Goal: Information Seeking & Learning: Learn about a topic

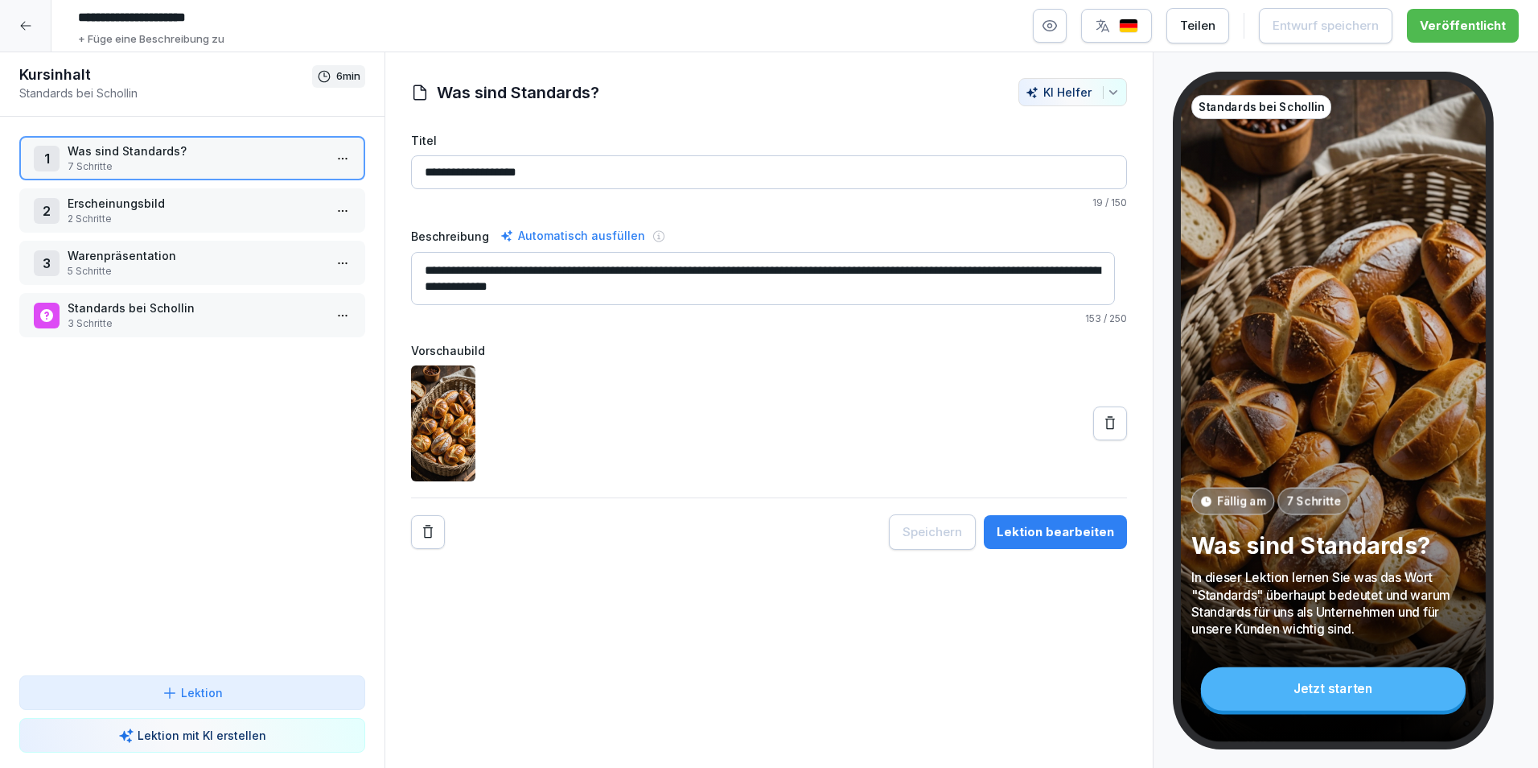
click at [45, 20] on div at bounding box center [25, 25] width 51 height 51
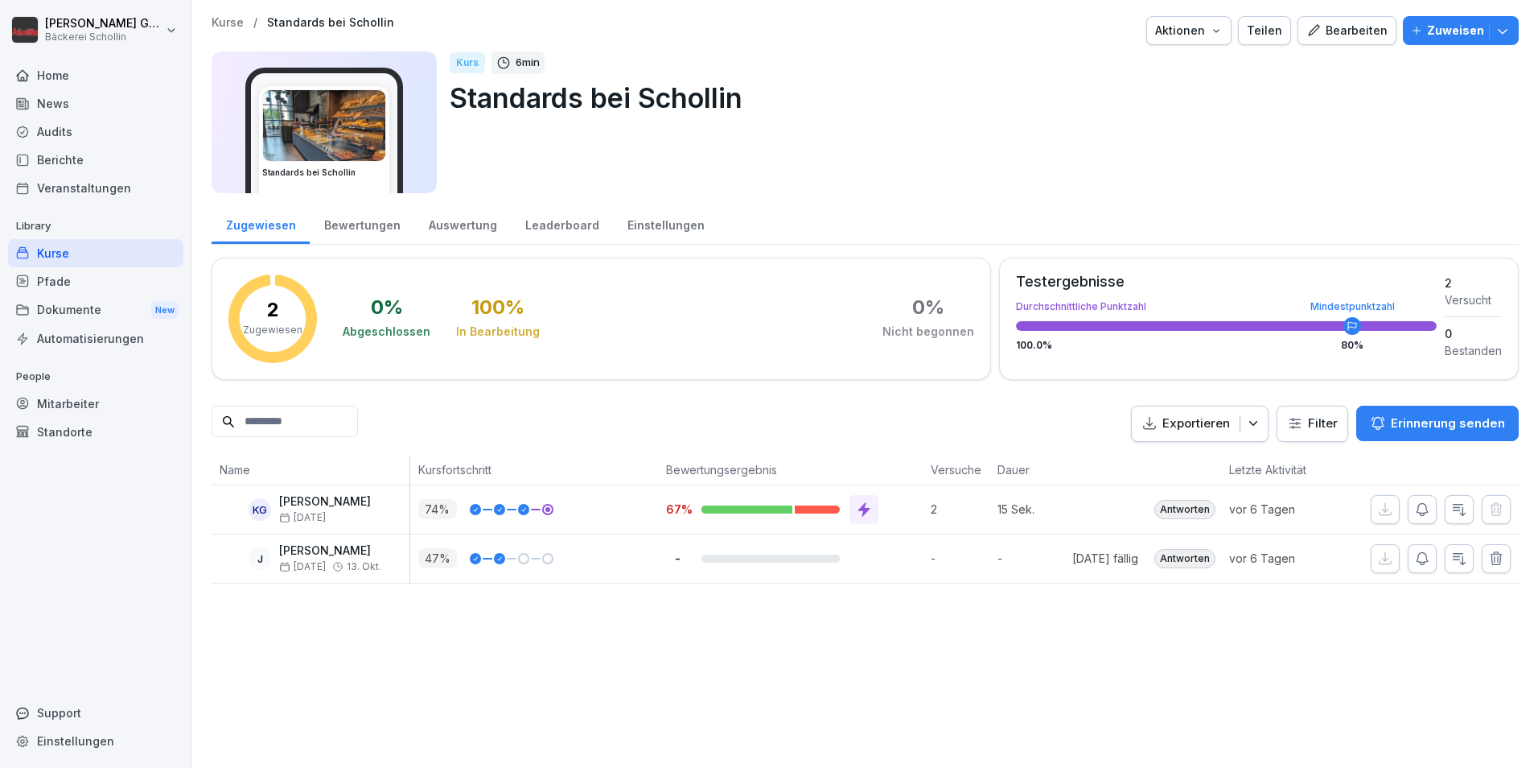
click at [97, 188] on div "Veranstaltungen" at bounding box center [95, 188] width 175 height 28
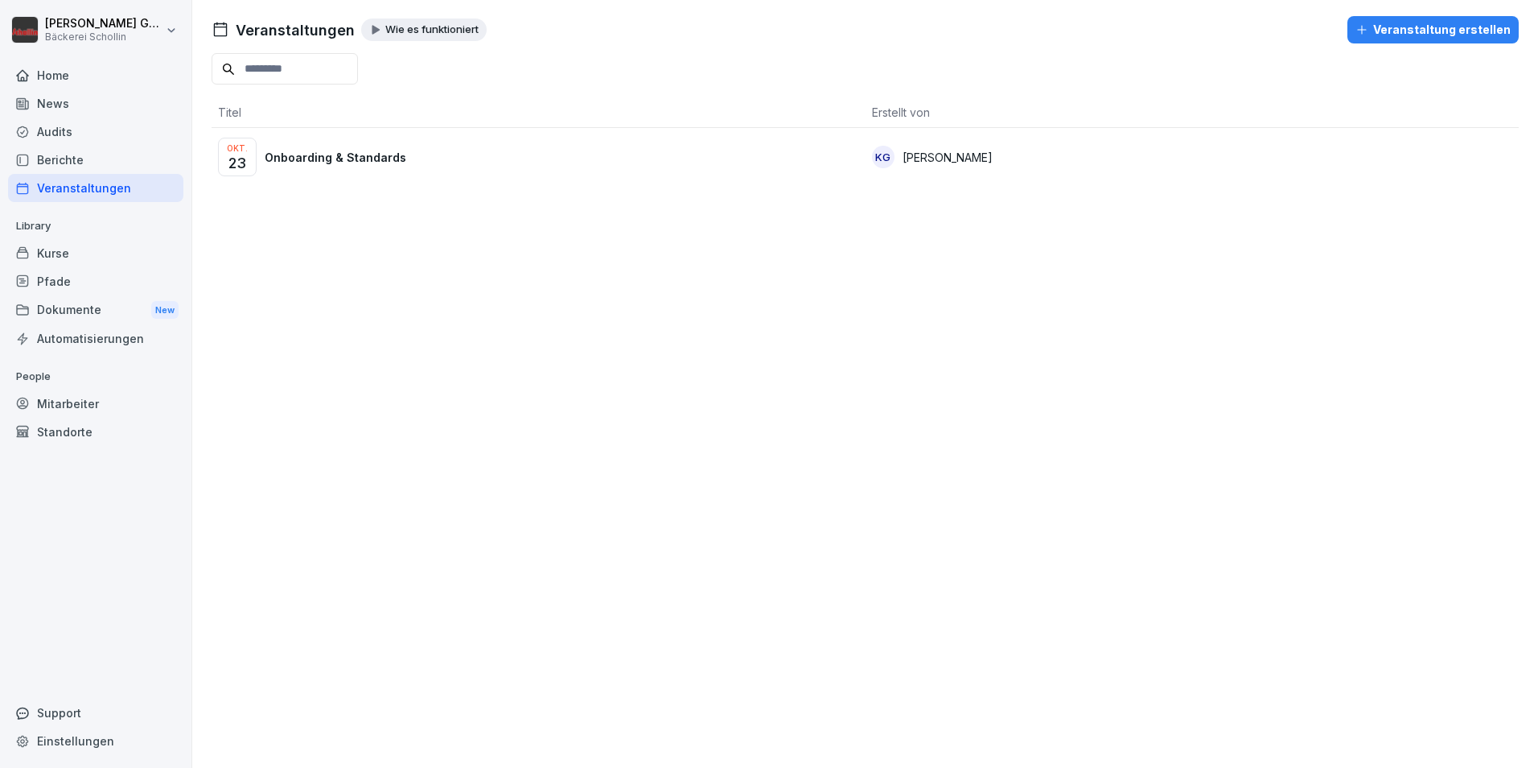
click at [1439, 25] on div "Veranstaltung erstellen" at bounding box center [1433, 30] width 155 height 18
click at [565, 161] on div "Okt. 23 Onboarding & Standards" at bounding box center [538, 157] width 641 height 39
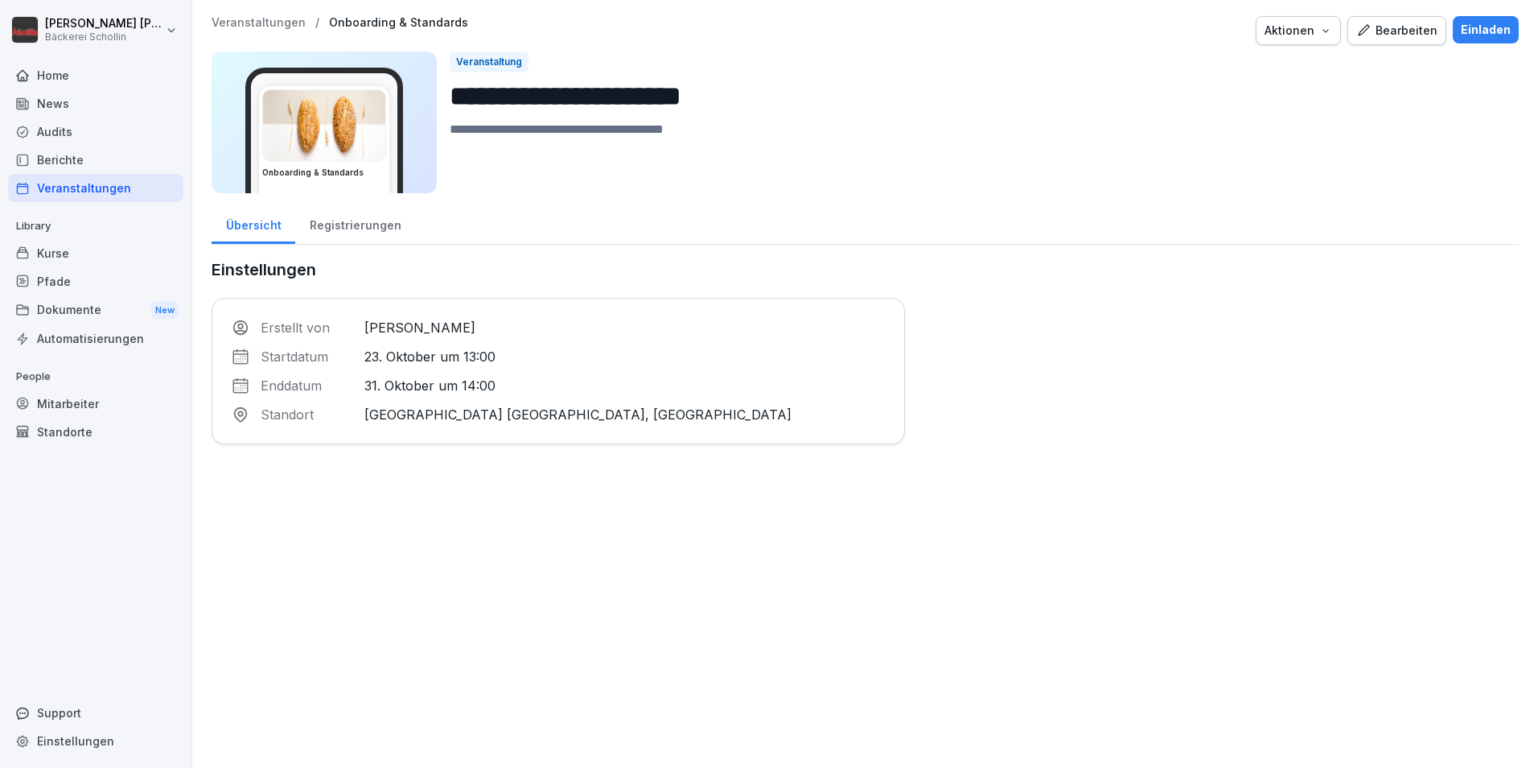
click at [370, 225] on div "Registrierungen" at bounding box center [355, 223] width 120 height 41
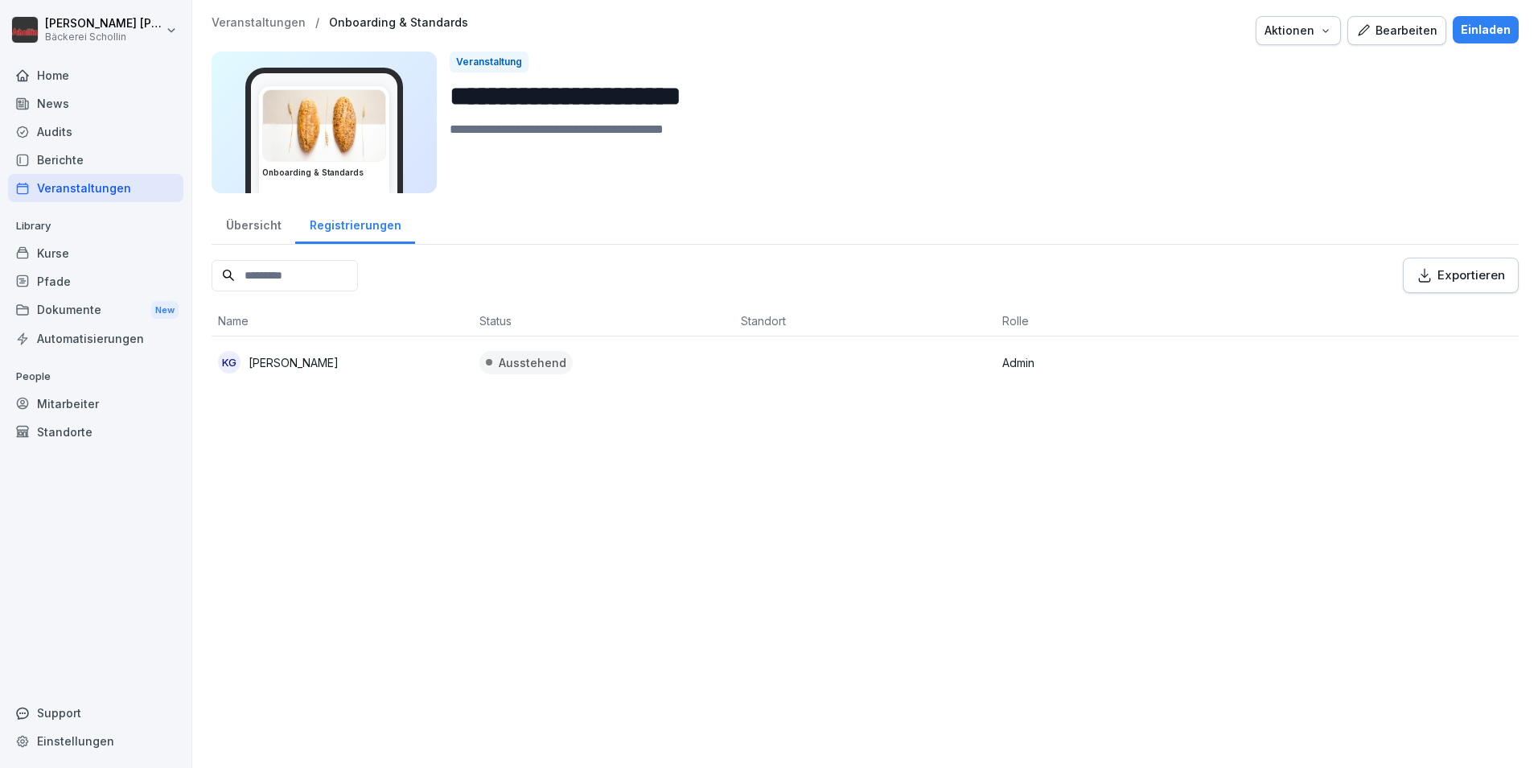
click at [270, 220] on div "Übersicht" at bounding box center [254, 223] width 84 height 41
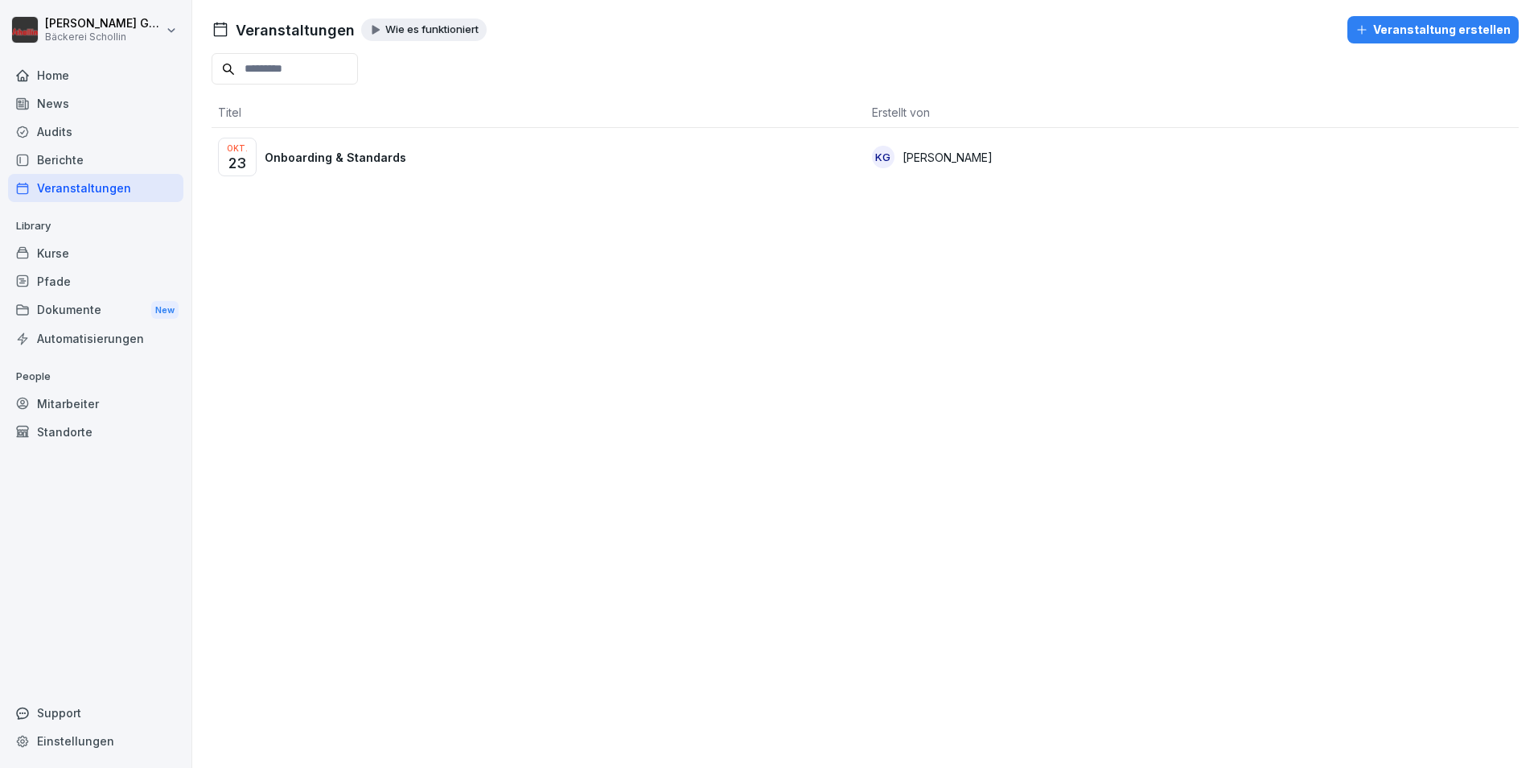
click at [438, 311] on div "Veranstaltungen Wie es funktioniert Veranstaltung erstellen Titel Erstellt von …" at bounding box center [865, 384] width 1346 height 768
click at [364, 161] on p "Onboarding & Standards" at bounding box center [336, 157] width 142 height 17
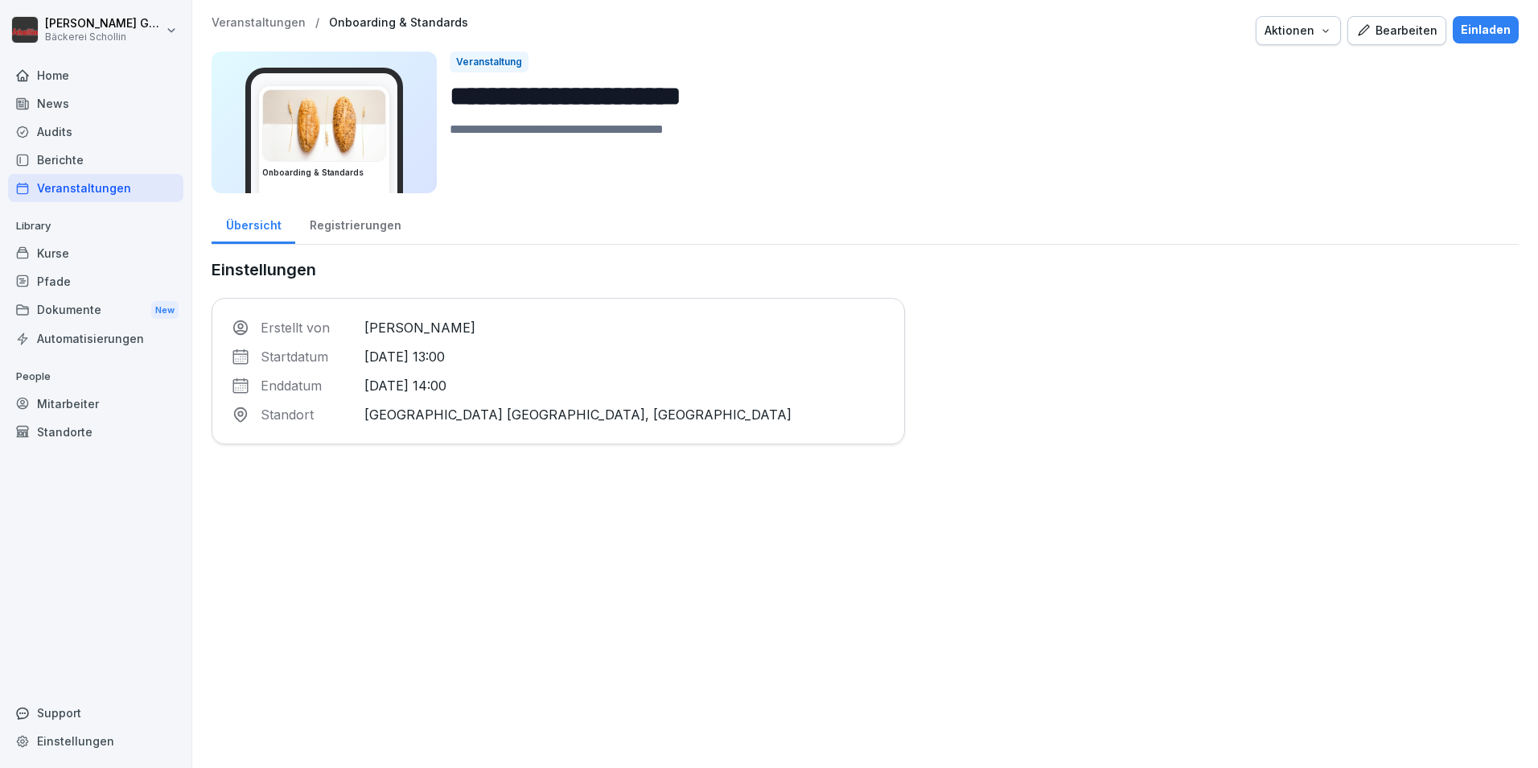
click at [125, 74] on div "Home" at bounding box center [95, 75] width 175 height 28
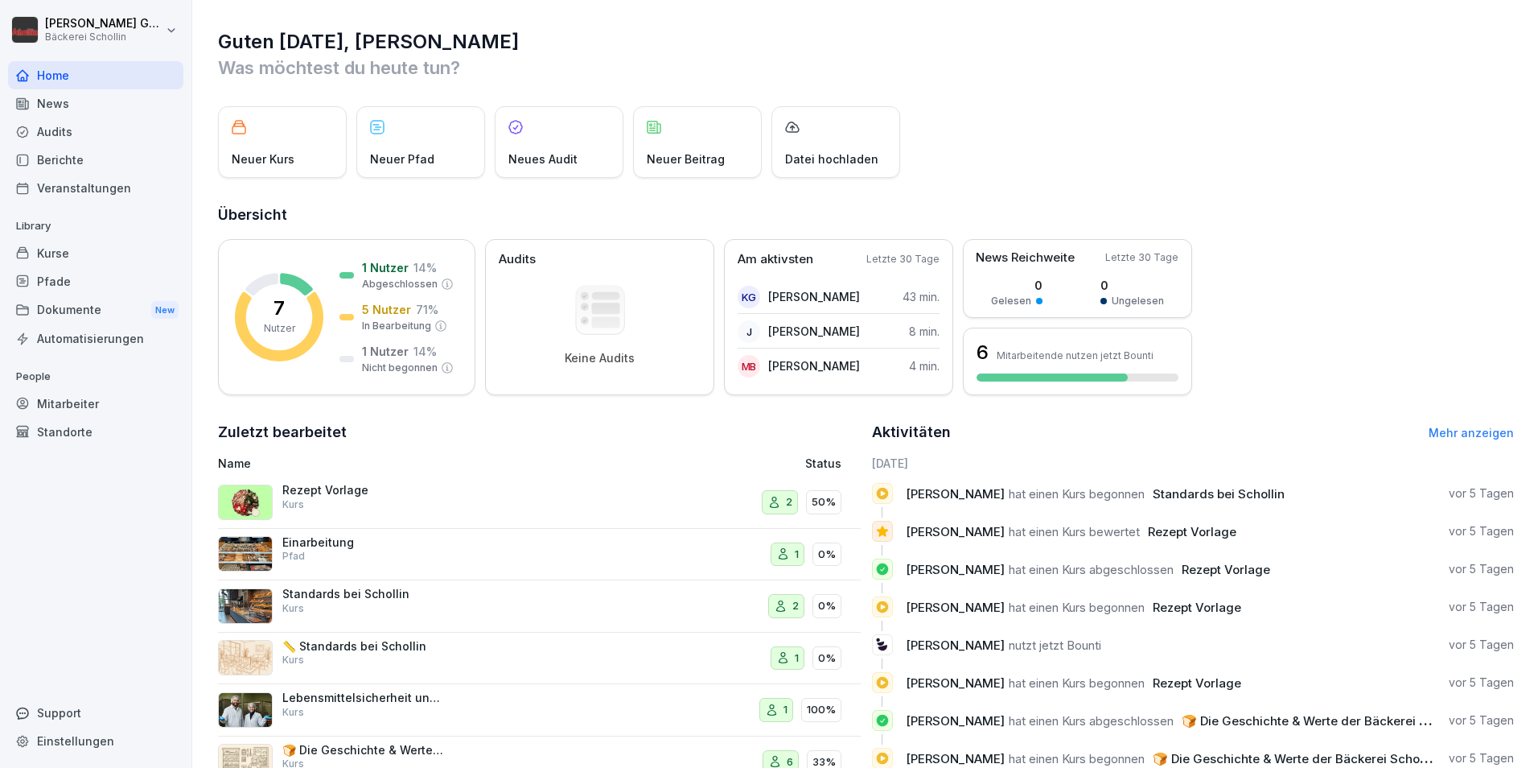
click at [60, 101] on div "News" at bounding box center [95, 103] width 175 height 28
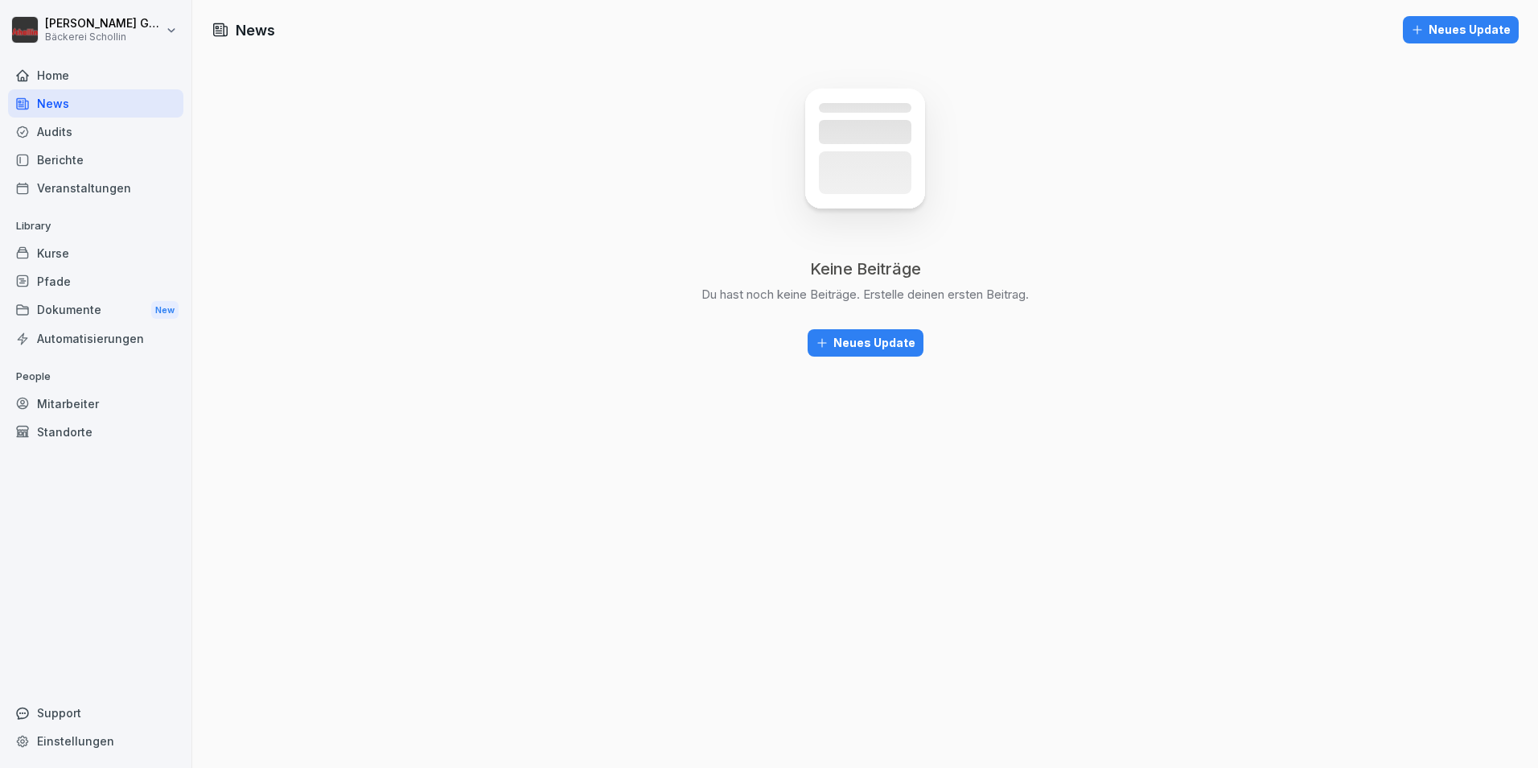
click at [120, 142] on div "Audits" at bounding box center [95, 131] width 175 height 28
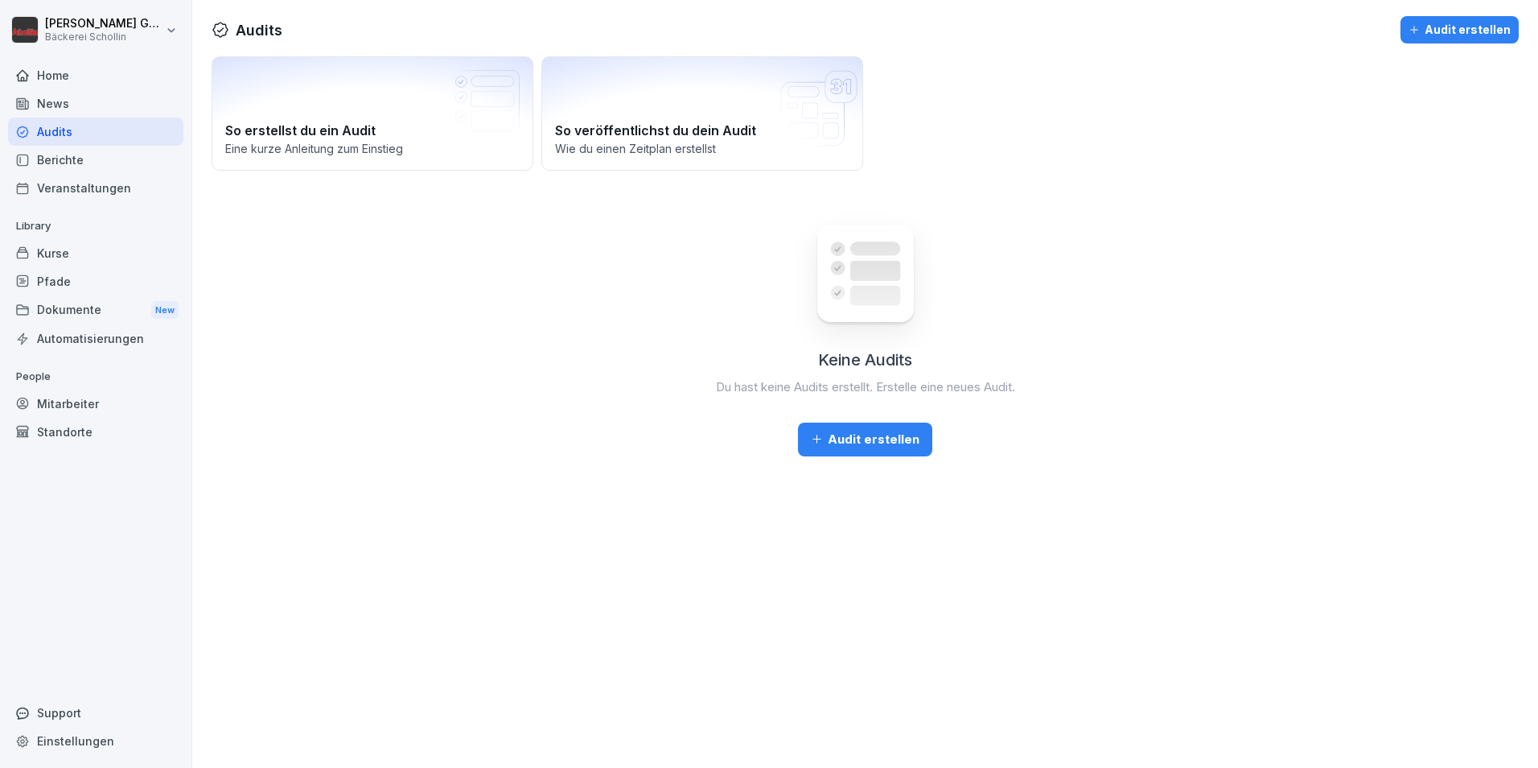
click at [817, 440] on icon "button" at bounding box center [817, 439] width 12 height 12
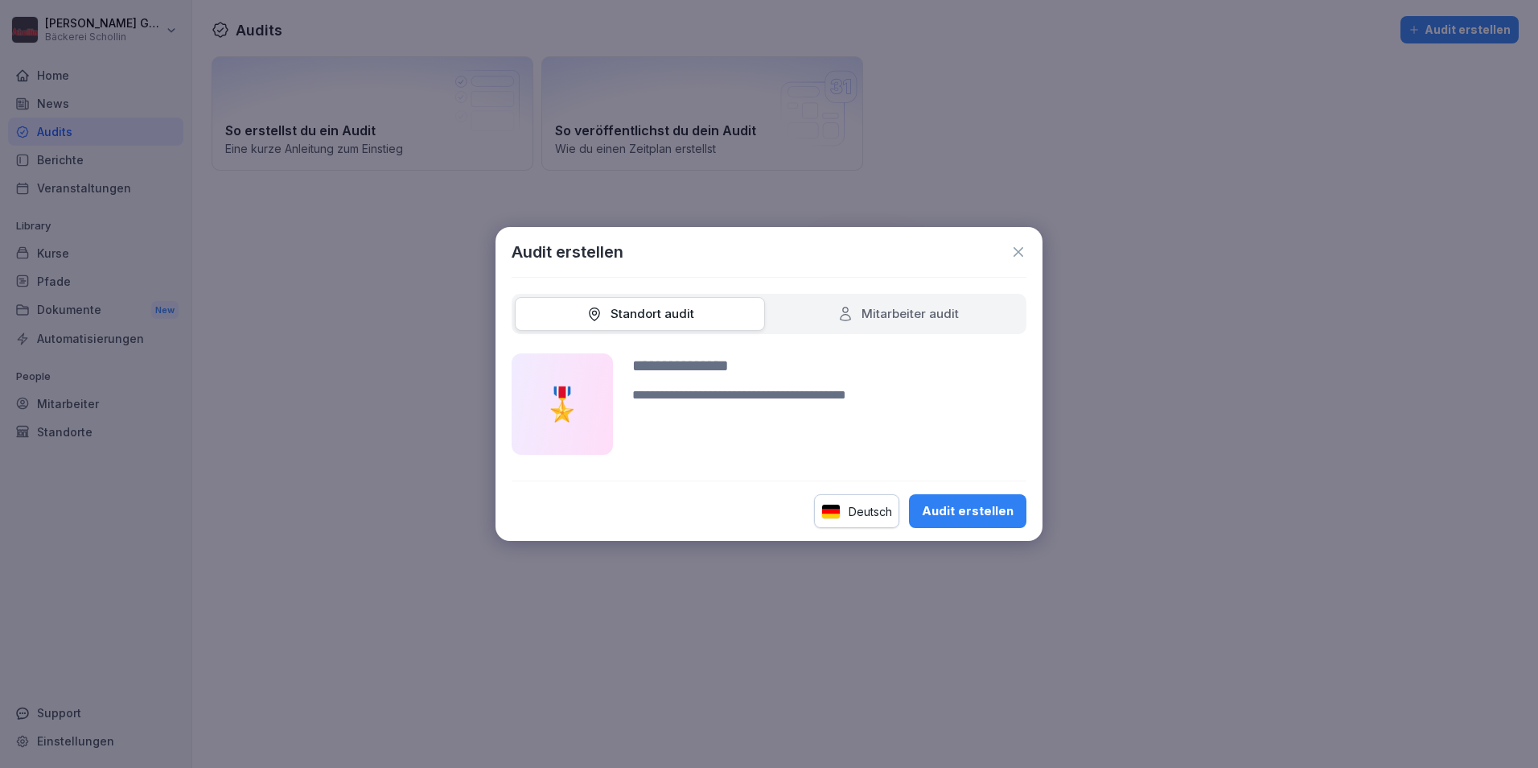
click at [1015, 248] on icon at bounding box center [1019, 252] width 10 height 10
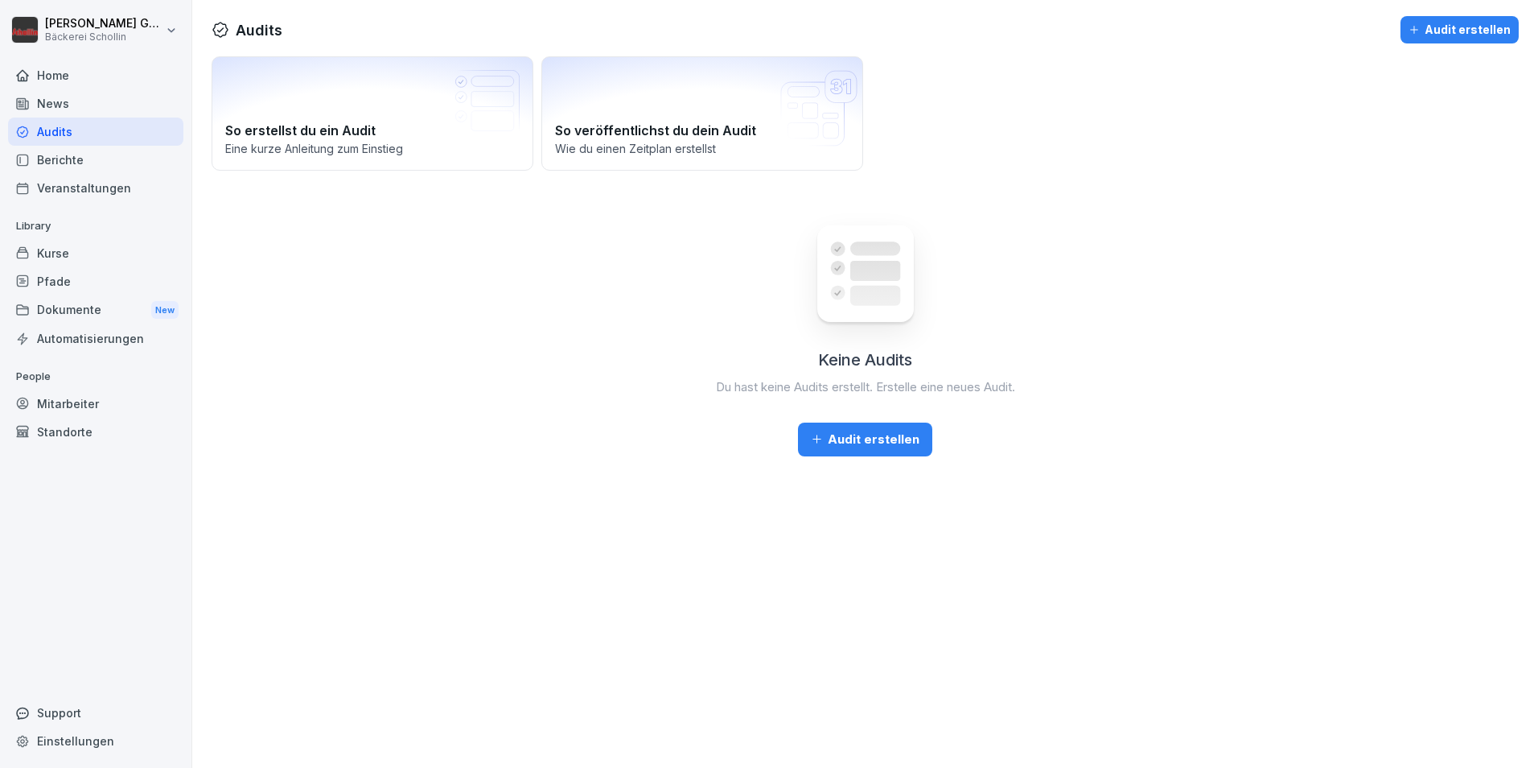
click at [120, 162] on div "Berichte" at bounding box center [95, 160] width 175 height 28
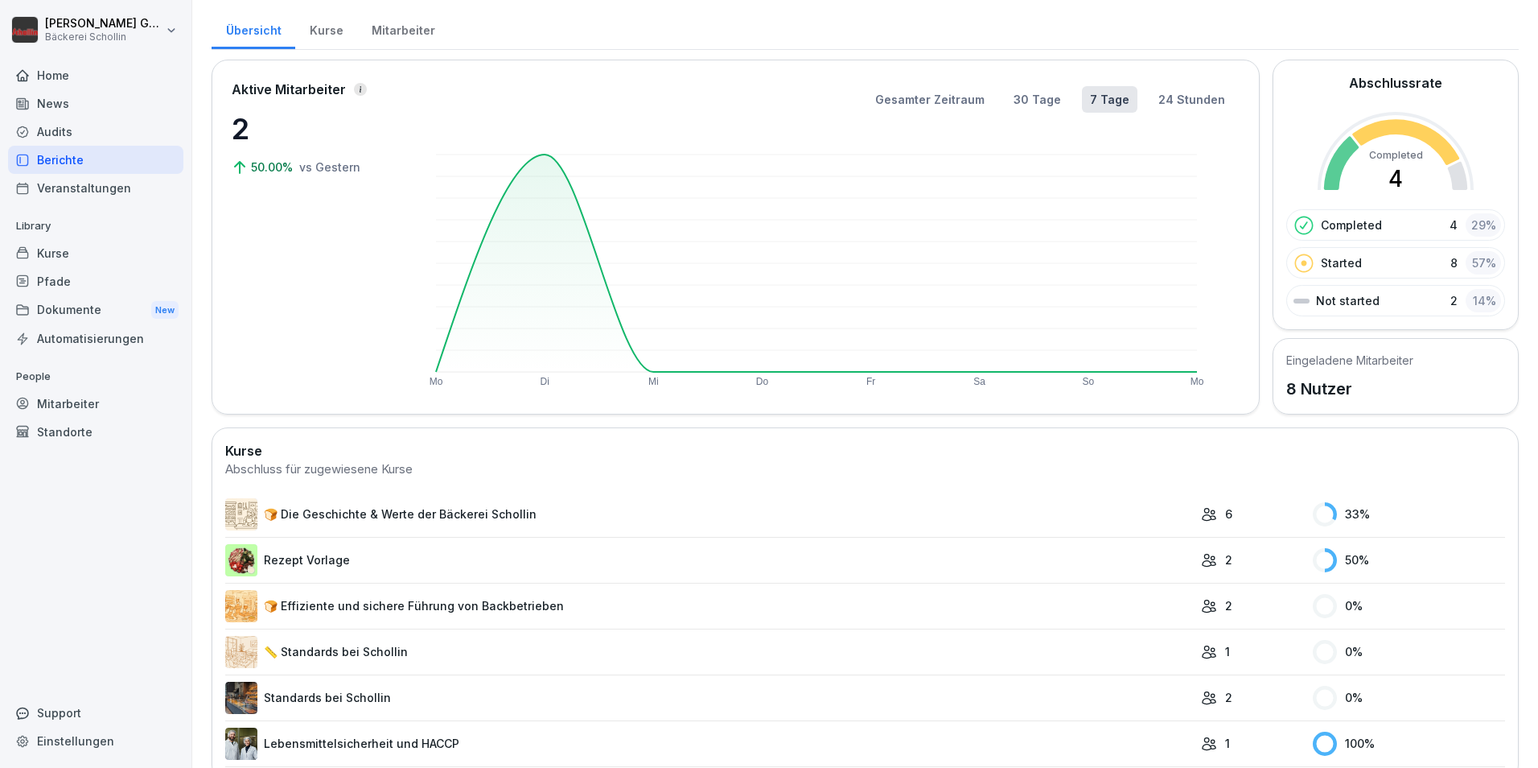
scroll to position [77, 0]
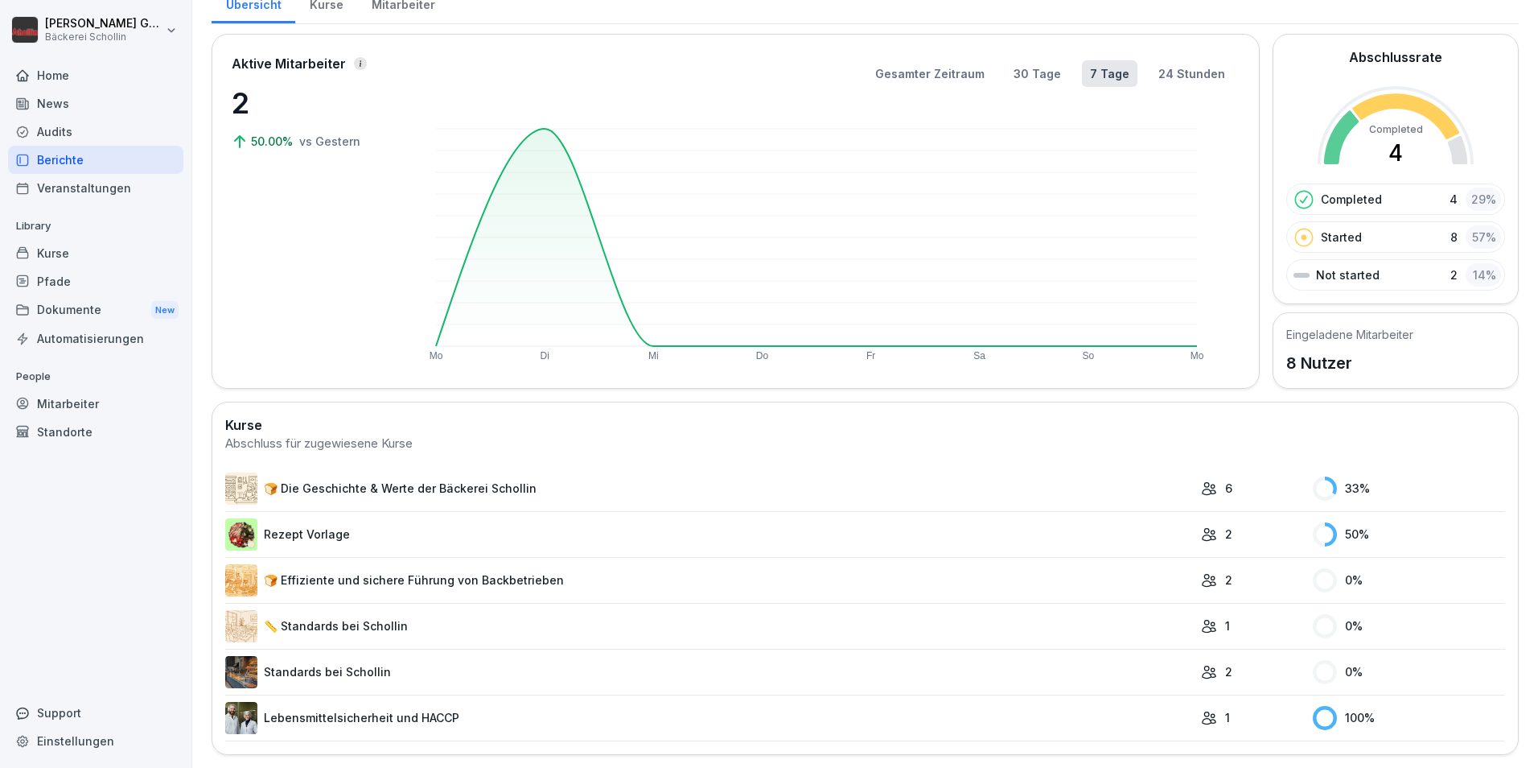
click at [76, 191] on div "Veranstaltungen" at bounding box center [95, 188] width 175 height 28
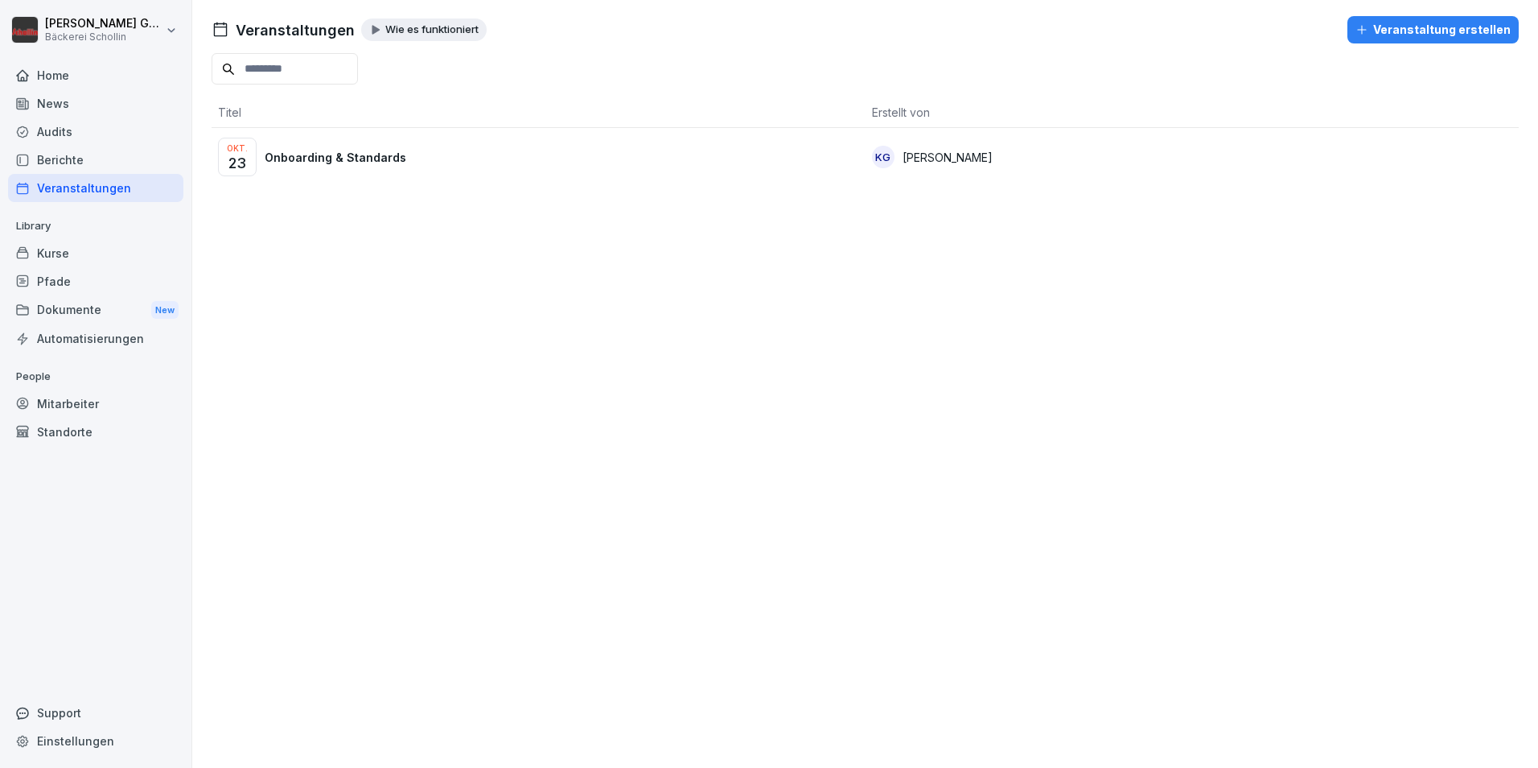
click at [89, 262] on div "Kurse" at bounding box center [95, 253] width 175 height 28
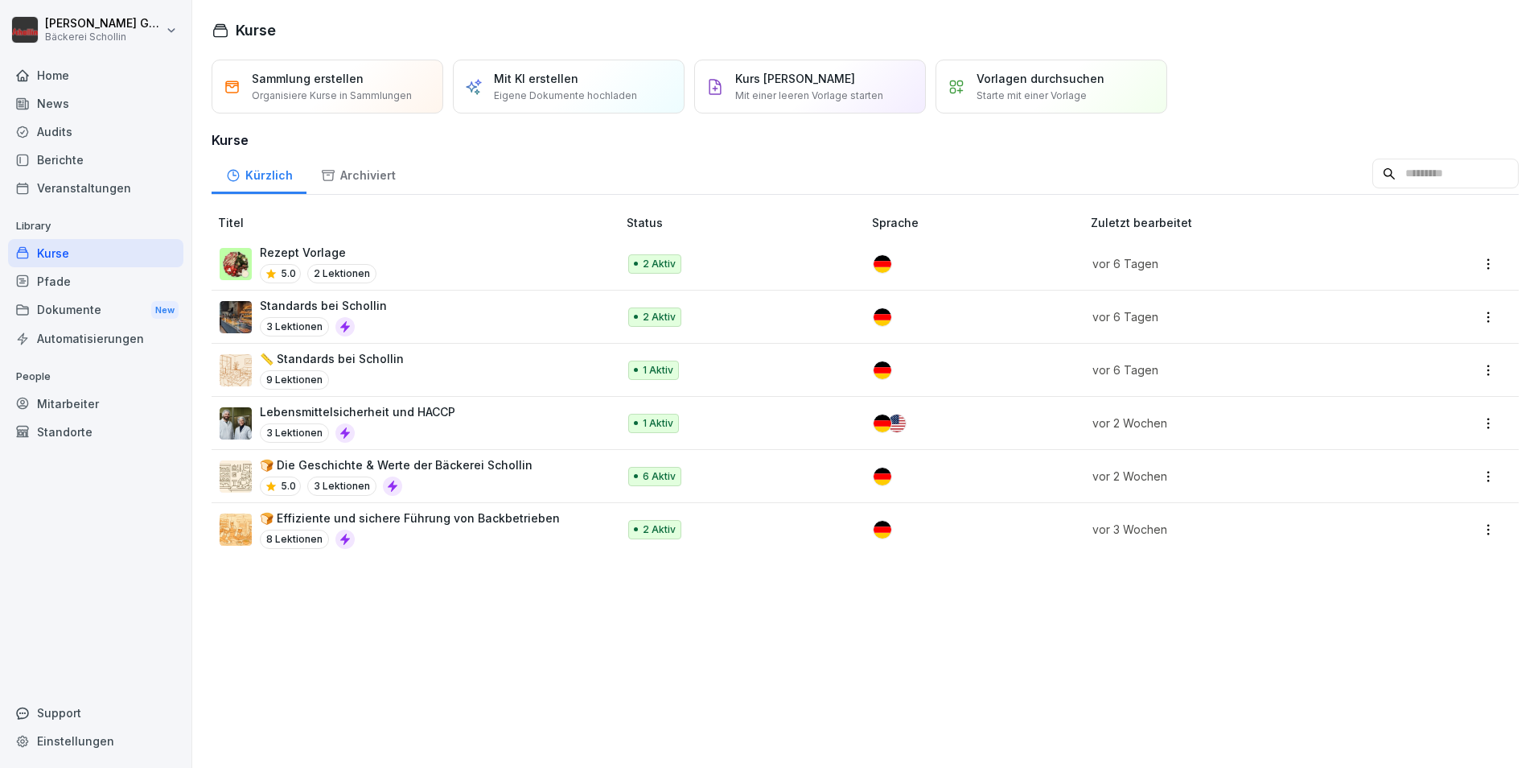
click at [227, 317] on img at bounding box center [236, 317] width 32 height 32
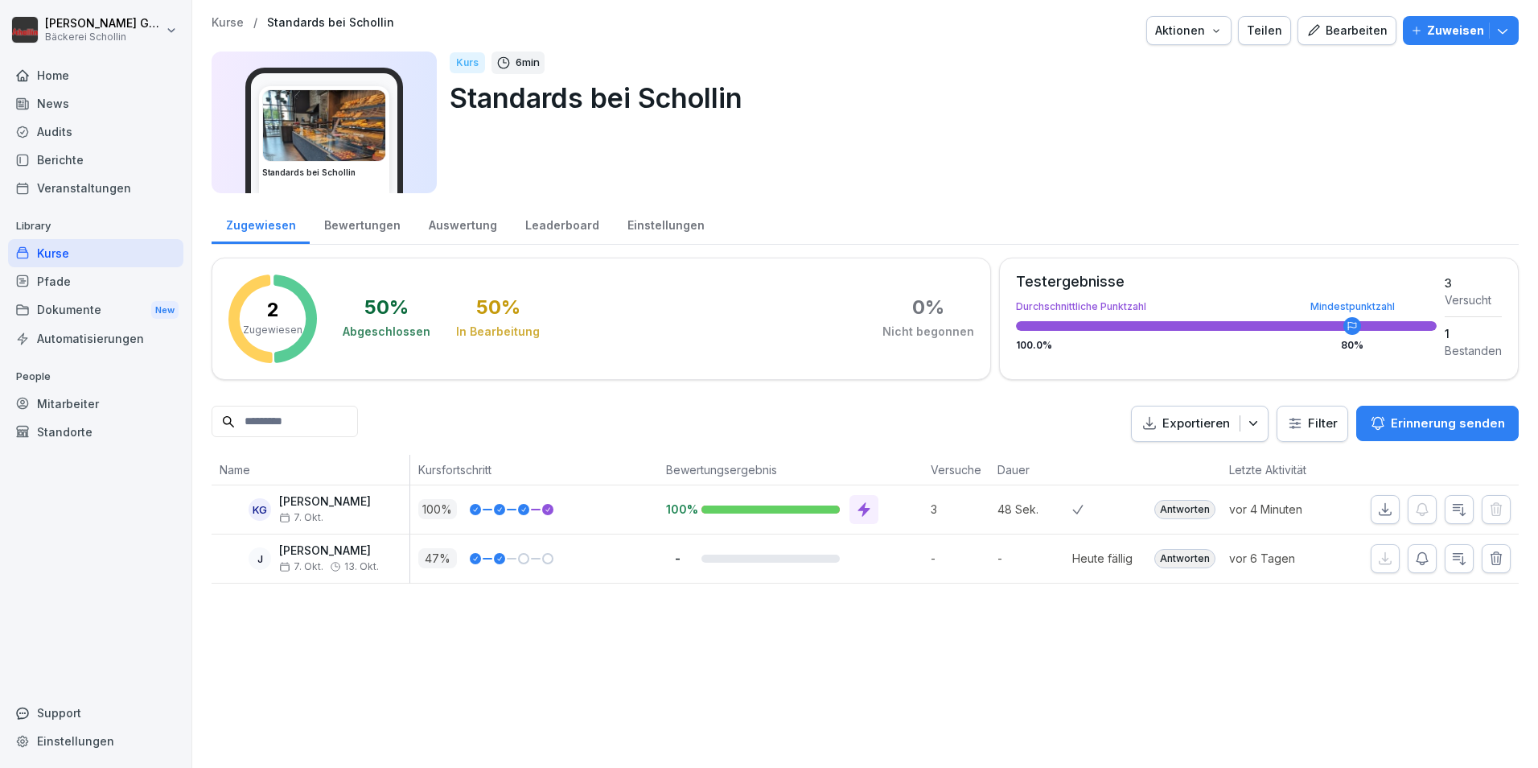
click at [570, 217] on div "Leaderboard" at bounding box center [562, 223] width 102 height 41
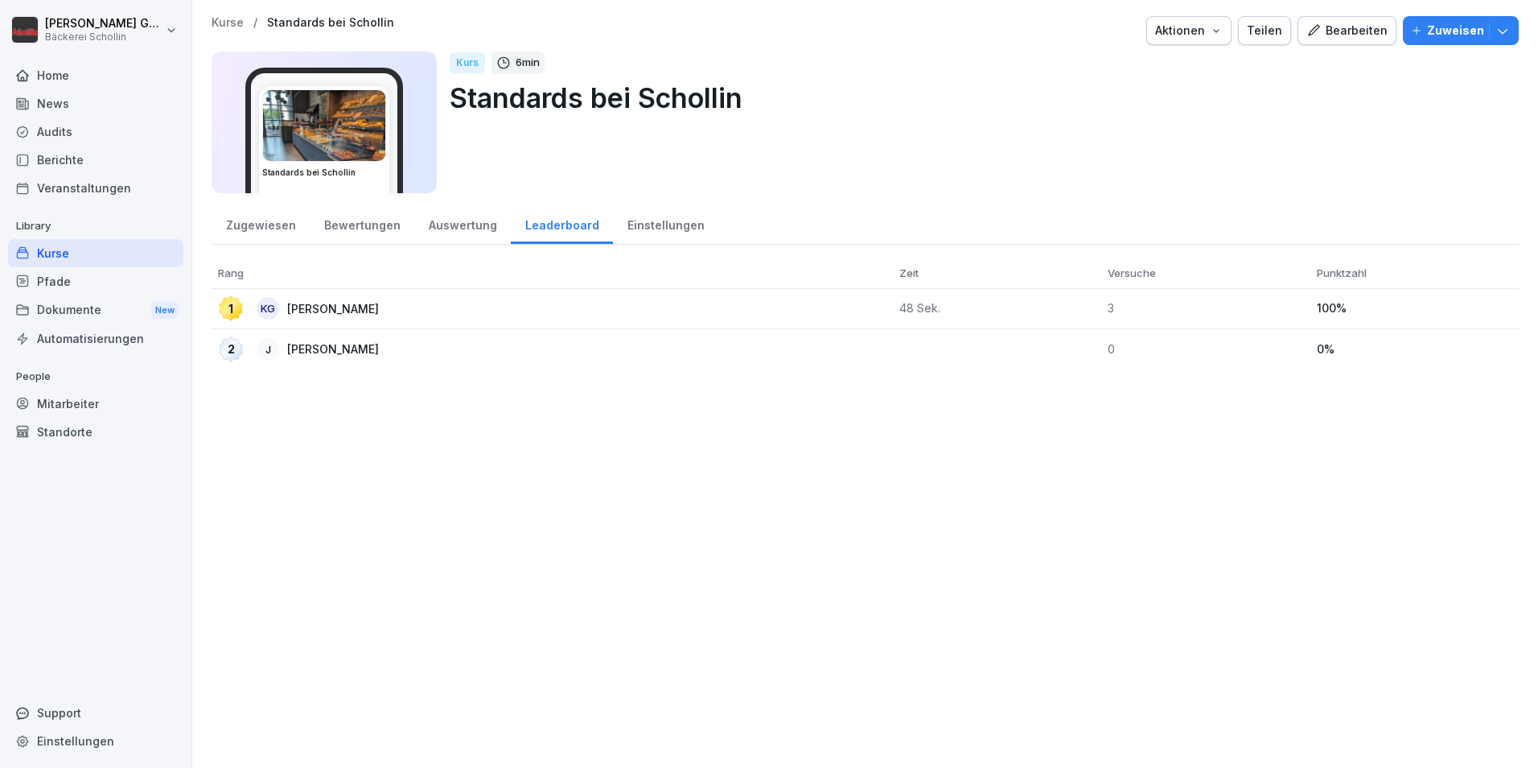
click at [477, 237] on div "Auswertung" at bounding box center [462, 223] width 97 height 41
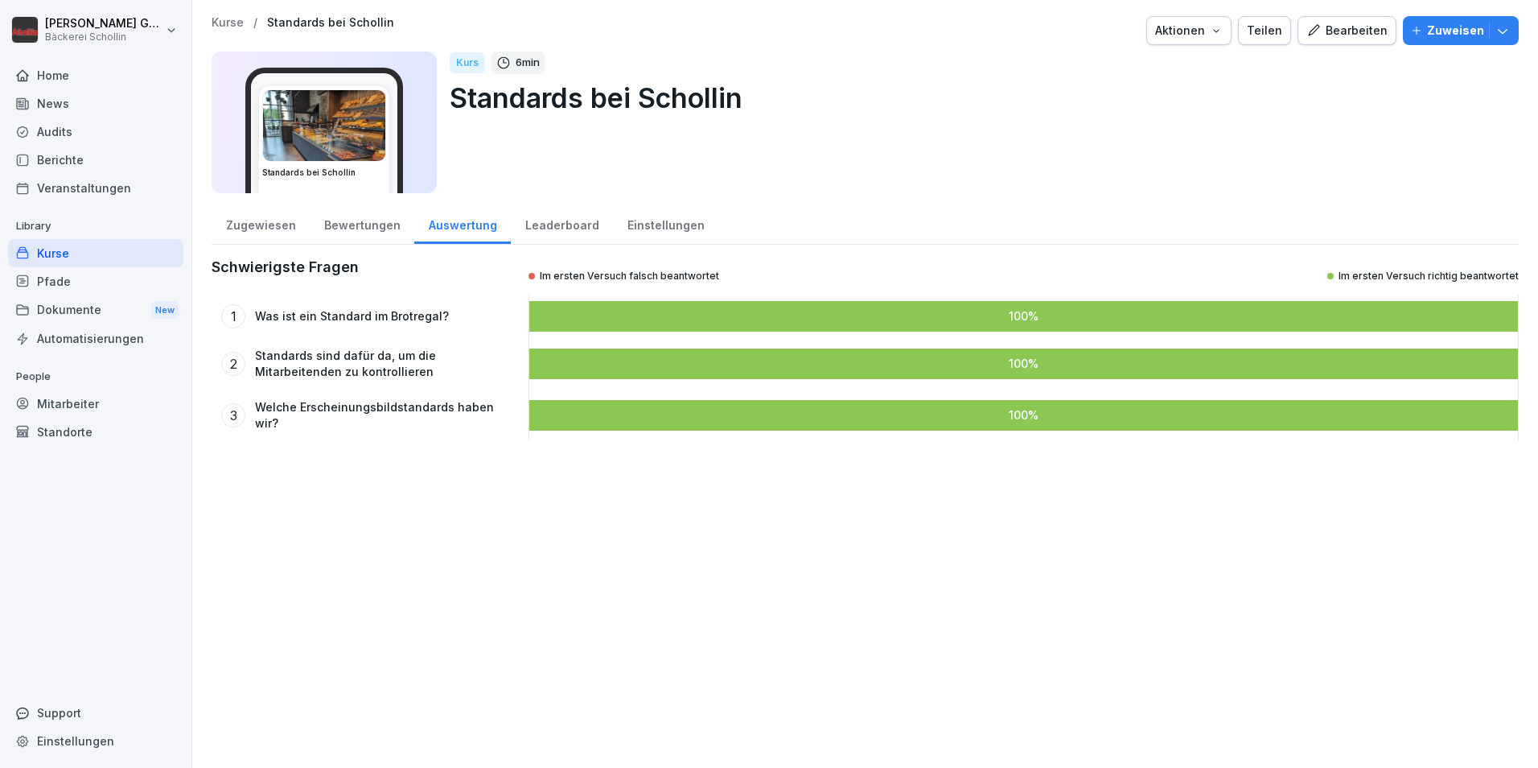
click at [525, 224] on div "Leaderboard" at bounding box center [562, 223] width 102 height 41
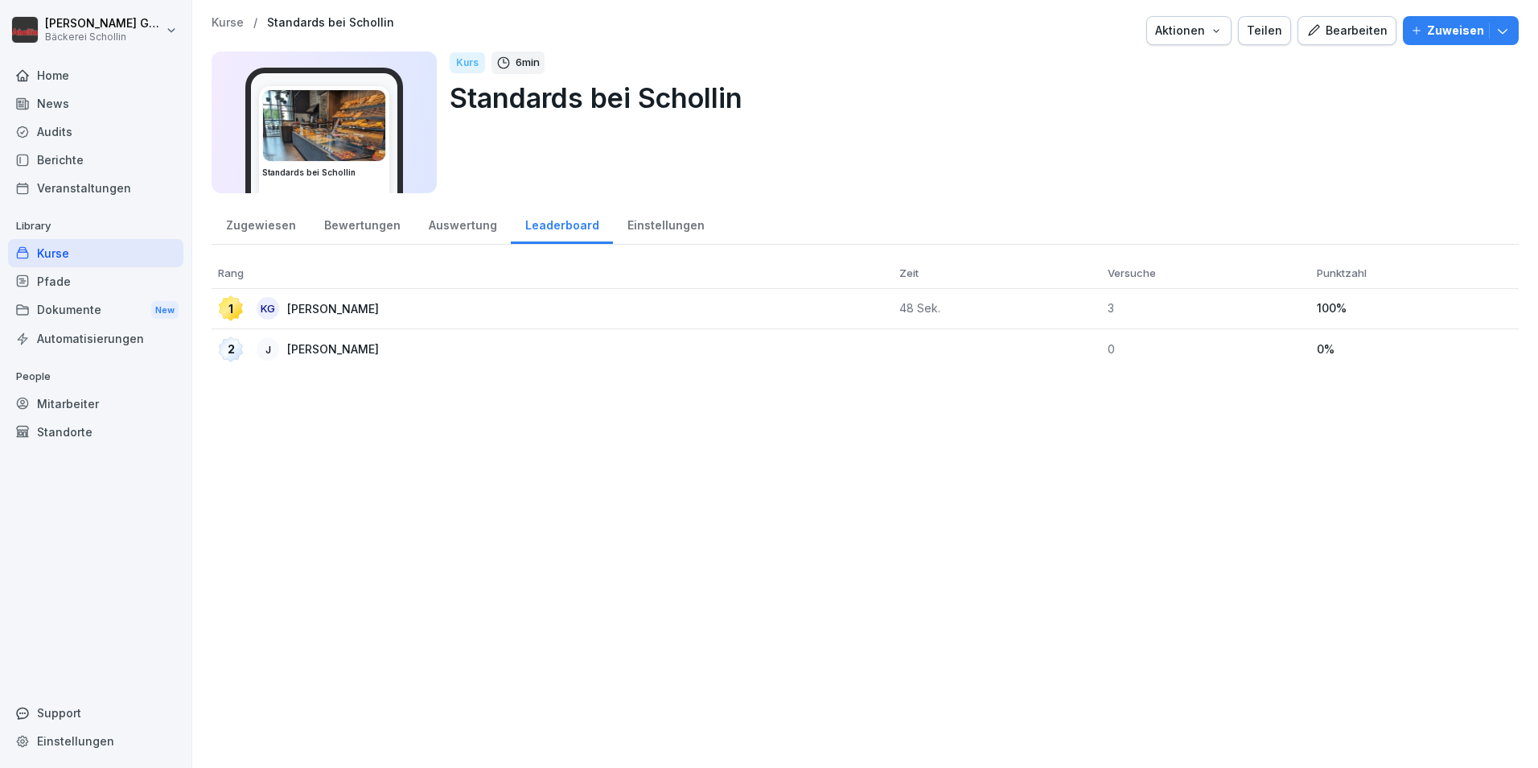
click at [123, 389] on div "Mitarbeiter" at bounding box center [95, 403] width 175 height 28
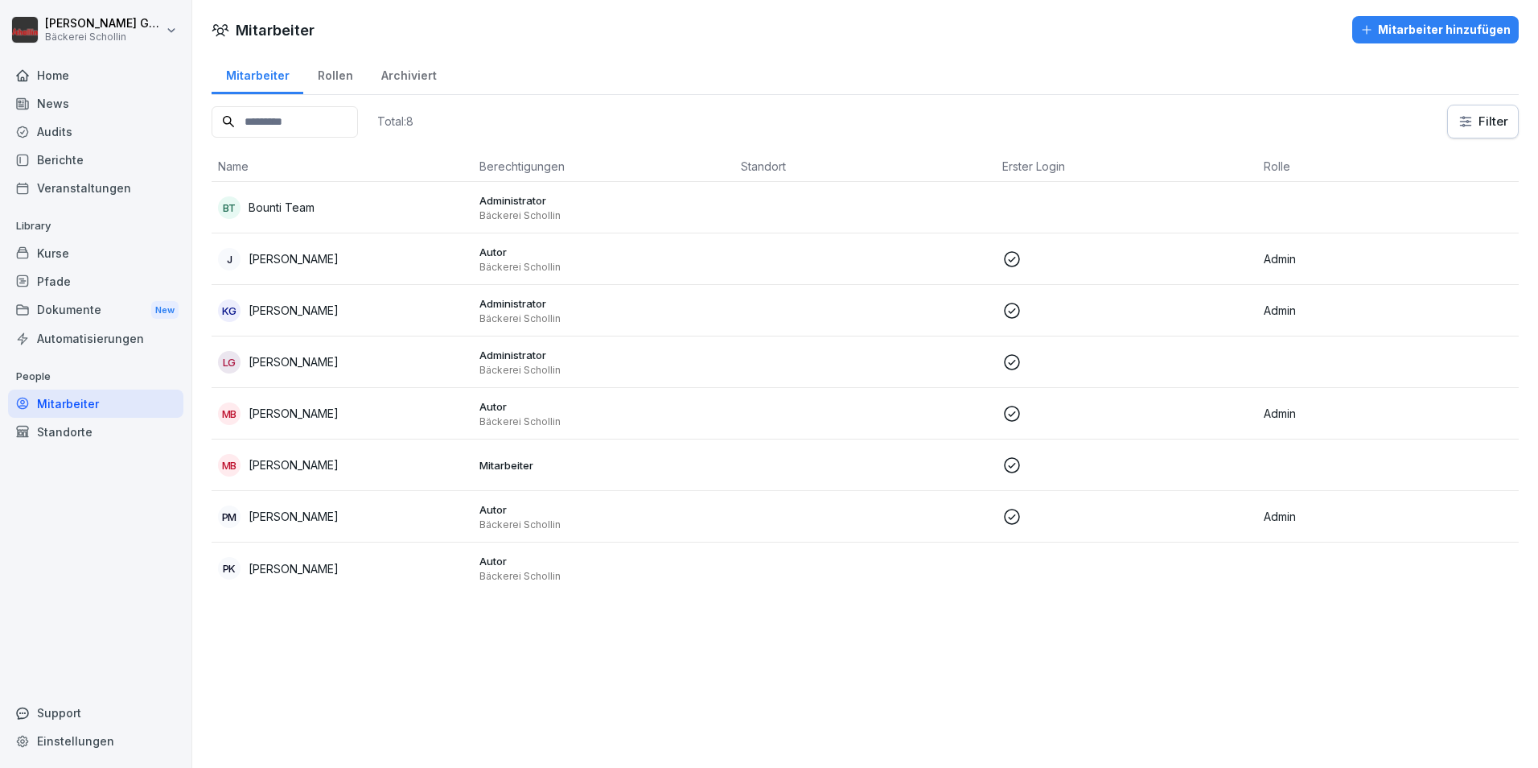
click at [97, 433] on div "Standorte" at bounding box center [95, 432] width 175 height 28
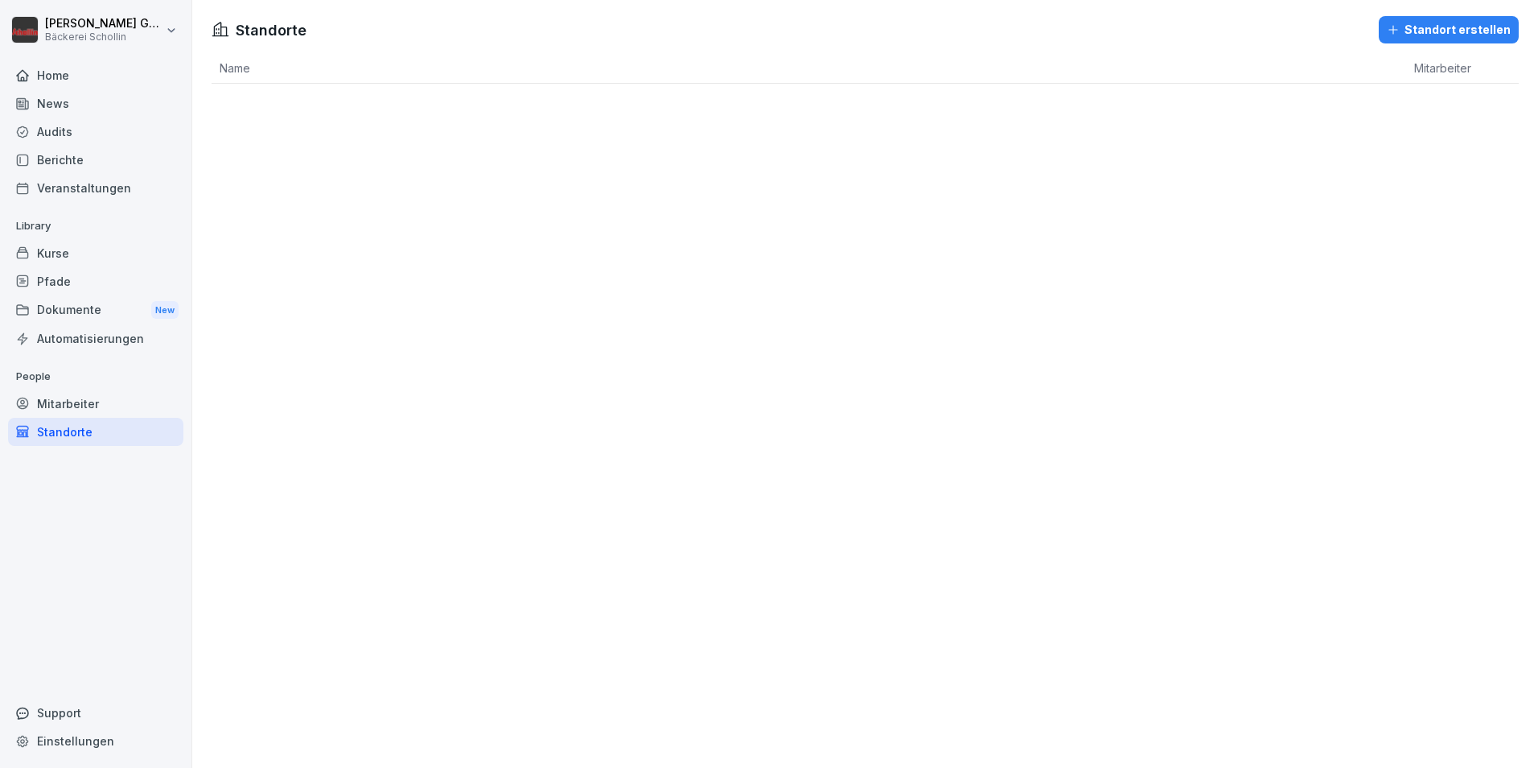
click at [118, 702] on div "Support" at bounding box center [95, 712] width 175 height 28
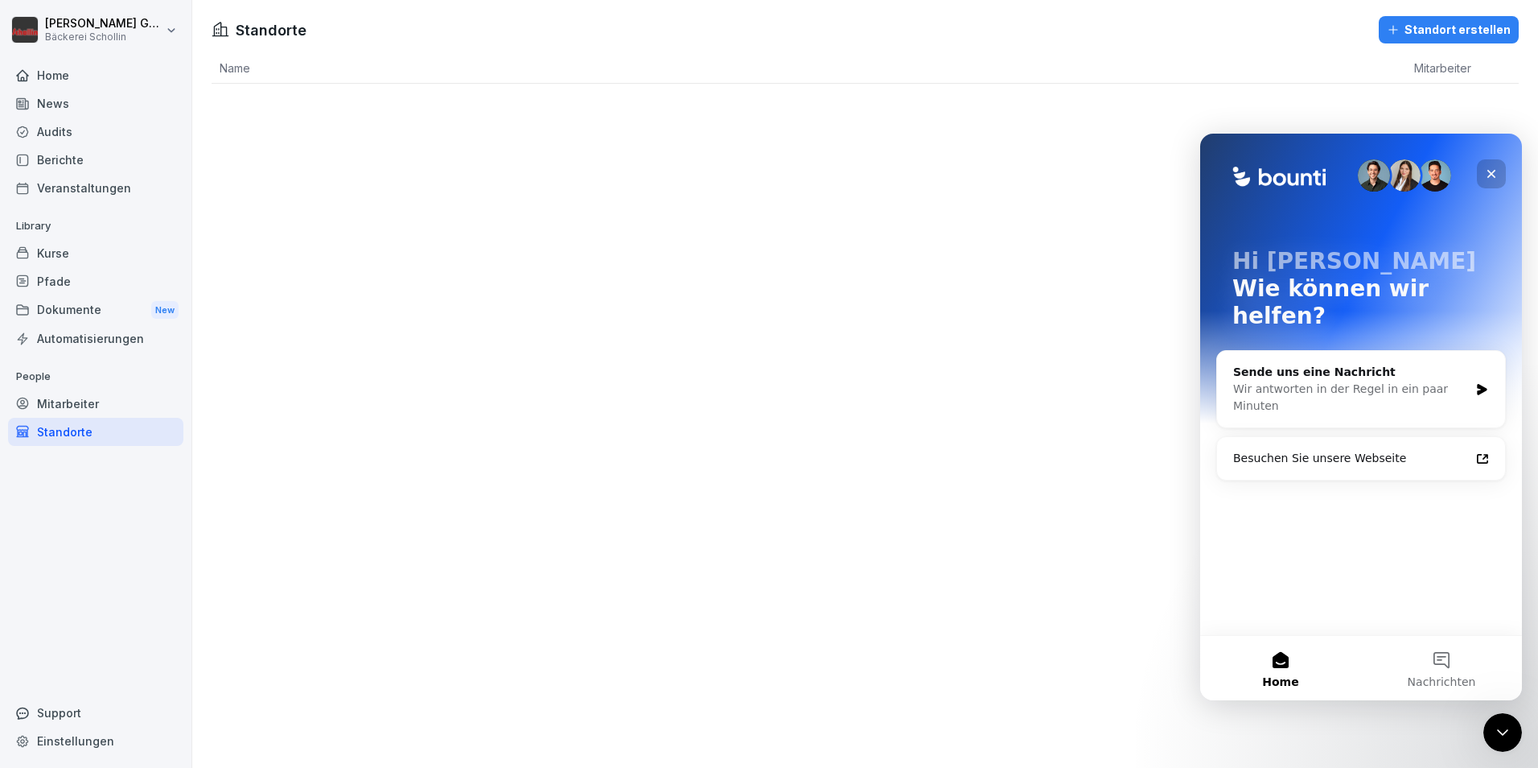
click at [1497, 171] on icon "Schließen" at bounding box center [1491, 173] width 13 height 13
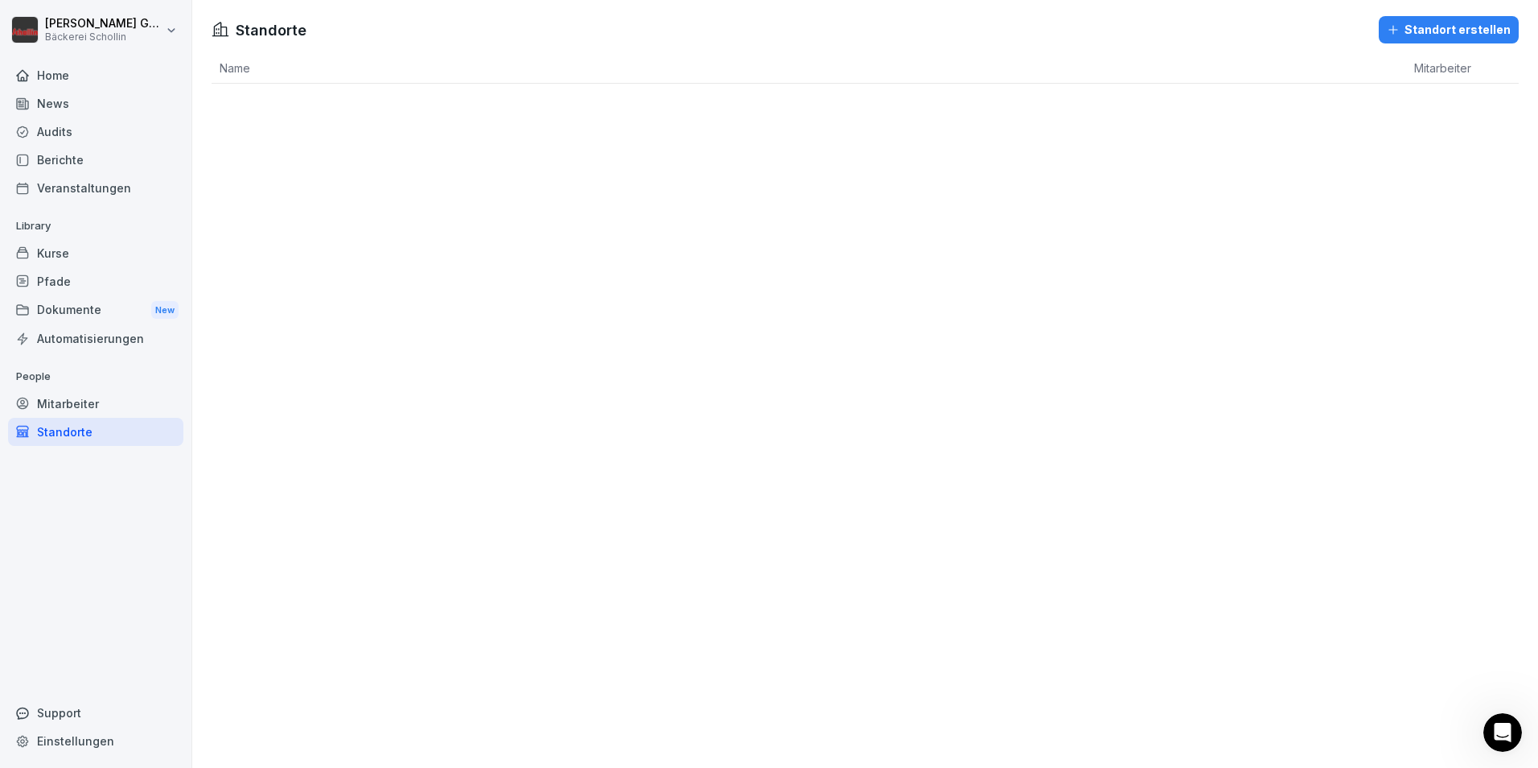
click at [40, 748] on div "Einstellungen" at bounding box center [95, 741] width 175 height 28
select select "**"
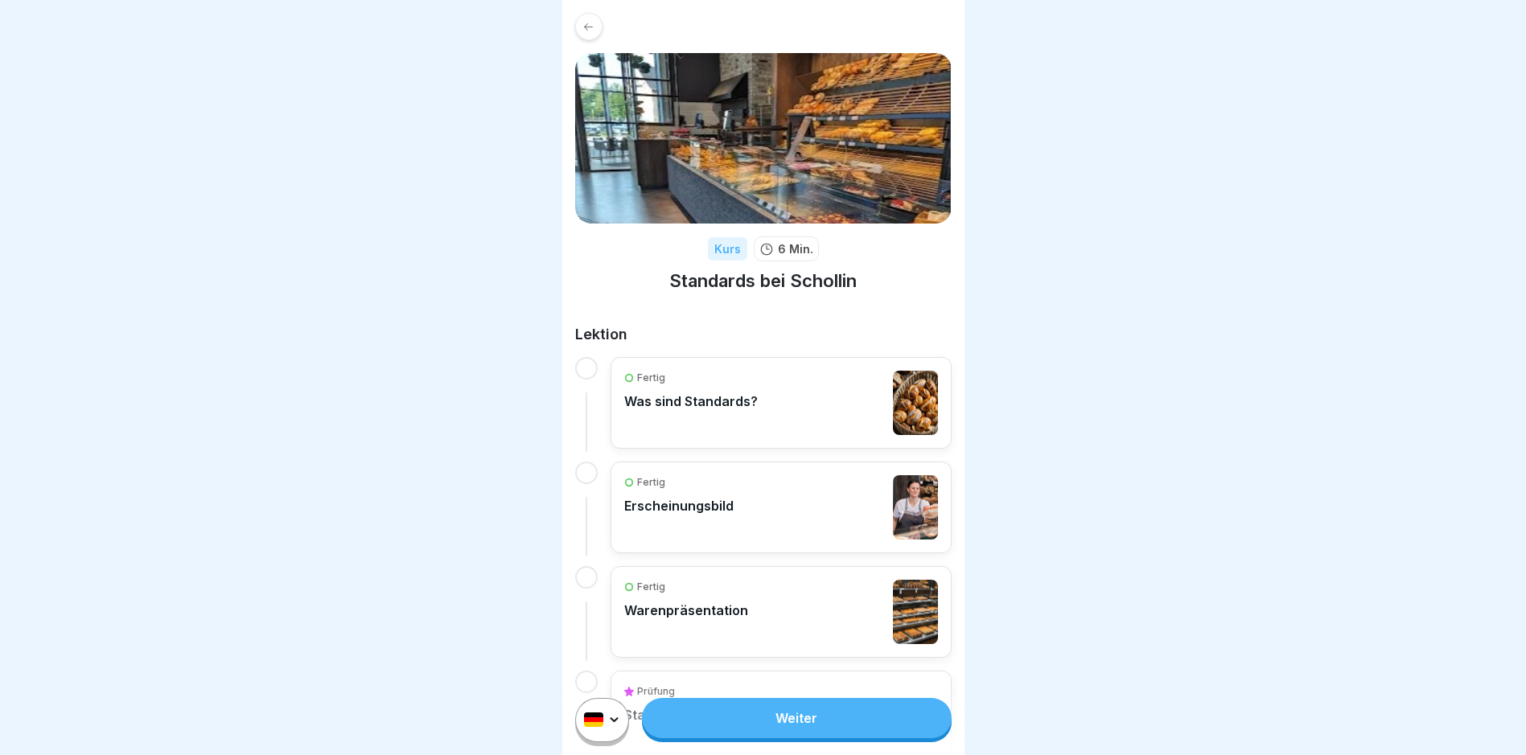
click at [818, 445] on div "Fertig Was sind Standards?" at bounding box center [781, 403] width 341 height 92
click at [762, 418] on div "Fertig Was sind Standards?" at bounding box center [781, 403] width 314 height 64
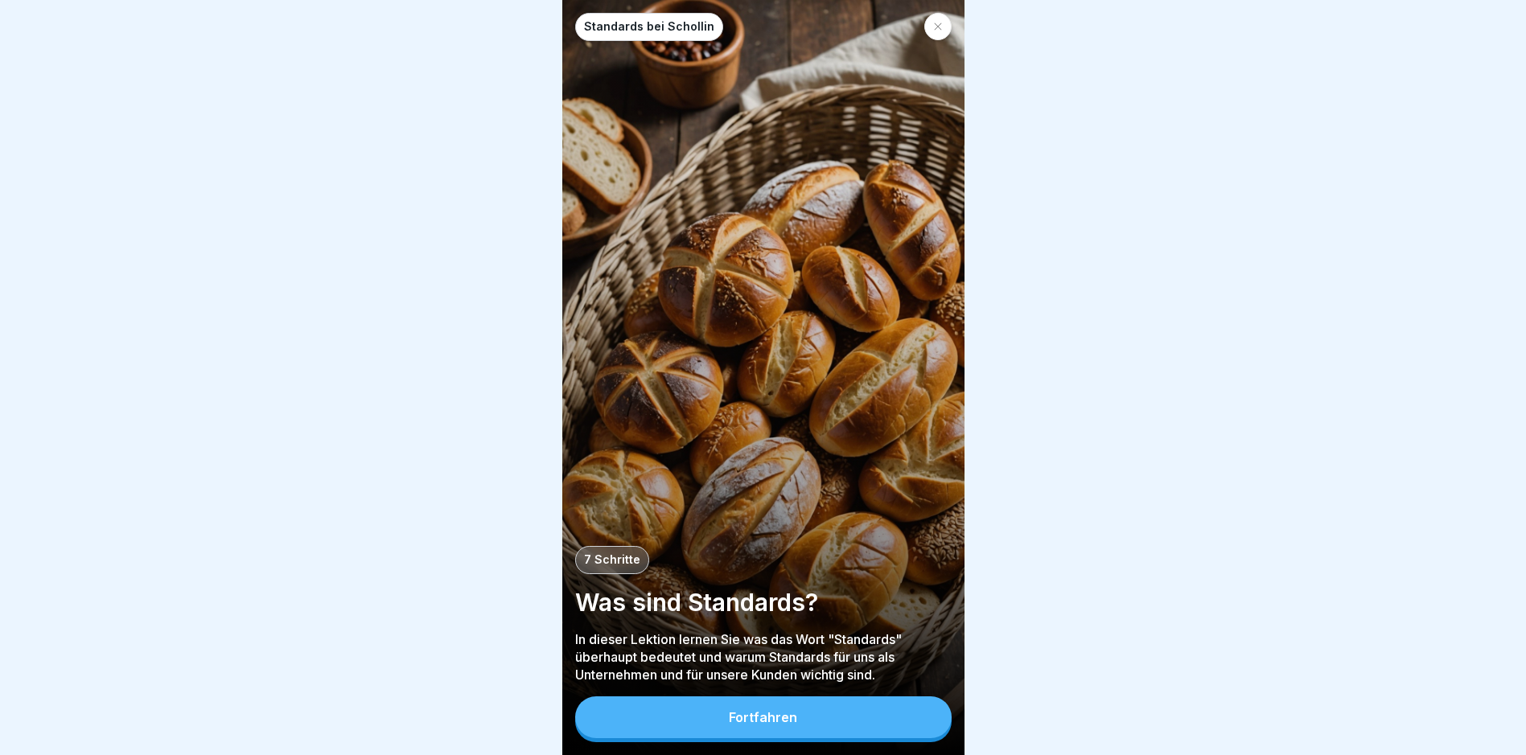
click at [785, 722] on button "Fortfahren" at bounding box center [763, 718] width 377 height 42
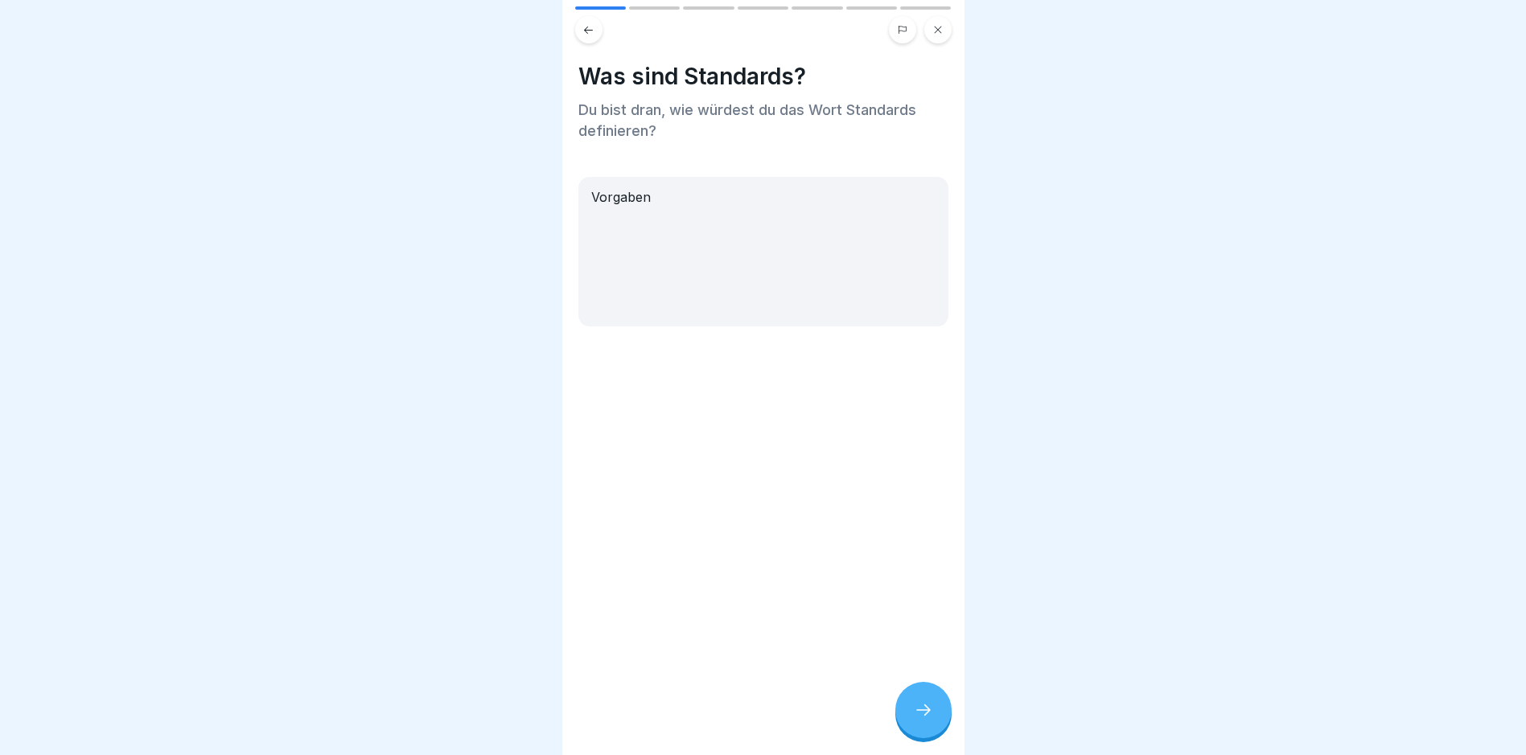
click at [910, 736] on div at bounding box center [923, 710] width 56 height 56
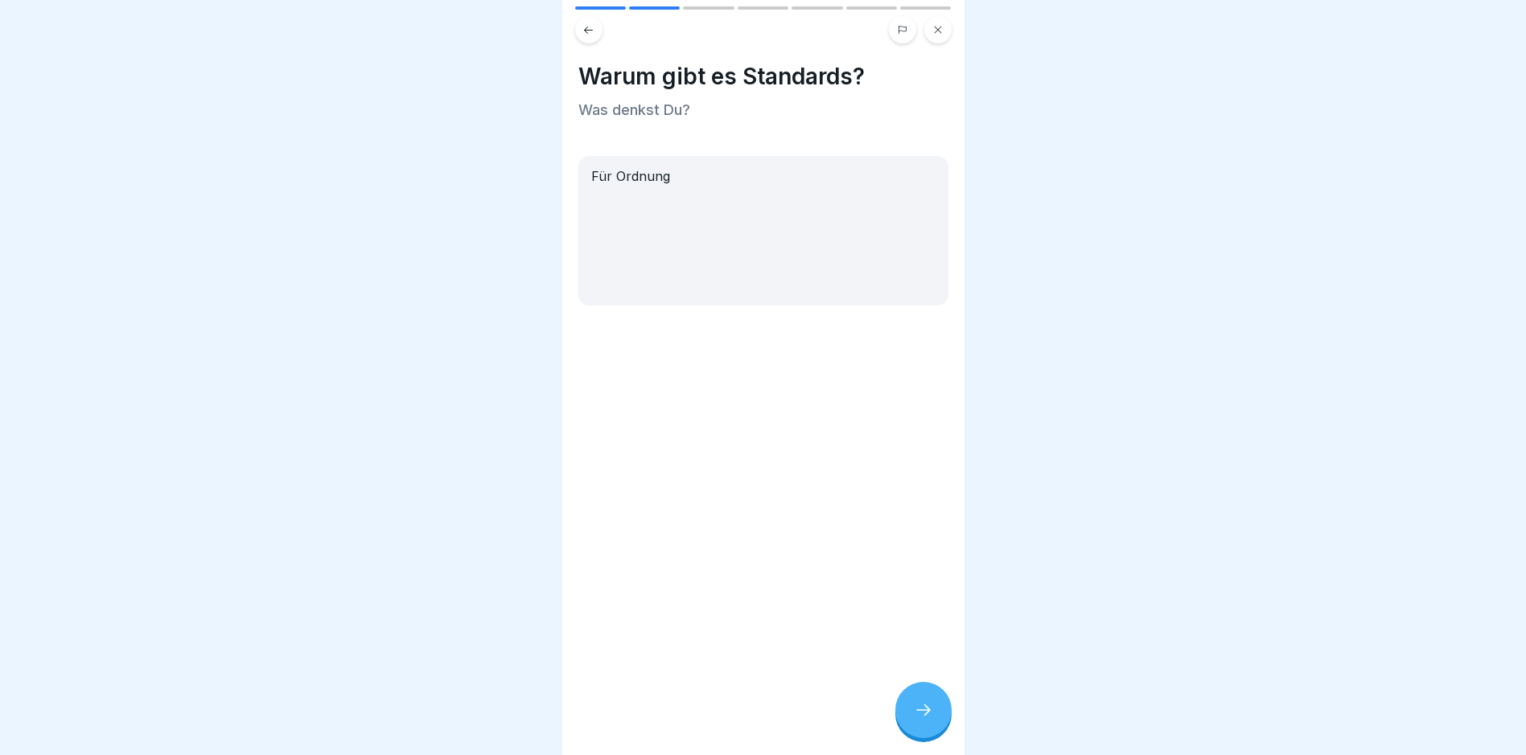
click at [922, 701] on div at bounding box center [923, 710] width 56 height 56
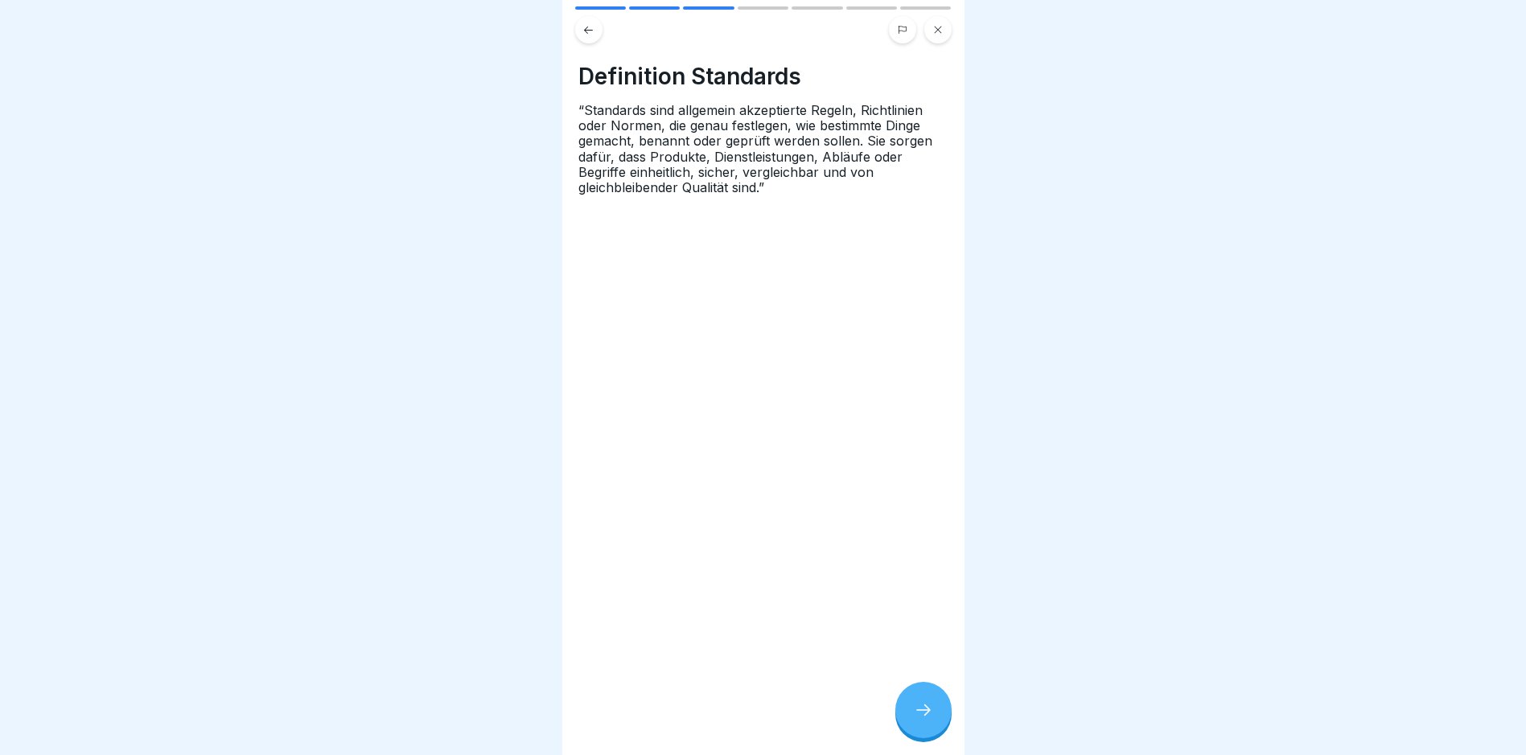
click at [913, 705] on div at bounding box center [923, 710] width 56 height 56
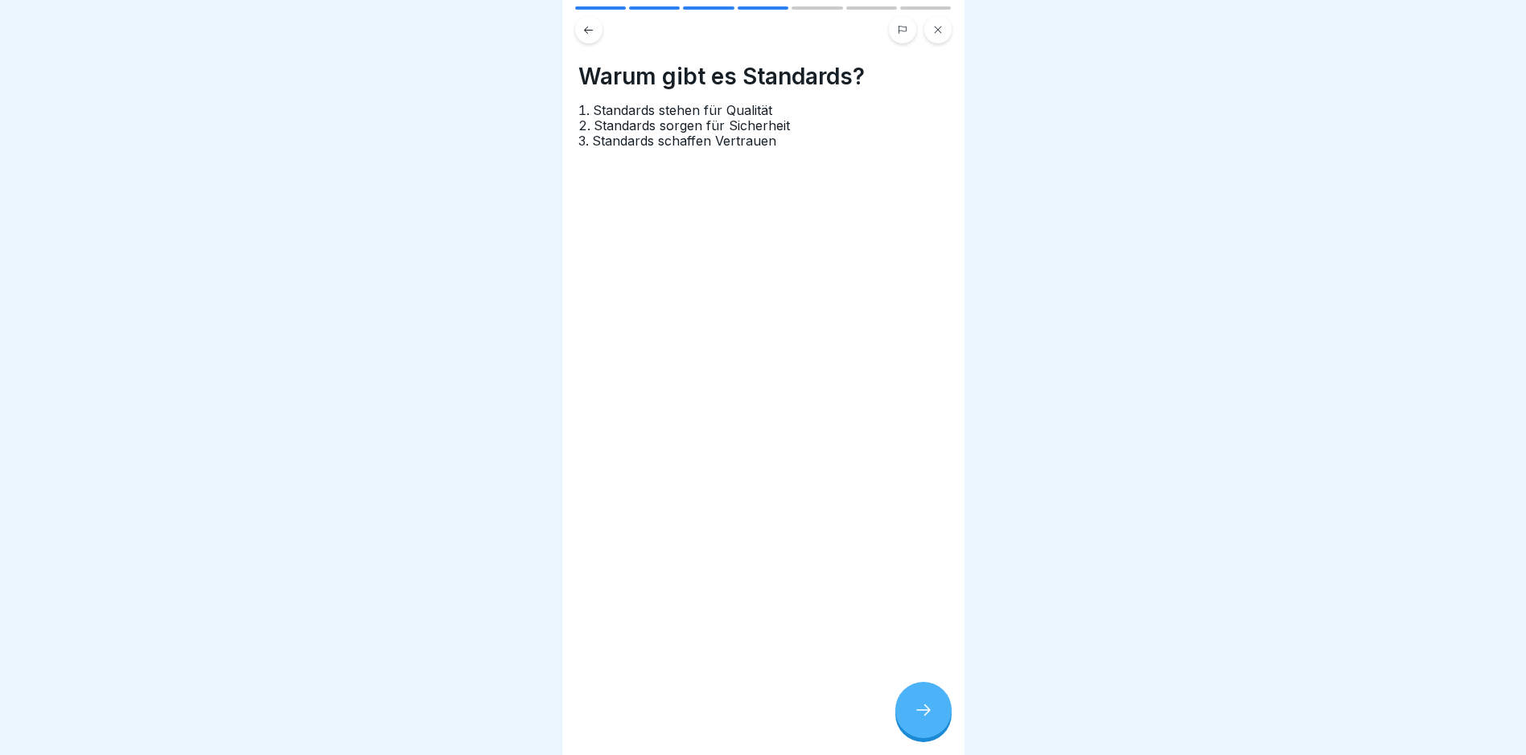
click at [915, 713] on div at bounding box center [923, 710] width 56 height 56
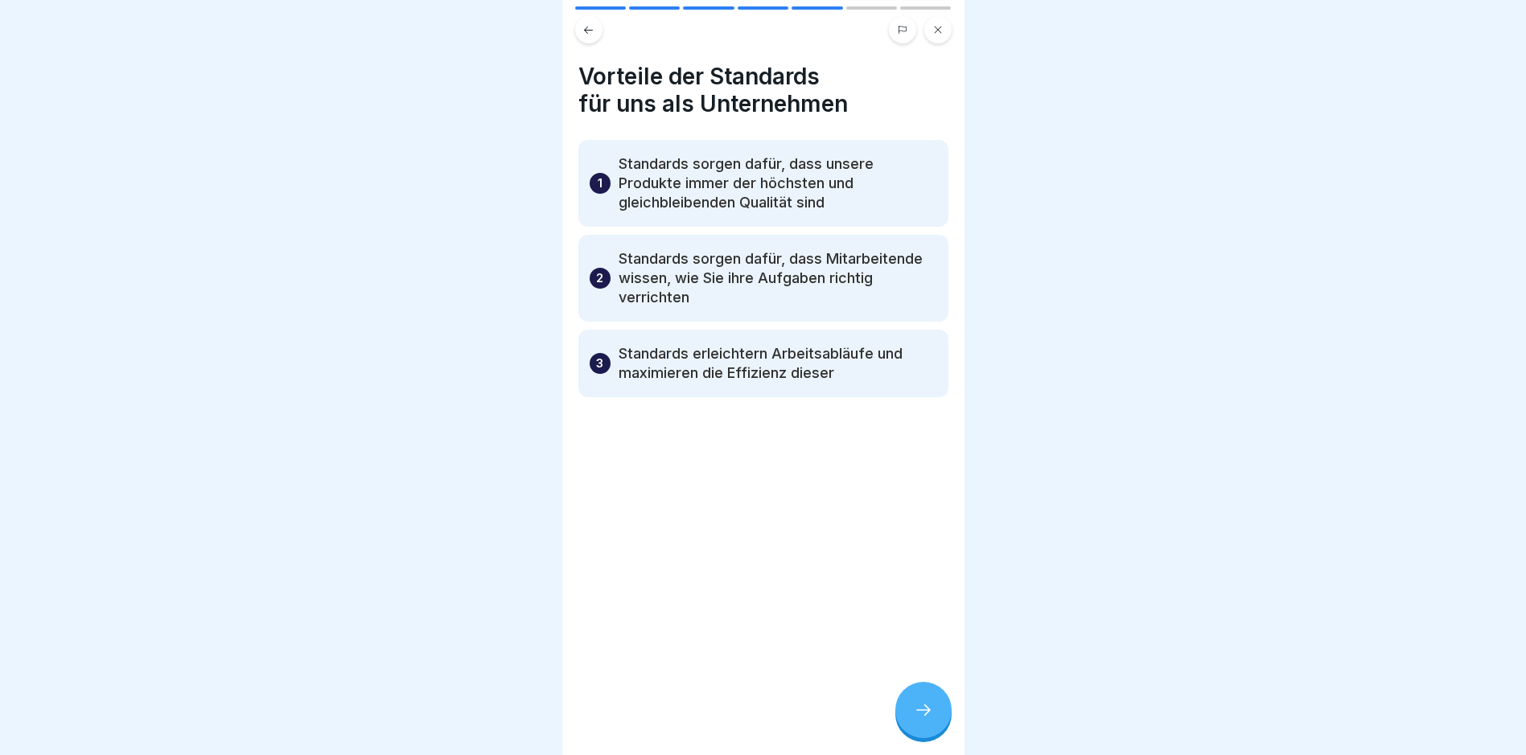
click at [915, 713] on div at bounding box center [923, 710] width 56 height 56
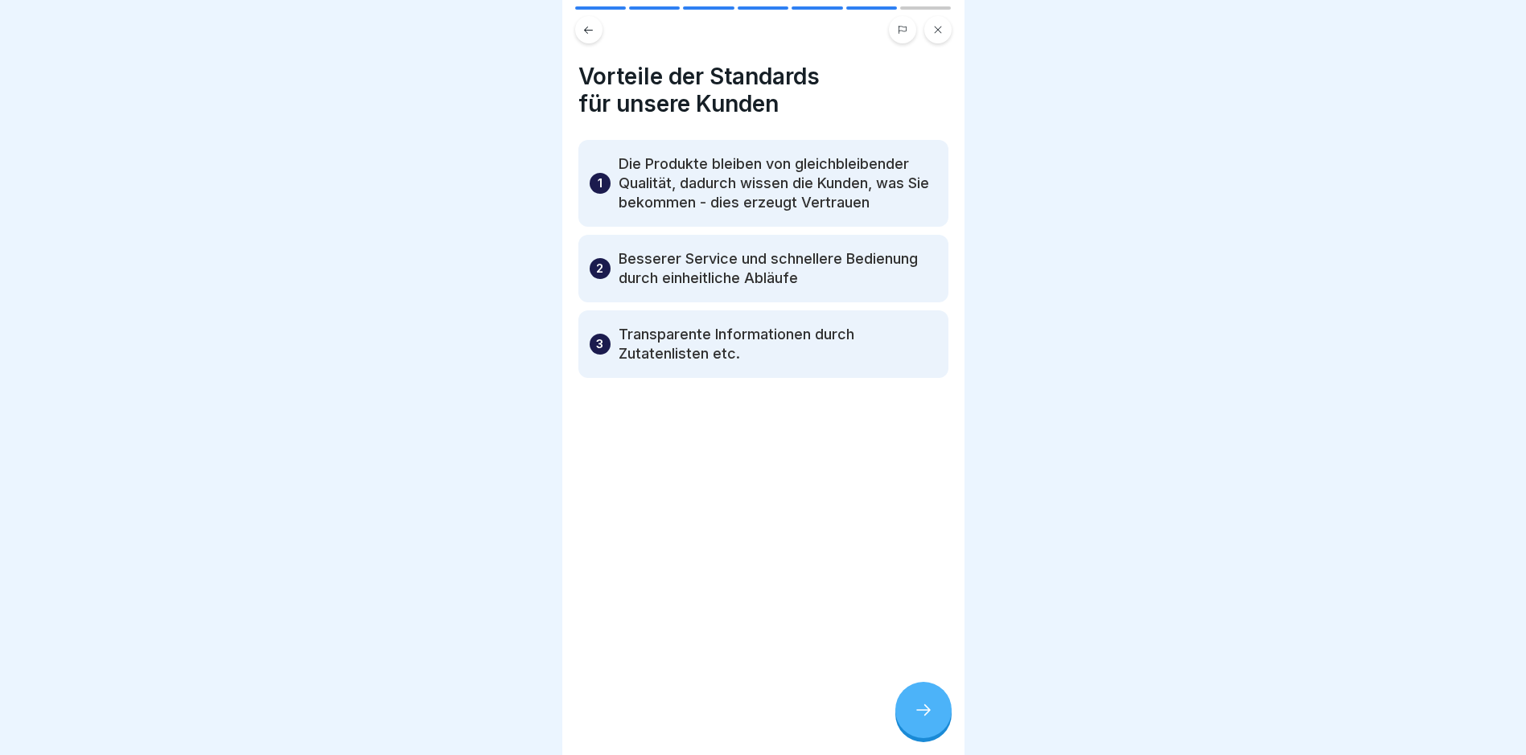
click at [915, 713] on div at bounding box center [923, 710] width 56 height 56
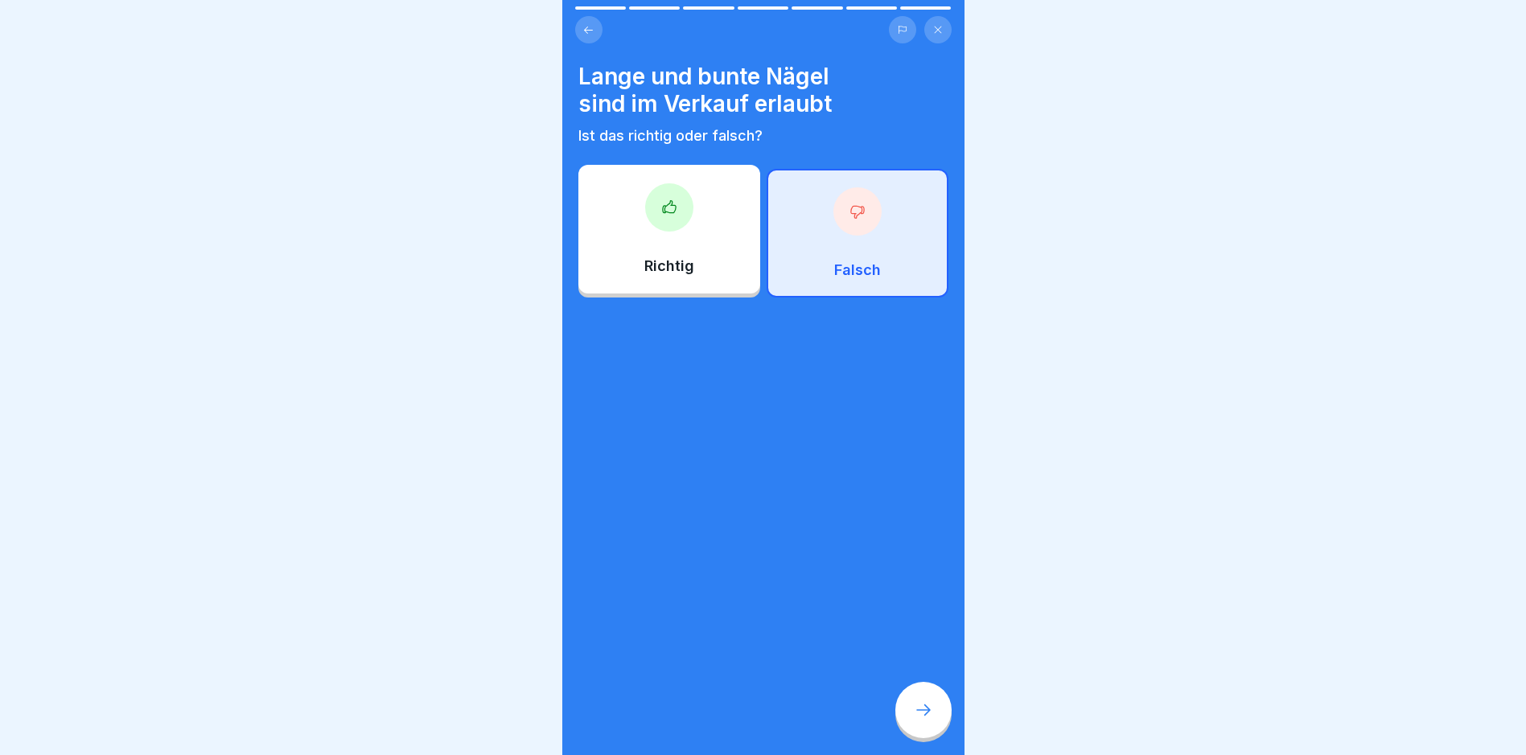
click at [915, 713] on div at bounding box center [923, 710] width 56 height 56
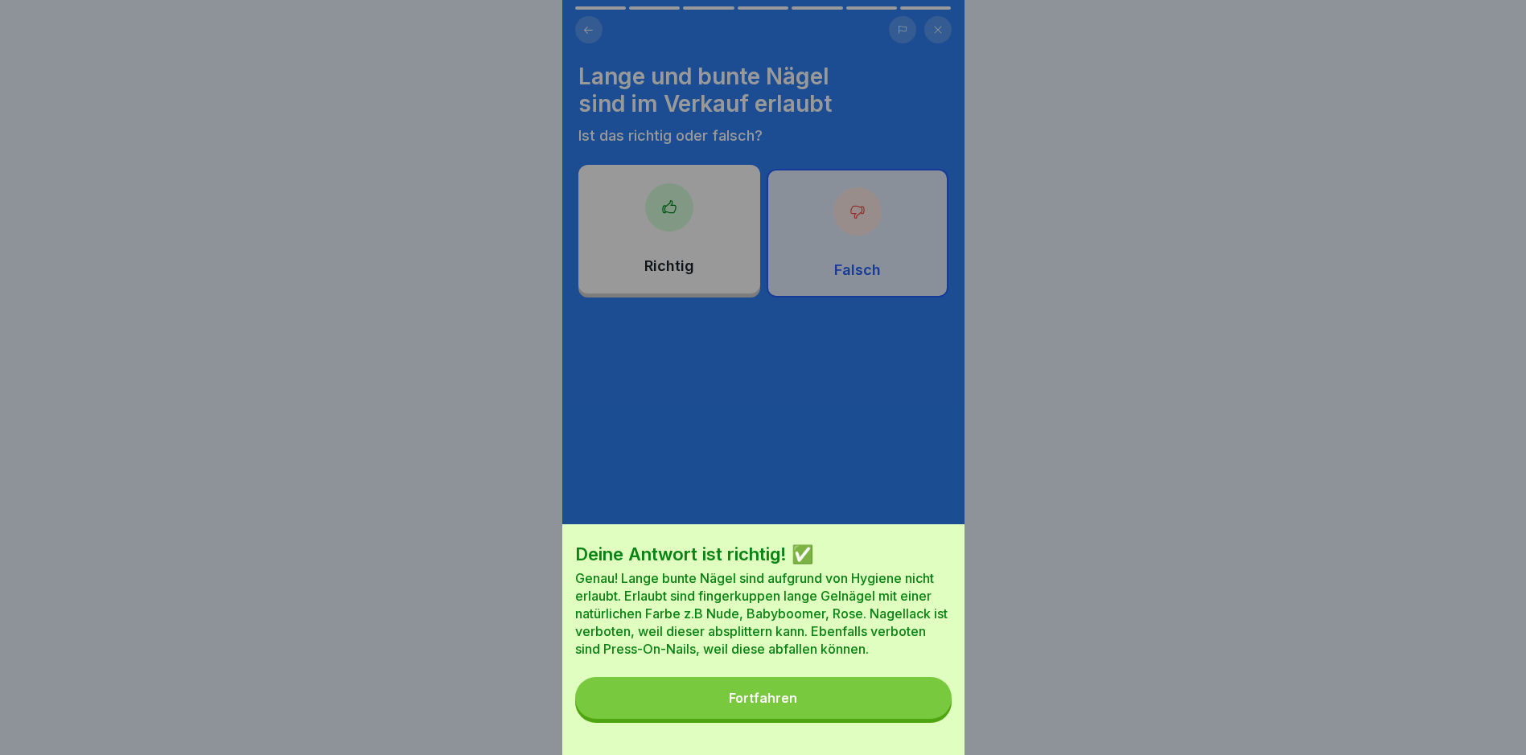
click at [787, 706] on div "Fortfahren" at bounding box center [763, 698] width 68 height 14
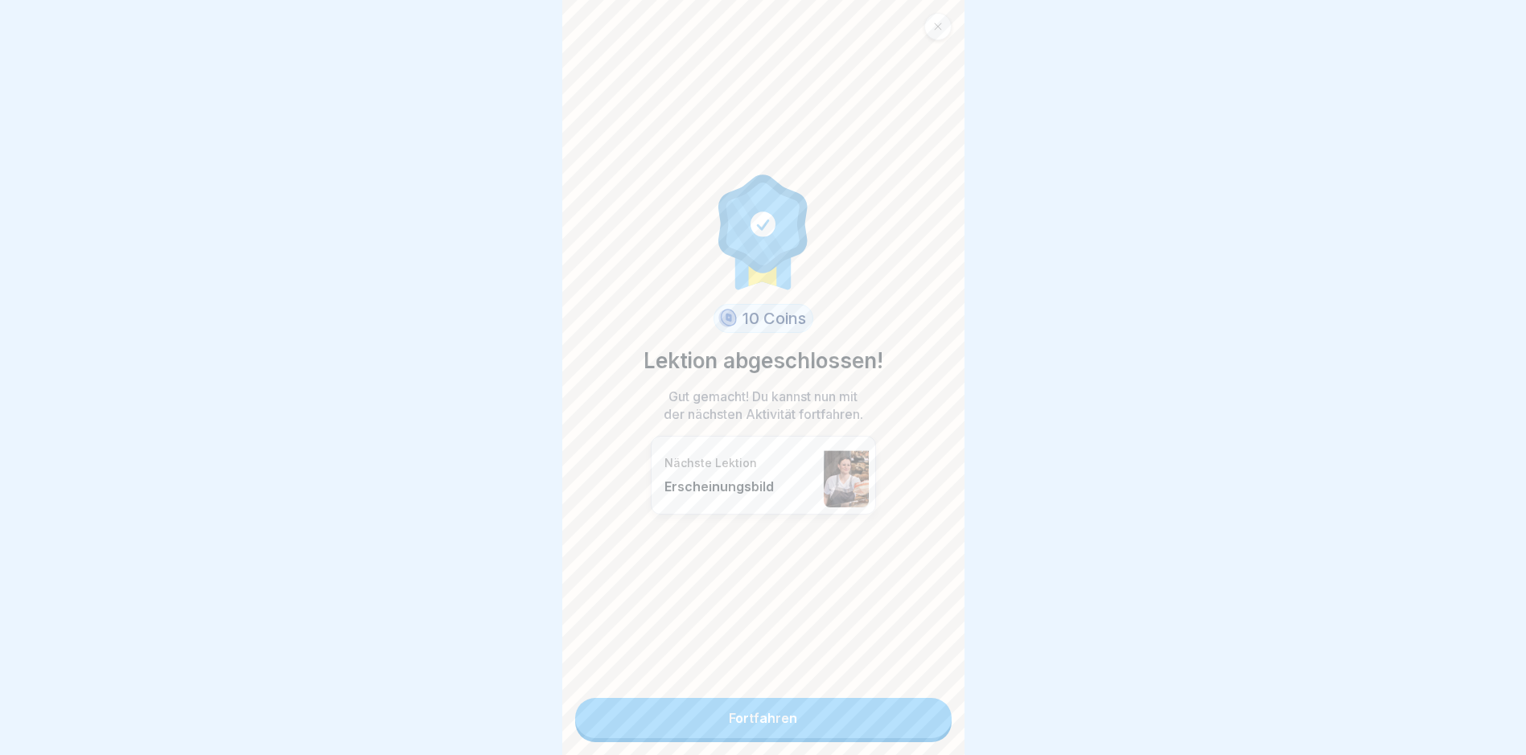
click at [794, 712] on link "Fortfahren" at bounding box center [763, 718] width 377 height 40
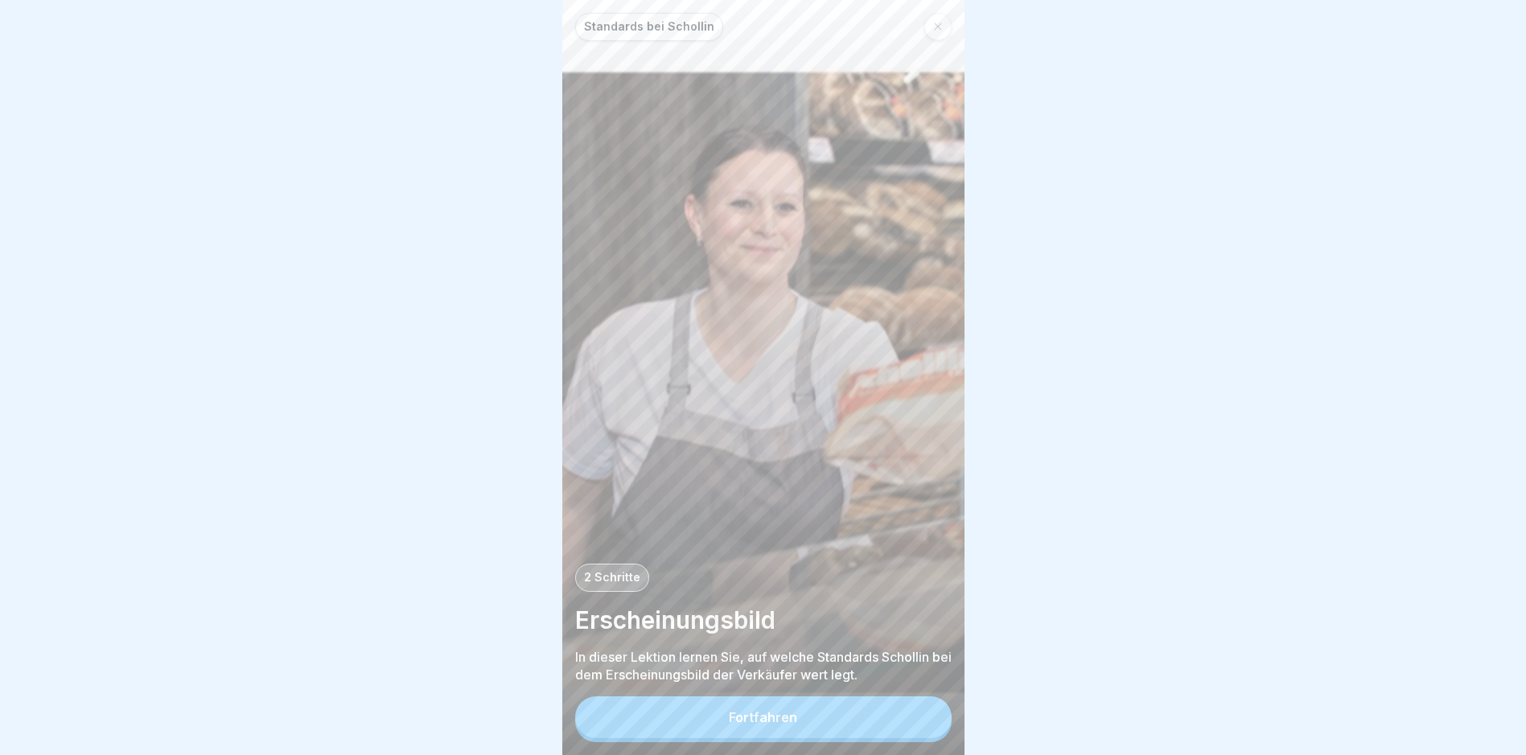
click at [834, 719] on button "Fortfahren" at bounding box center [763, 718] width 377 height 42
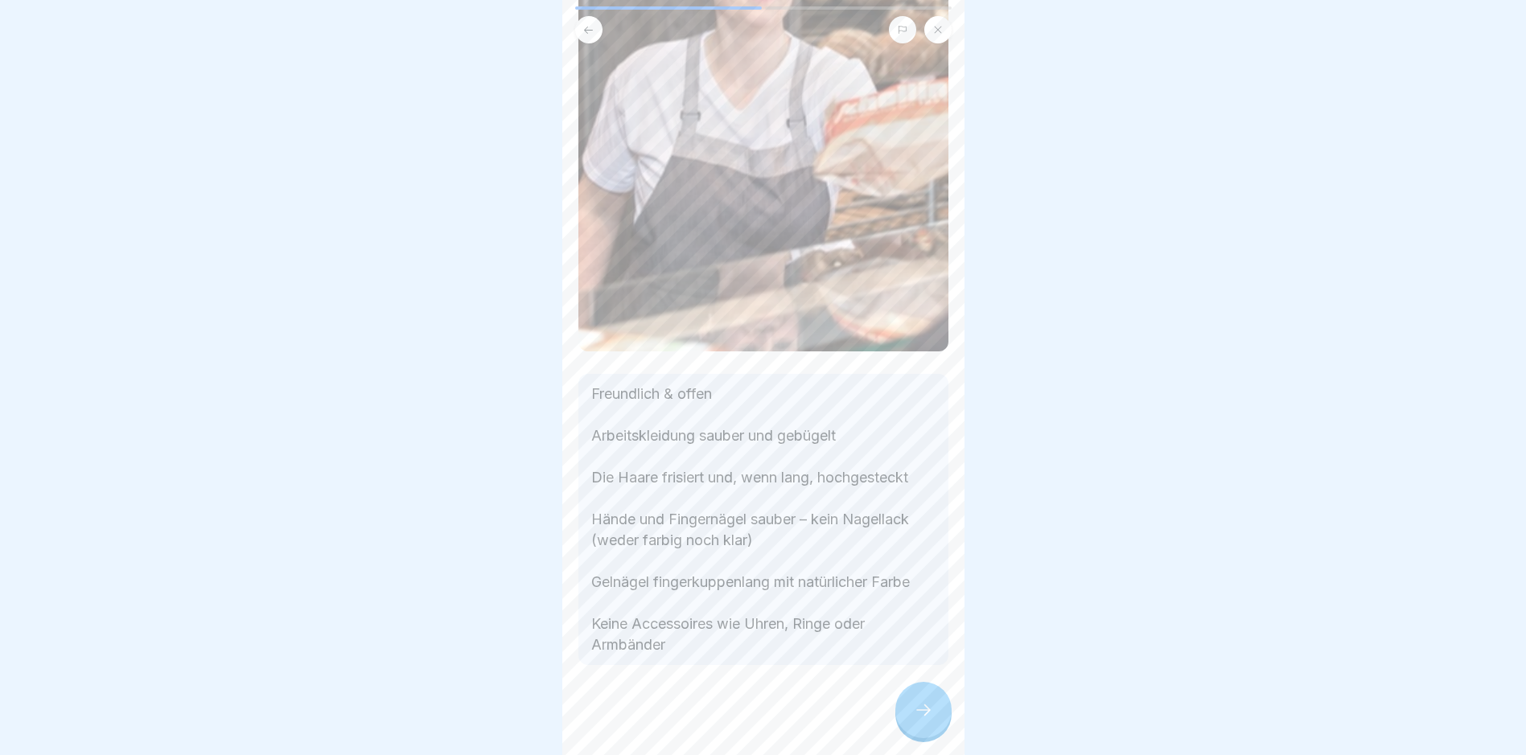
scroll to position [250, 0]
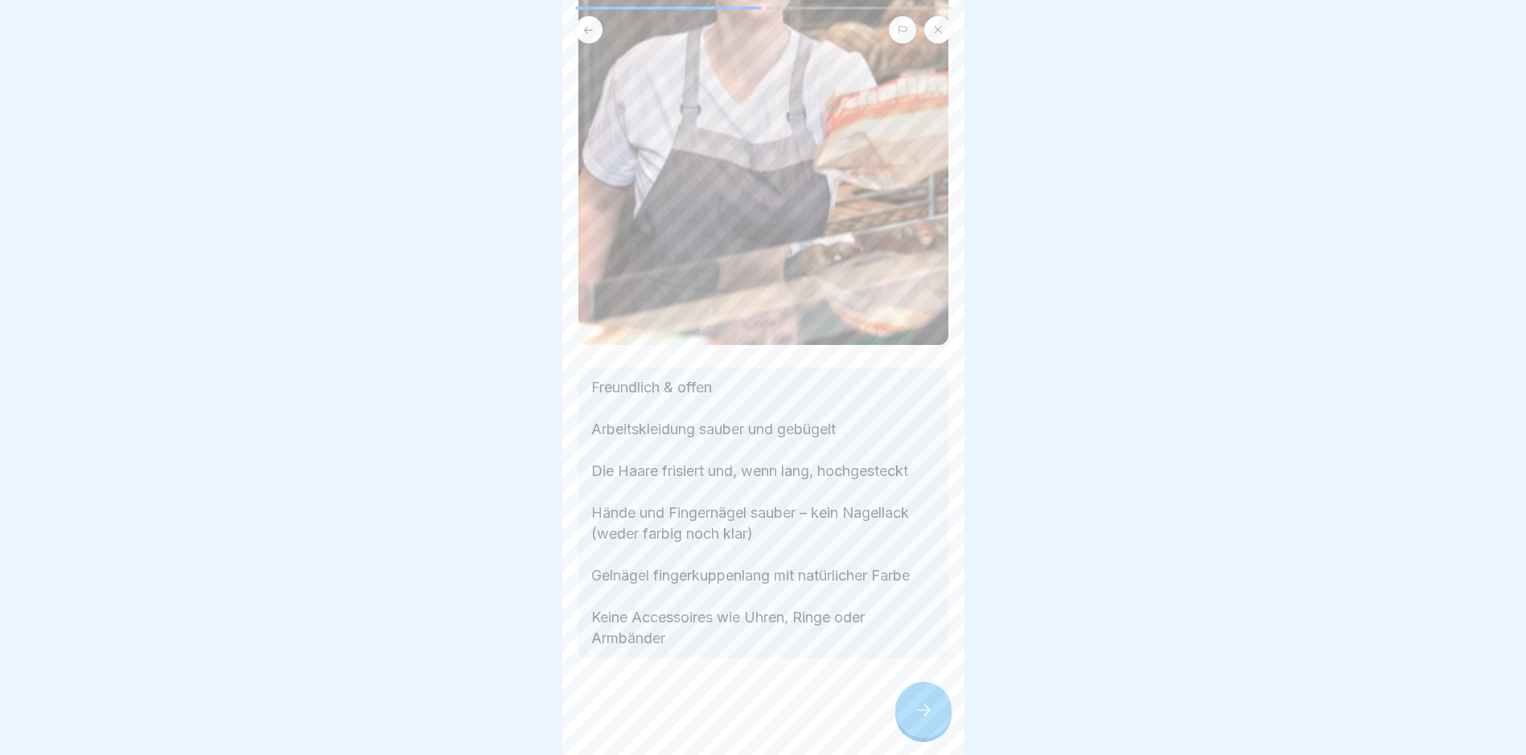
click at [897, 720] on div at bounding box center [923, 710] width 56 height 56
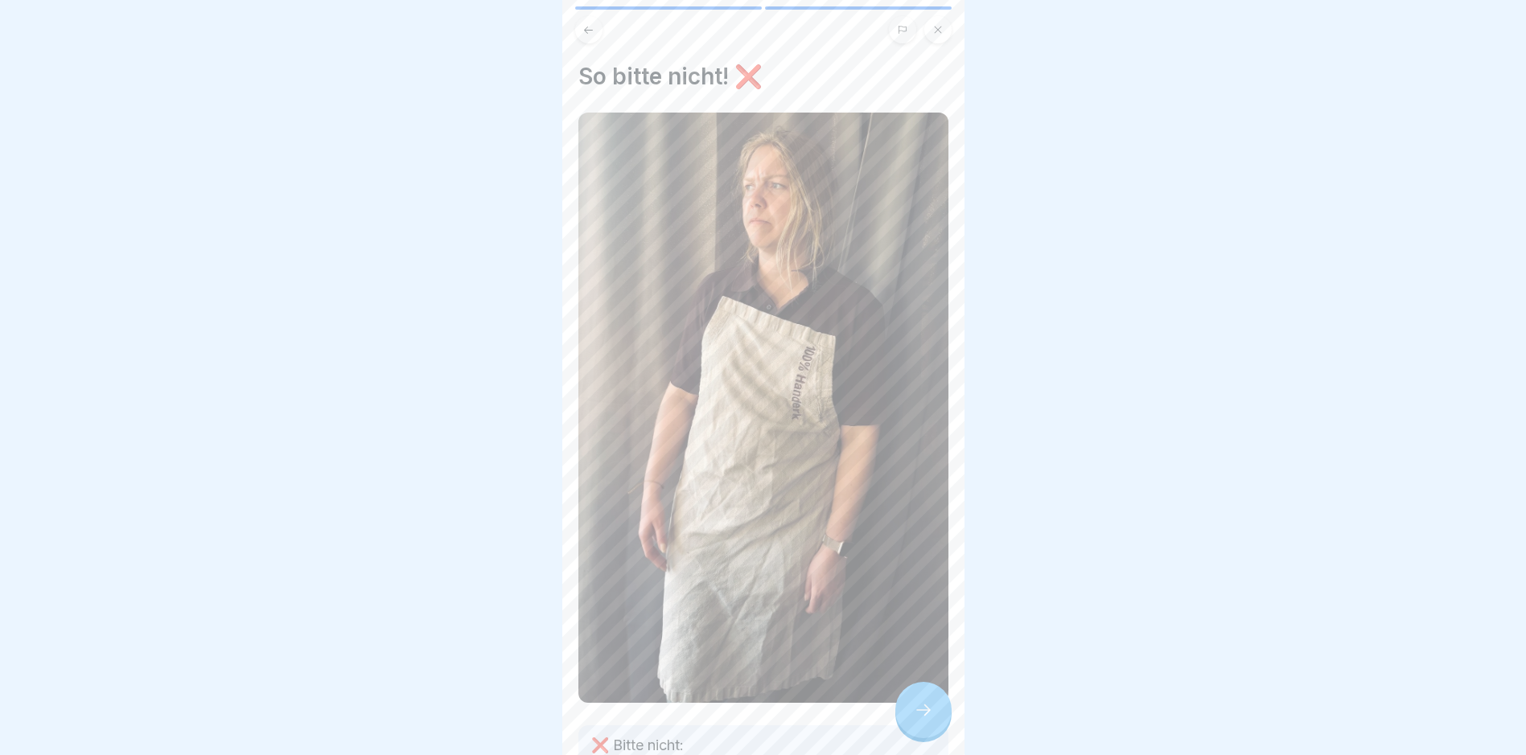
click at [915, 714] on icon at bounding box center [923, 710] width 19 height 19
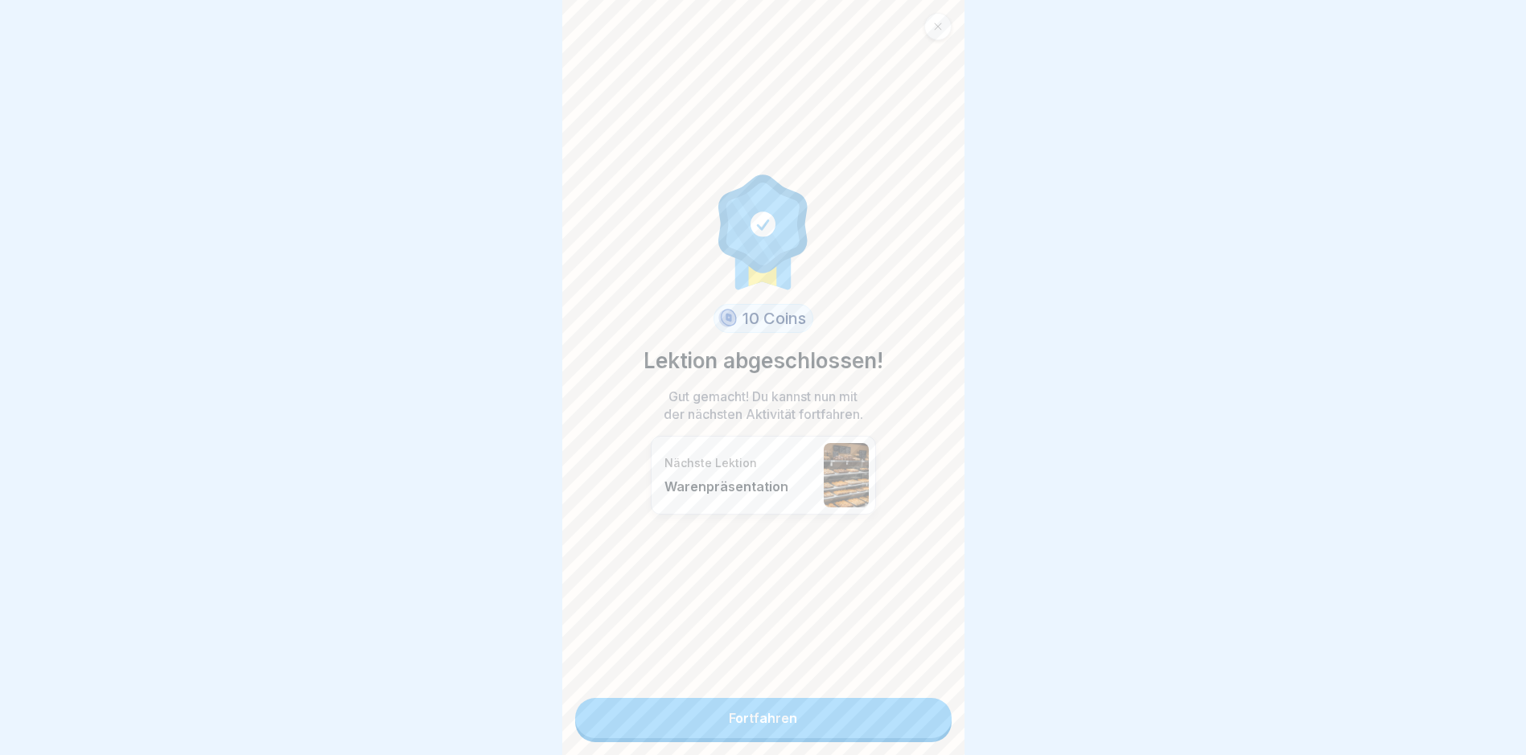
click at [818, 719] on link "Fortfahren" at bounding box center [763, 718] width 377 height 40
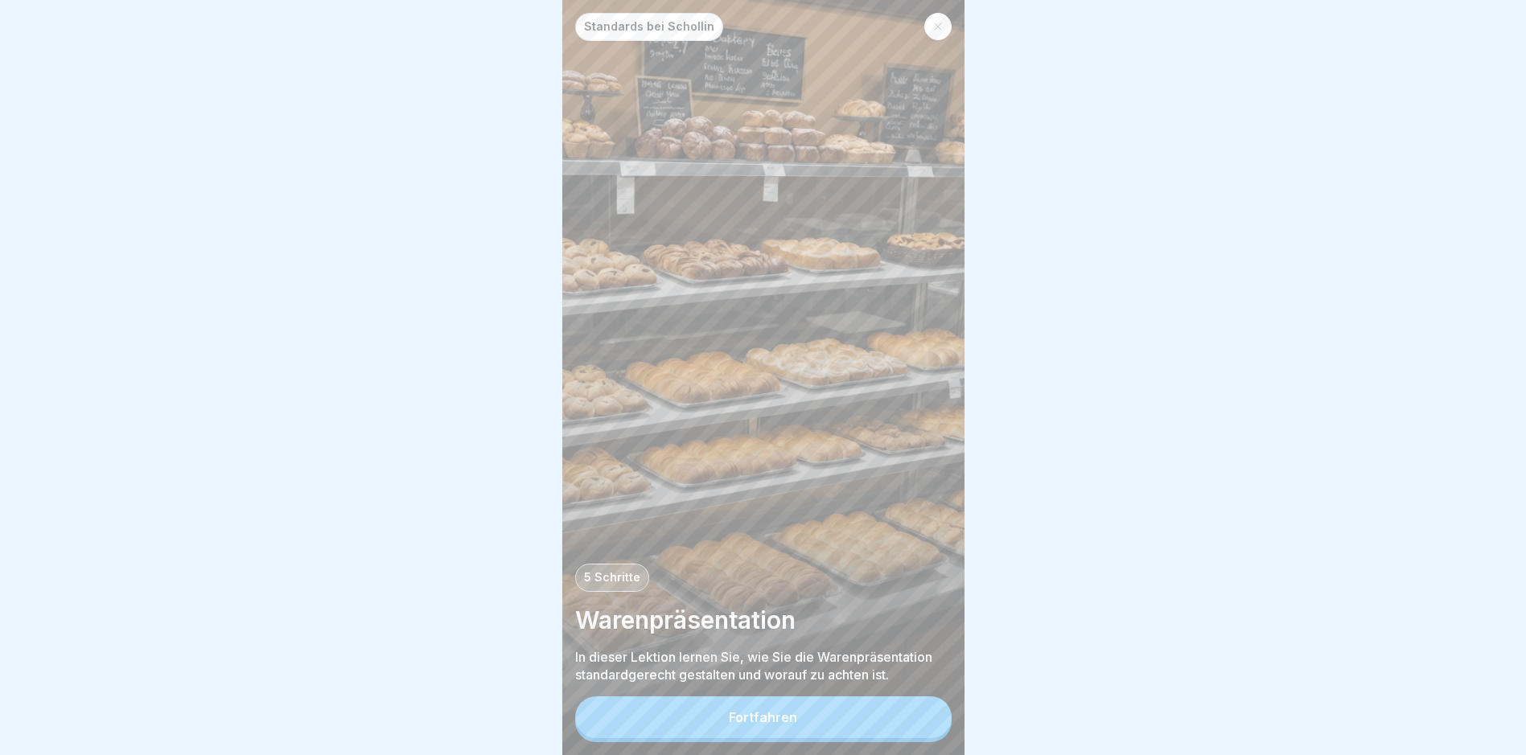
scroll to position [12, 0]
click at [754, 723] on div "Fortfahren" at bounding box center [763, 717] width 68 height 14
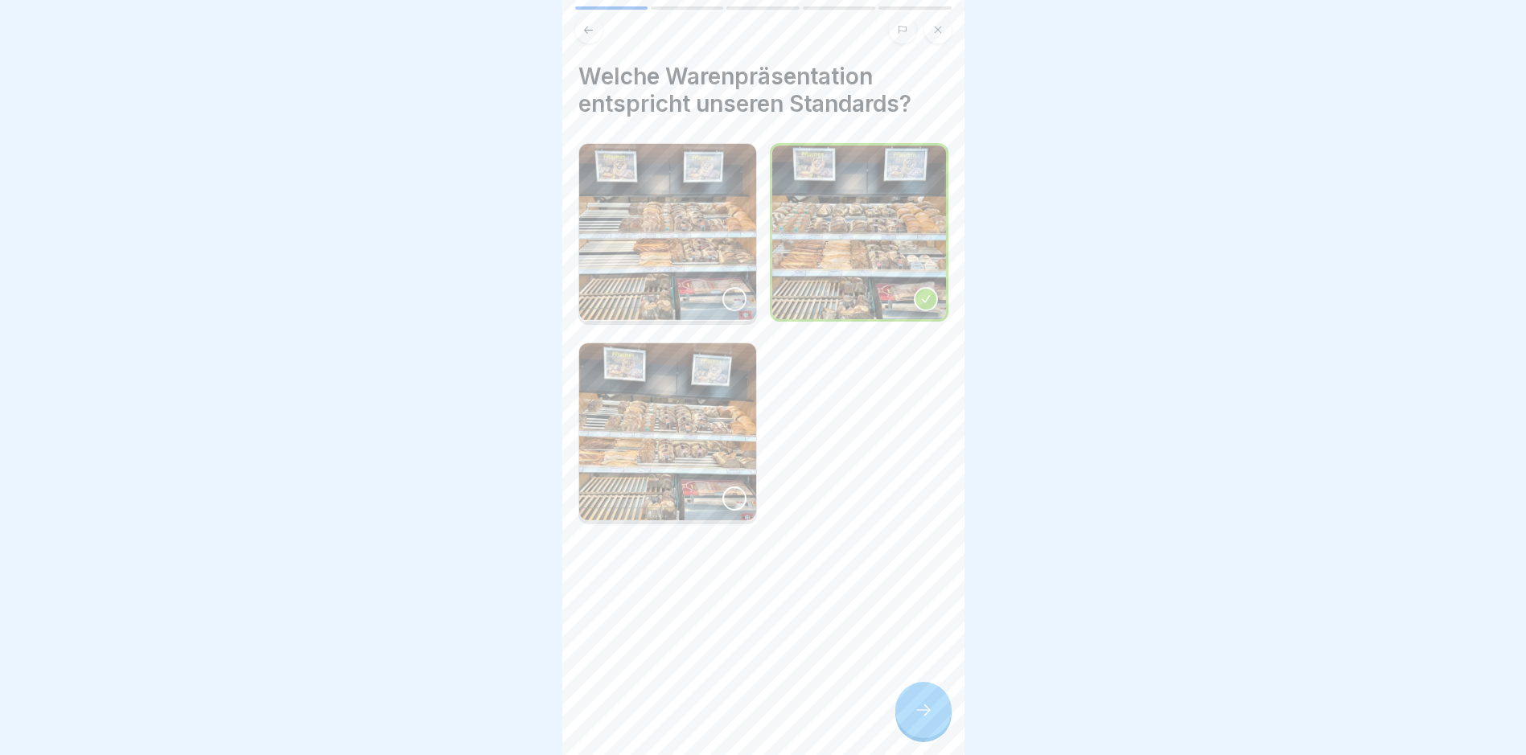
scroll to position [0, 0]
click at [931, 720] on icon at bounding box center [923, 710] width 19 height 19
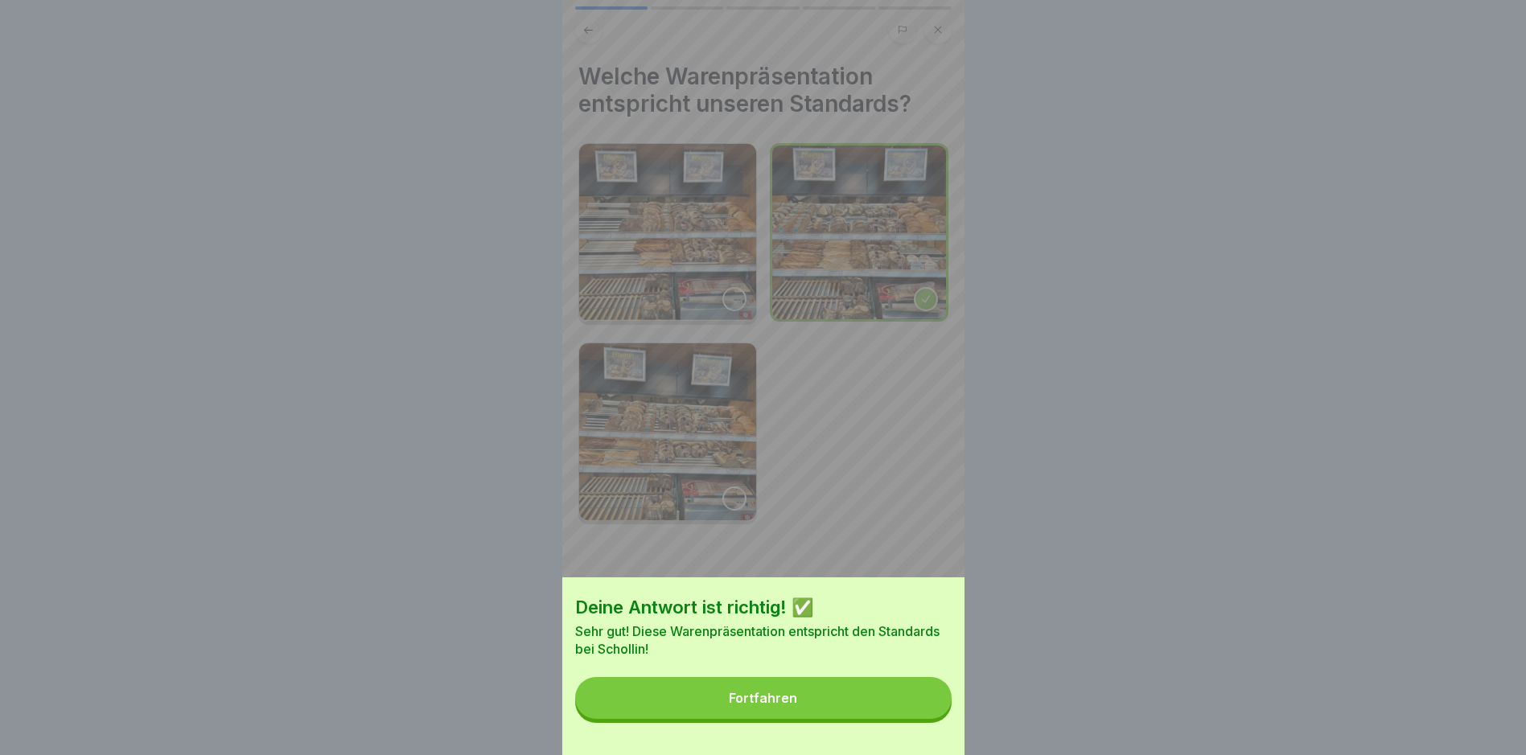
click at [887, 734] on div "Deine Antwort ist richtig! ✅ Sehr gut! Diese Warenpräsentation entspricht den S…" at bounding box center [763, 667] width 402 height 178
click at [894, 712] on button "Fortfahren" at bounding box center [763, 698] width 377 height 42
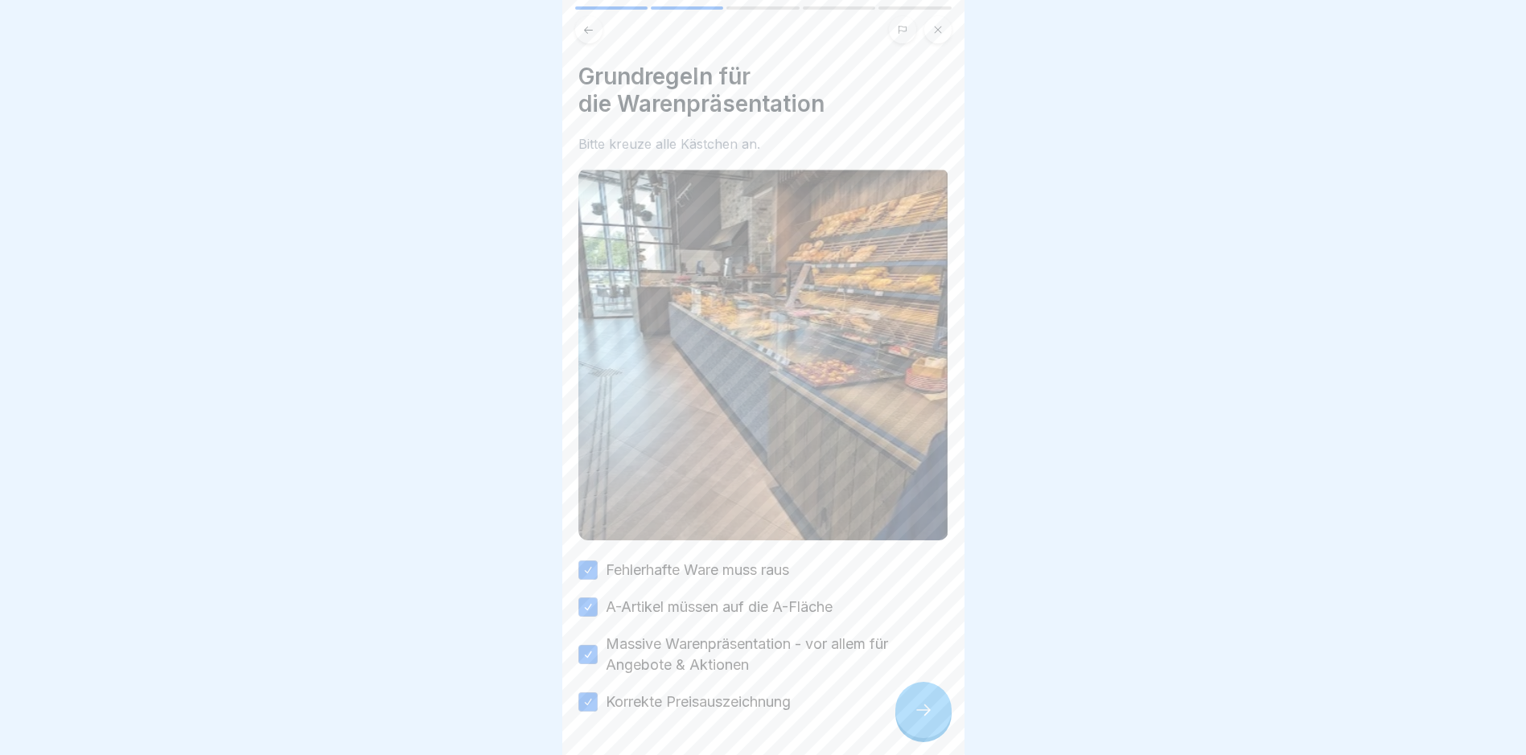
click at [937, 718] on div at bounding box center [923, 710] width 56 height 56
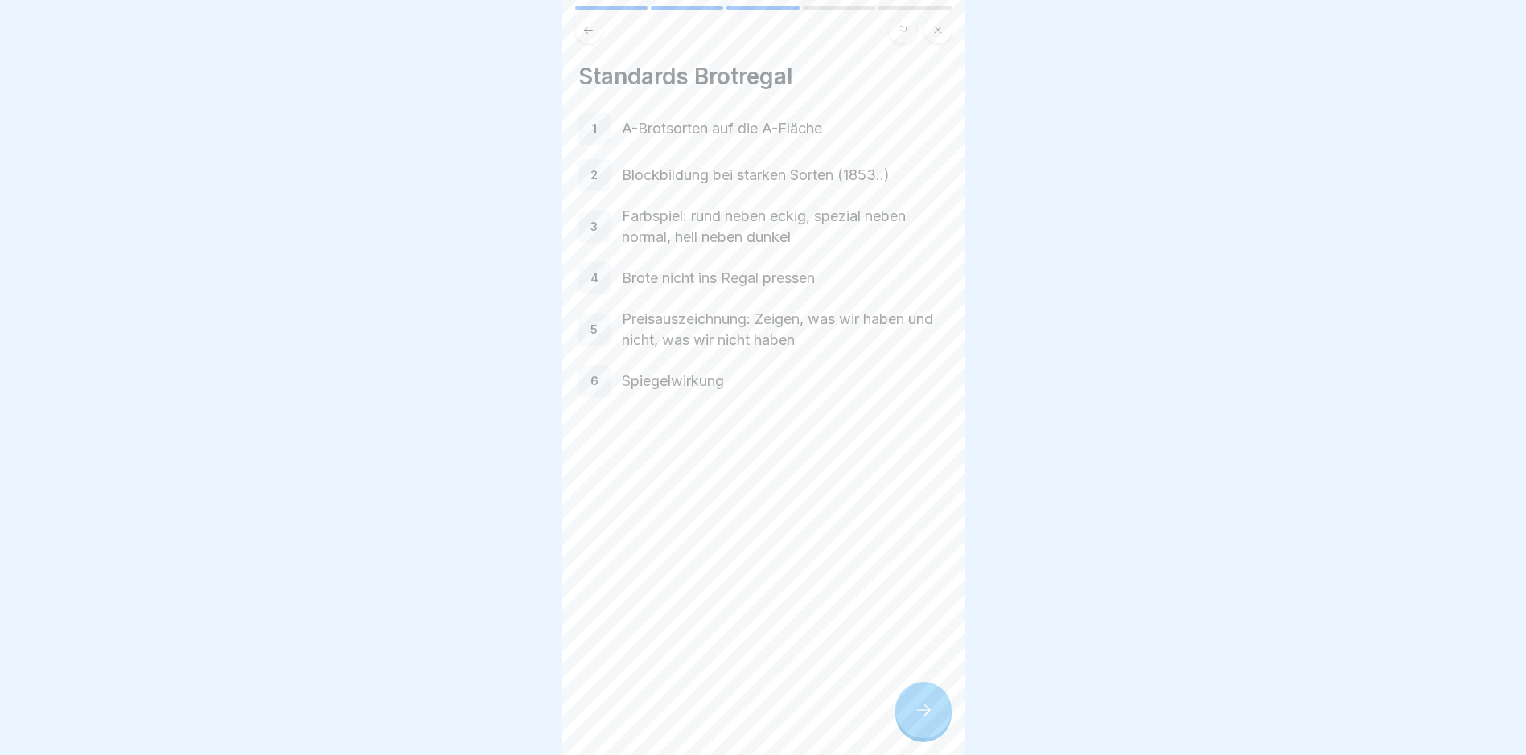
click at [928, 714] on div at bounding box center [923, 710] width 56 height 56
click at [582, 38] on button at bounding box center [588, 29] width 27 height 27
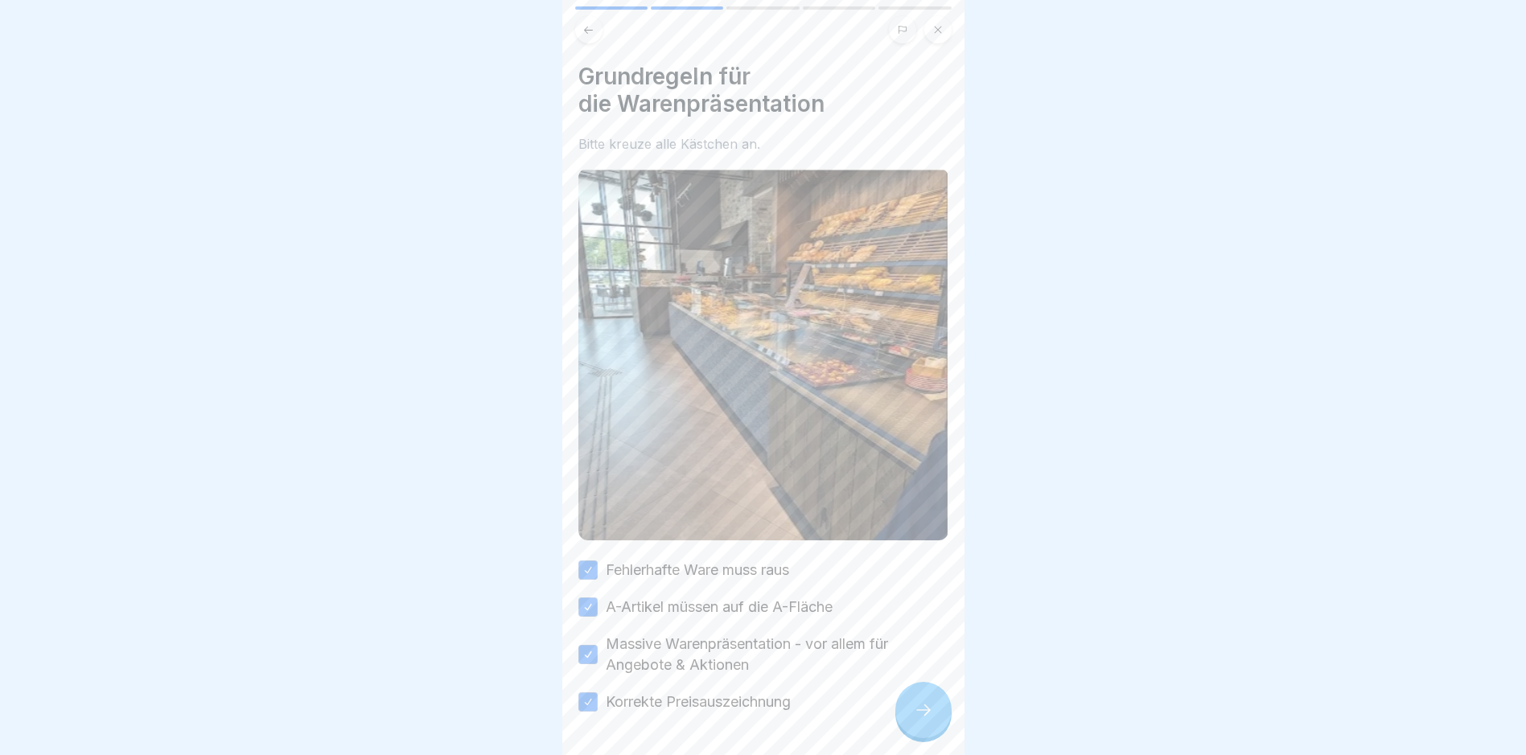
click at [932, 739] on div at bounding box center [923, 710] width 56 height 56
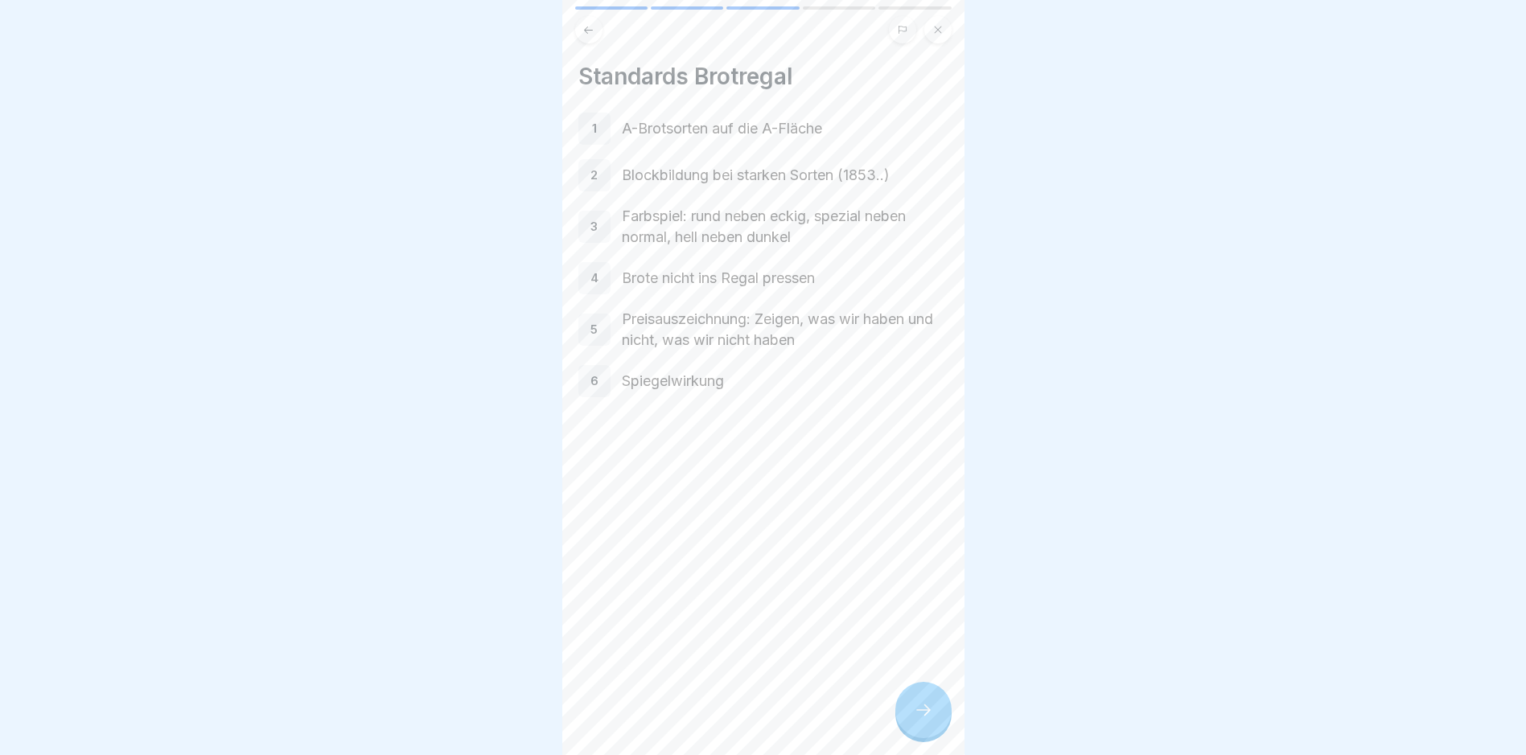
click at [932, 739] on div at bounding box center [923, 710] width 56 height 56
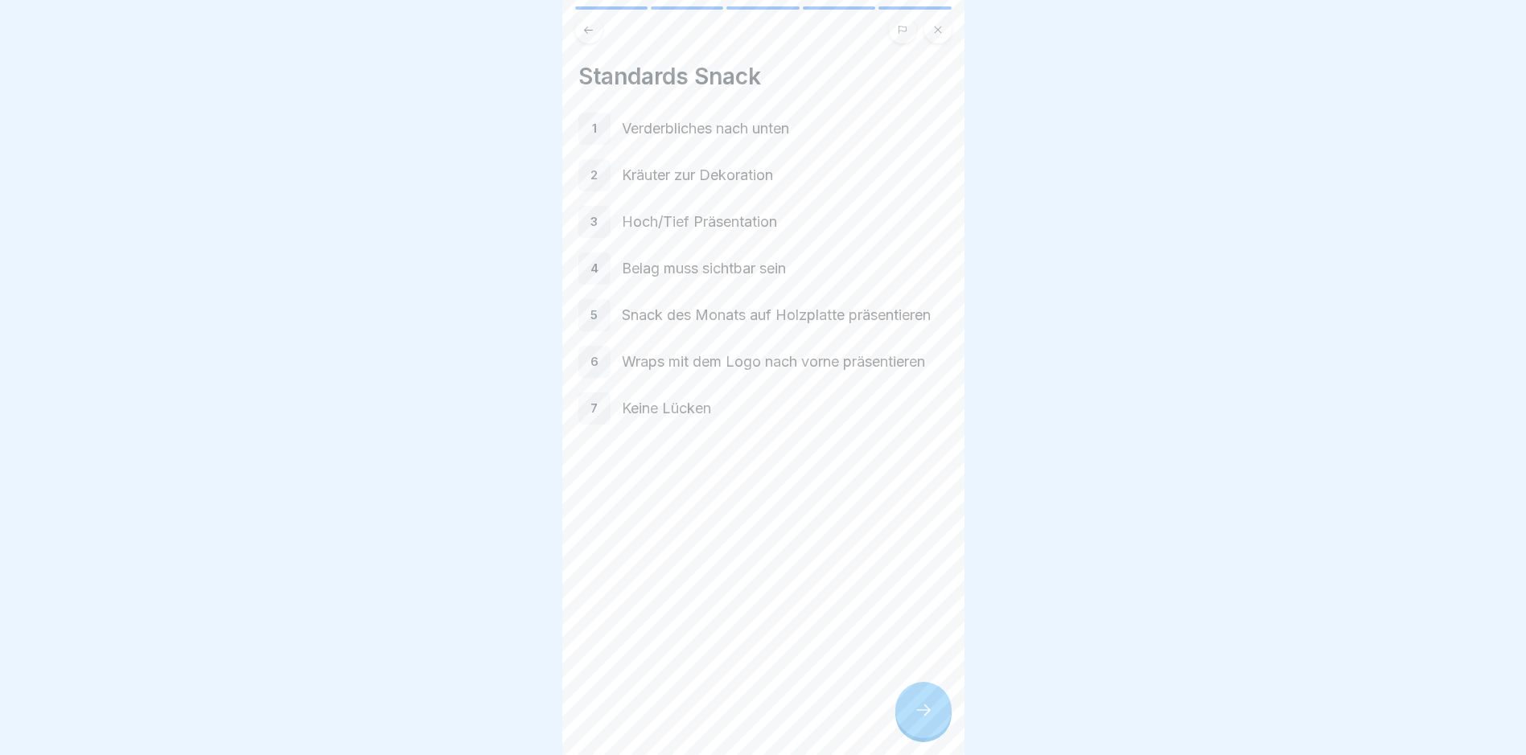
click at [932, 739] on div at bounding box center [923, 710] width 56 height 56
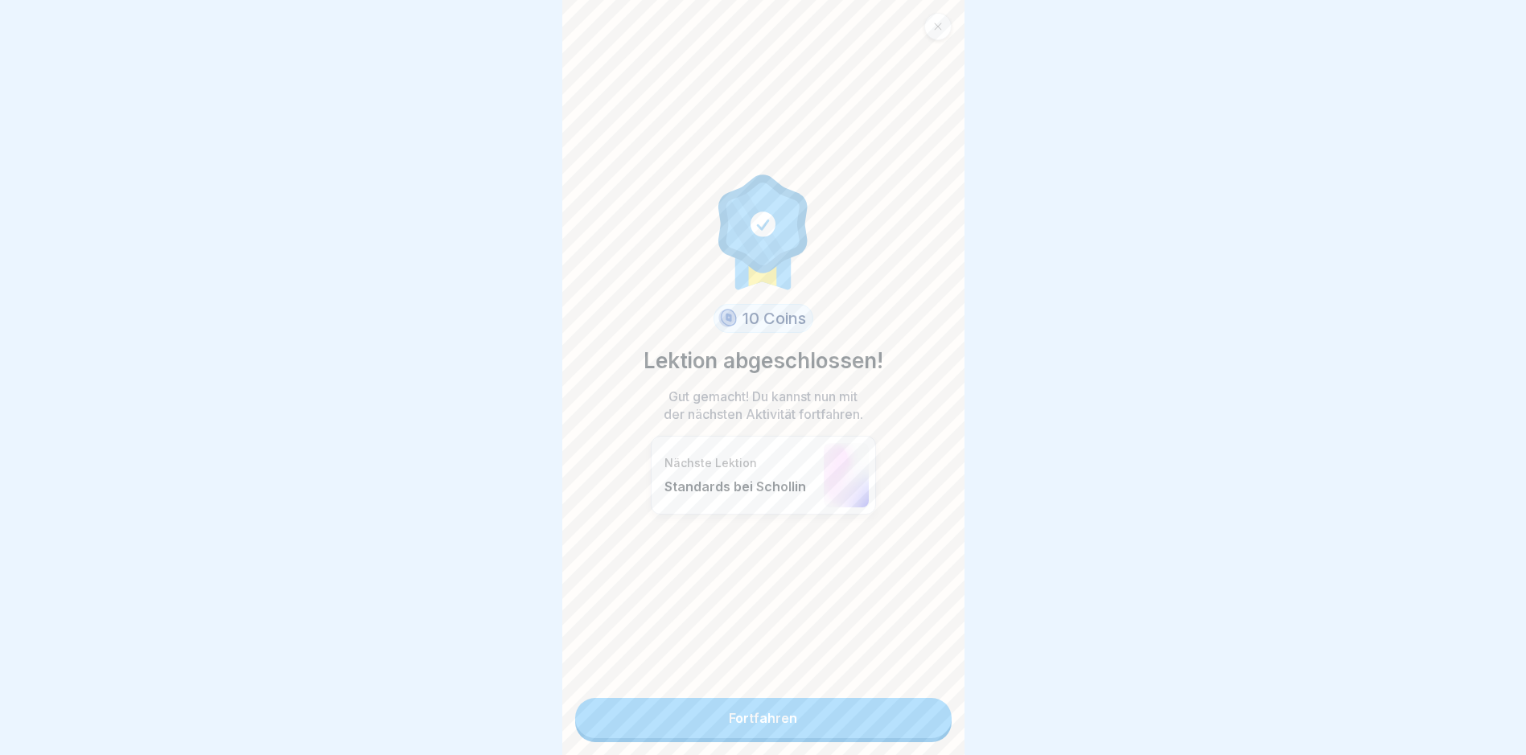
click at [844, 734] on link "Fortfahren" at bounding box center [763, 718] width 377 height 40
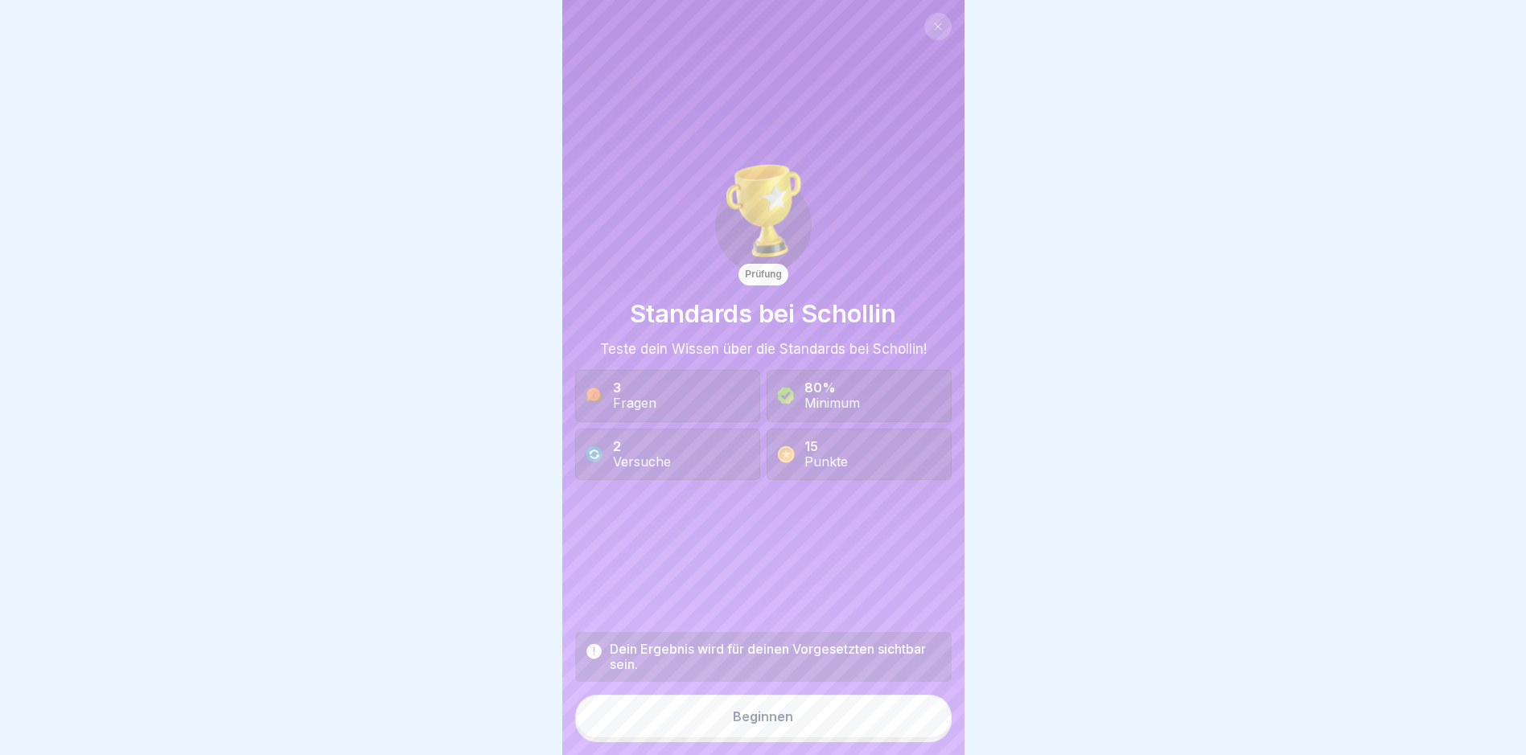
click at [817, 733] on button "Beginnen" at bounding box center [763, 716] width 377 height 43
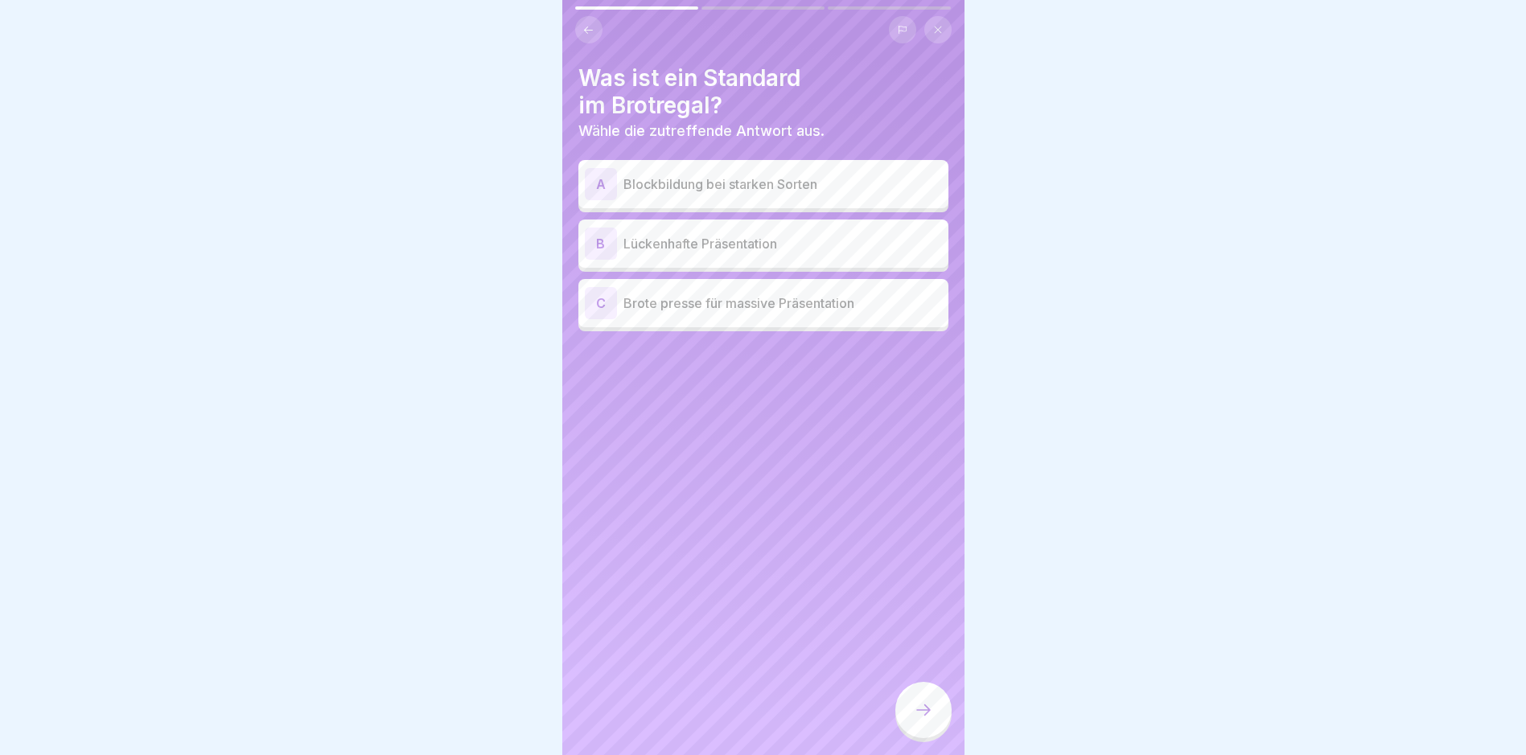
click at [916, 716] on icon at bounding box center [923, 710] width 19 height 19
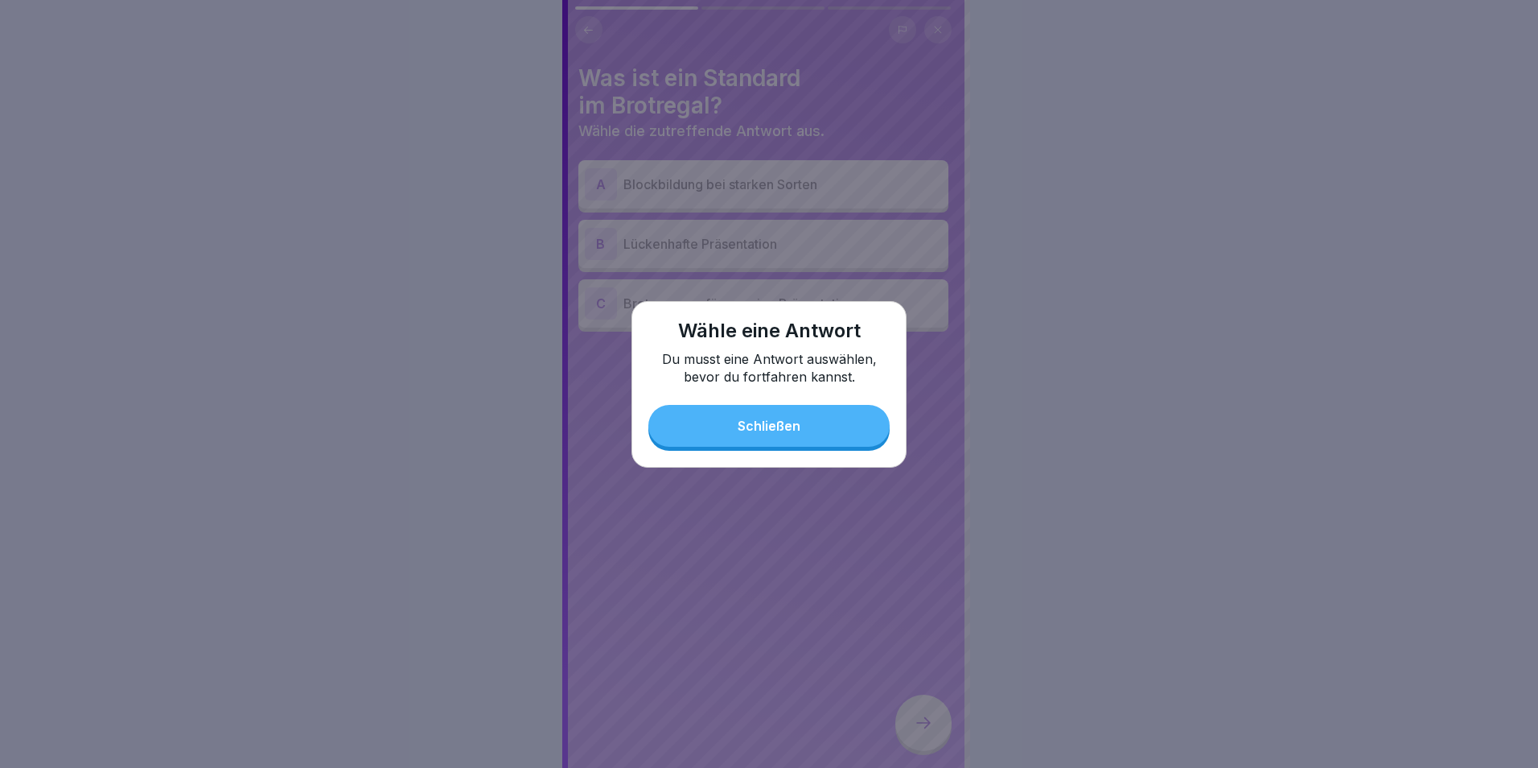
click at [788, 429] on div "Schließen" at bounding box center [769, 425] width 63 height 14
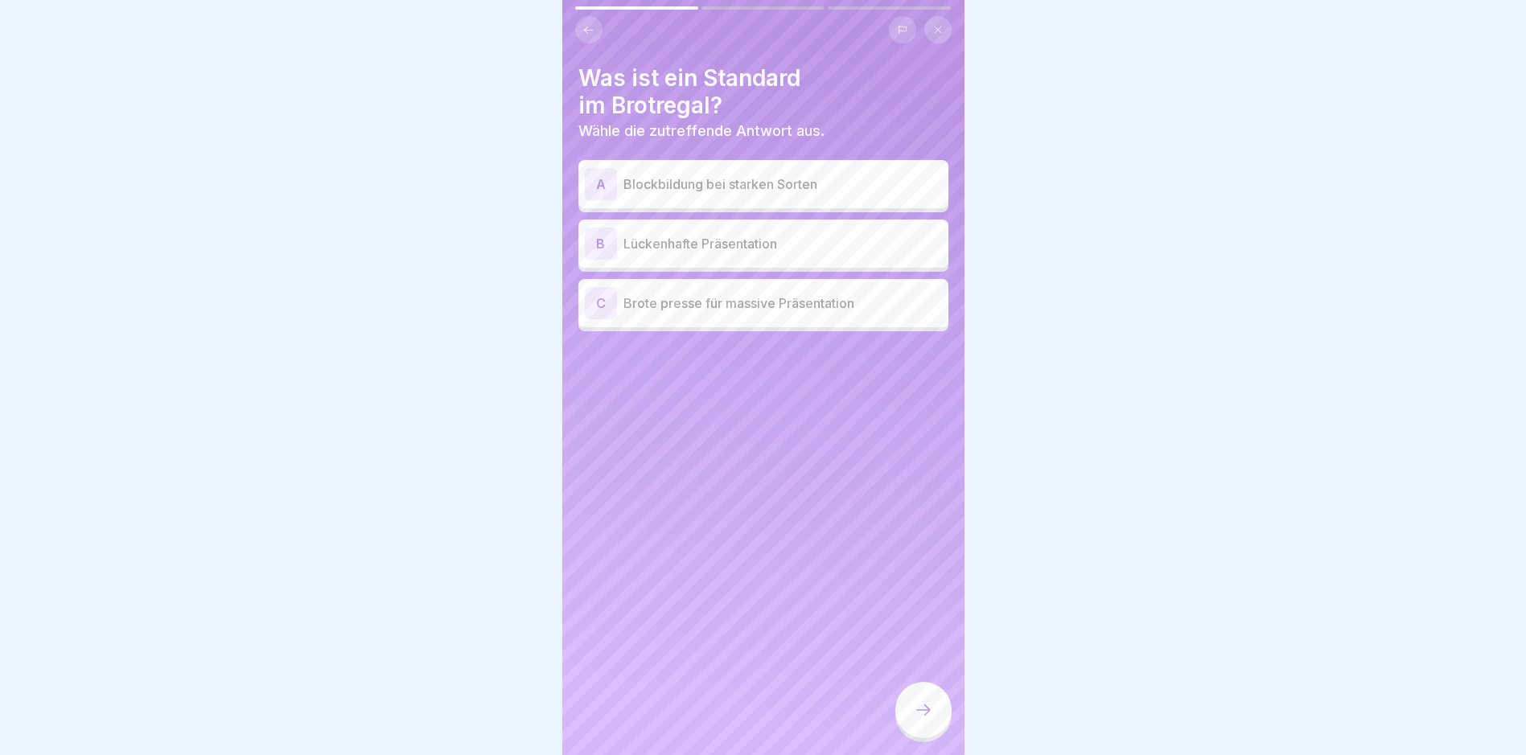
click at [787, 198] on div "A Blockbildung bei starken Sorten" at bounding box center [763, 184] width 357 height 32
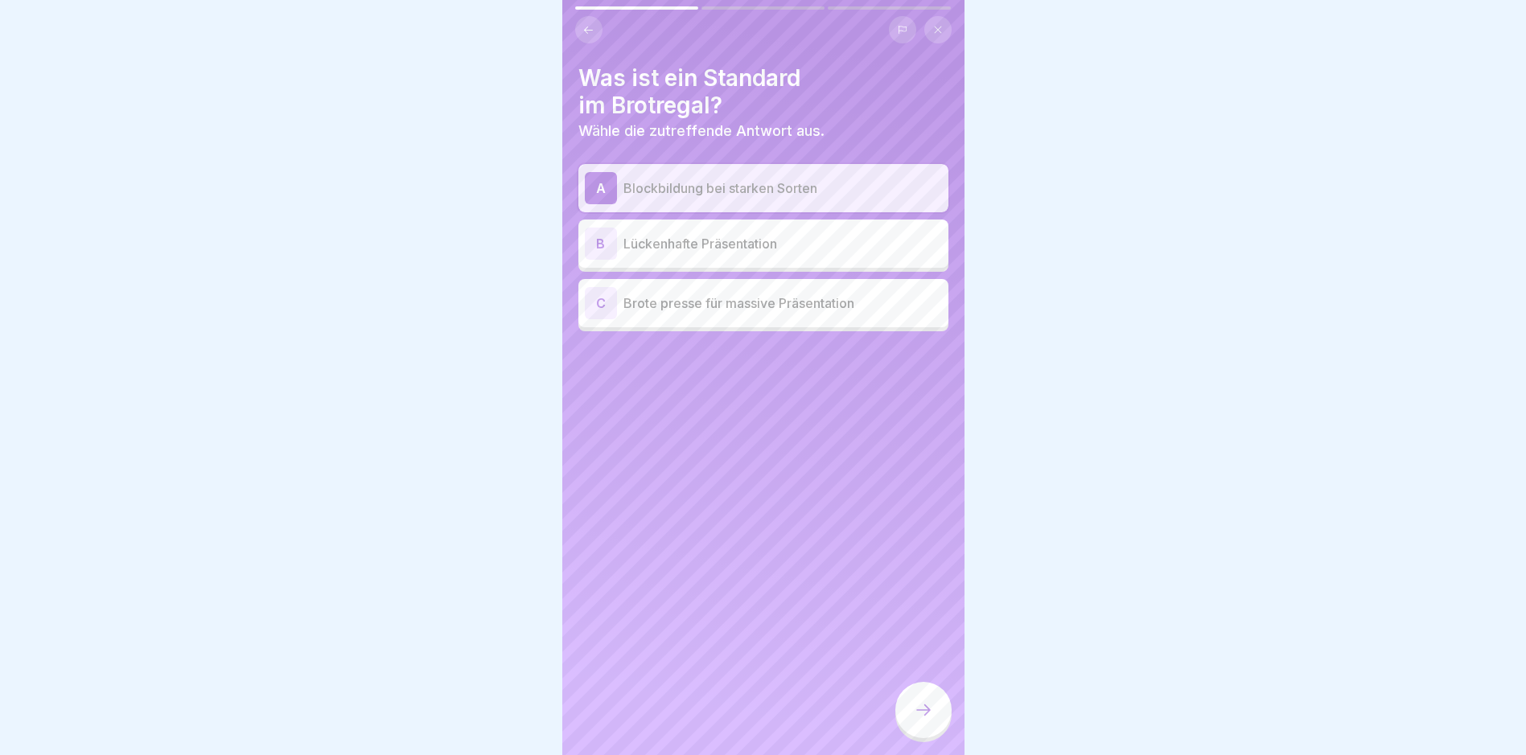
click at [911, 730] on div at bounding box center [923, 710] width 56 height 56
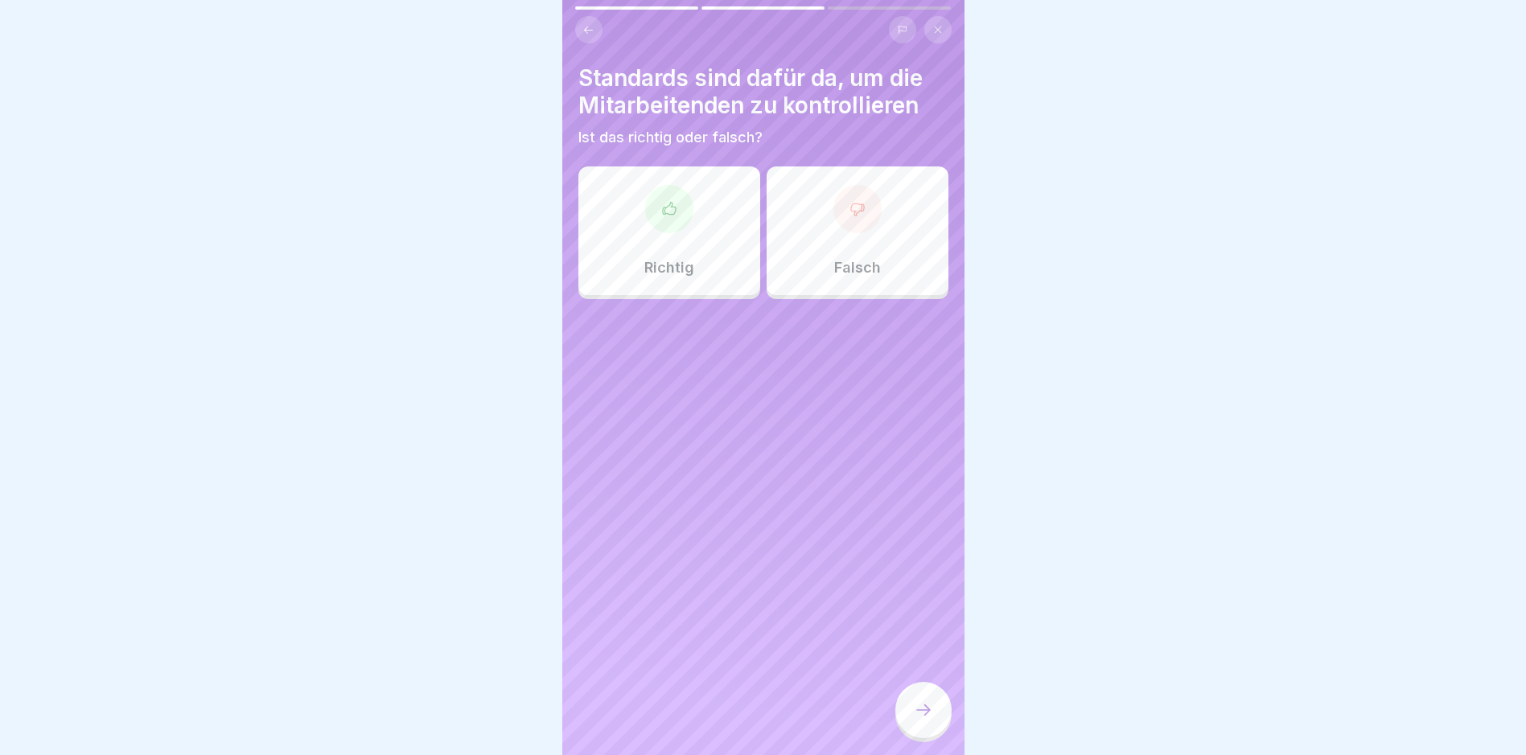
click at [765, 108] on h4 "Standards sind dafür da, um die Mitarbeitenden zu kontrollieren" at bounding box center [763, 91] width 370 height 55
click at [808, 183] on div "Falsch" at bounding box center [858, 231] width 182 height 129
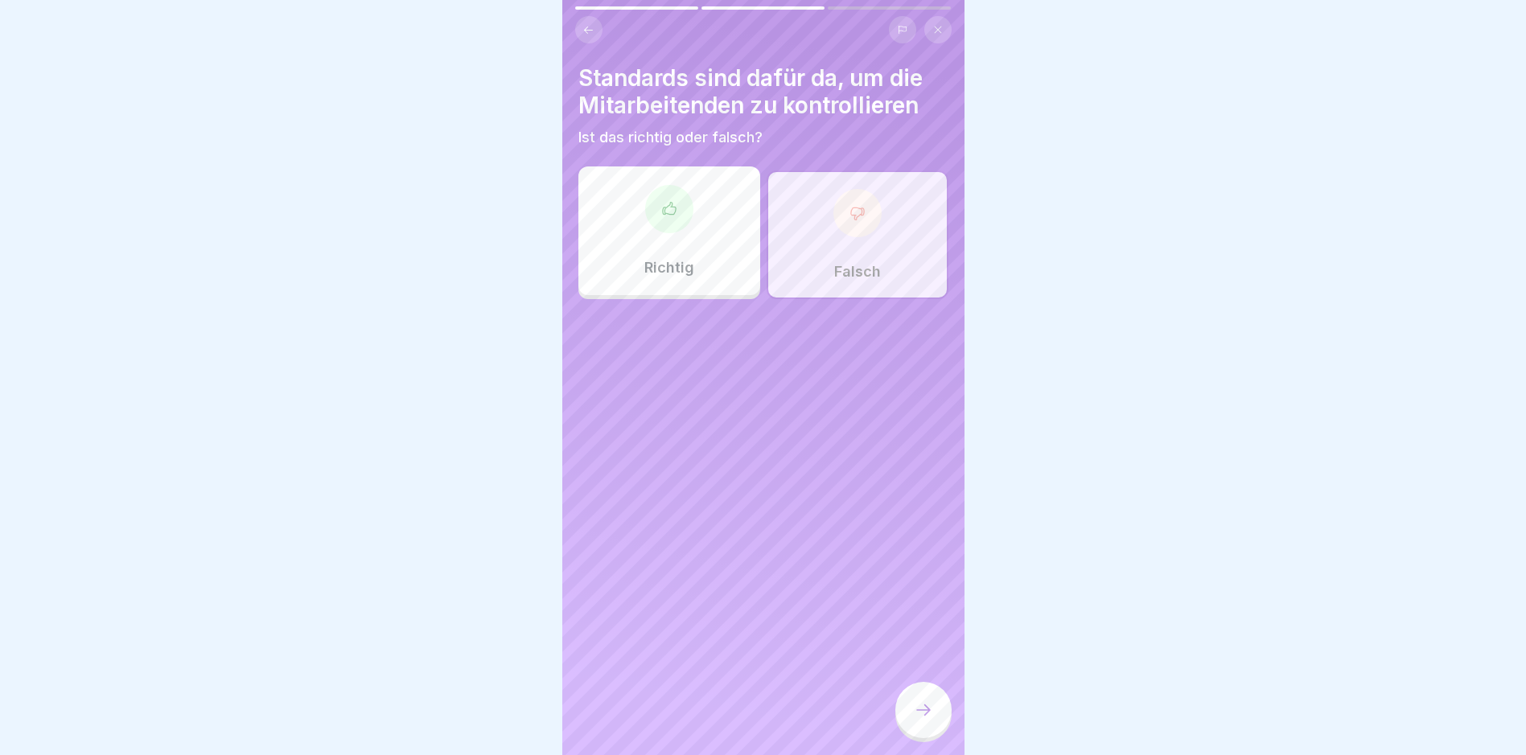
click at [921, 720] on icon at bounding box center [923, 710] width 19 height 19
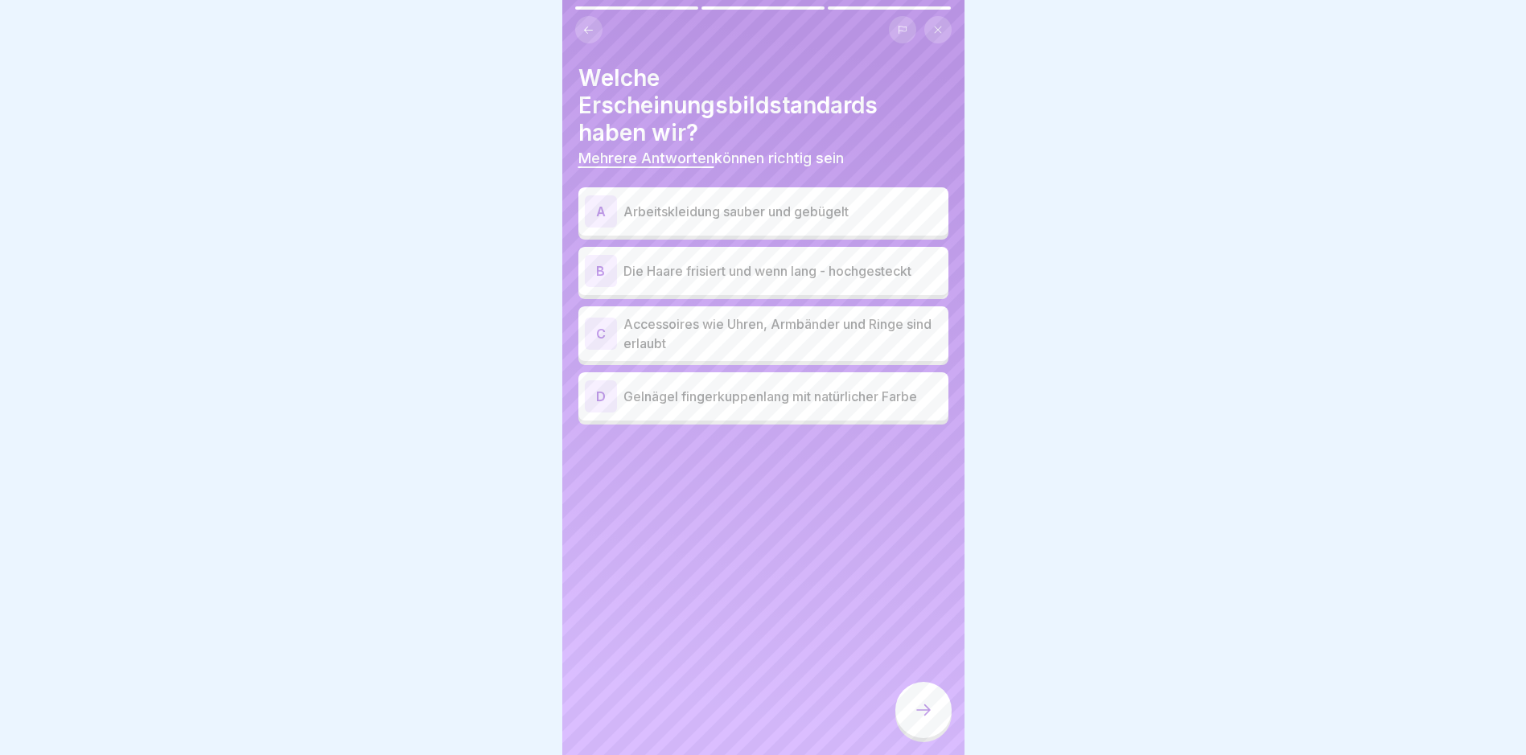
click at [842, 219] on p "Arbeitskleidung sauber und gebügelt" at bounding box center [783, 211] width 319 height 19
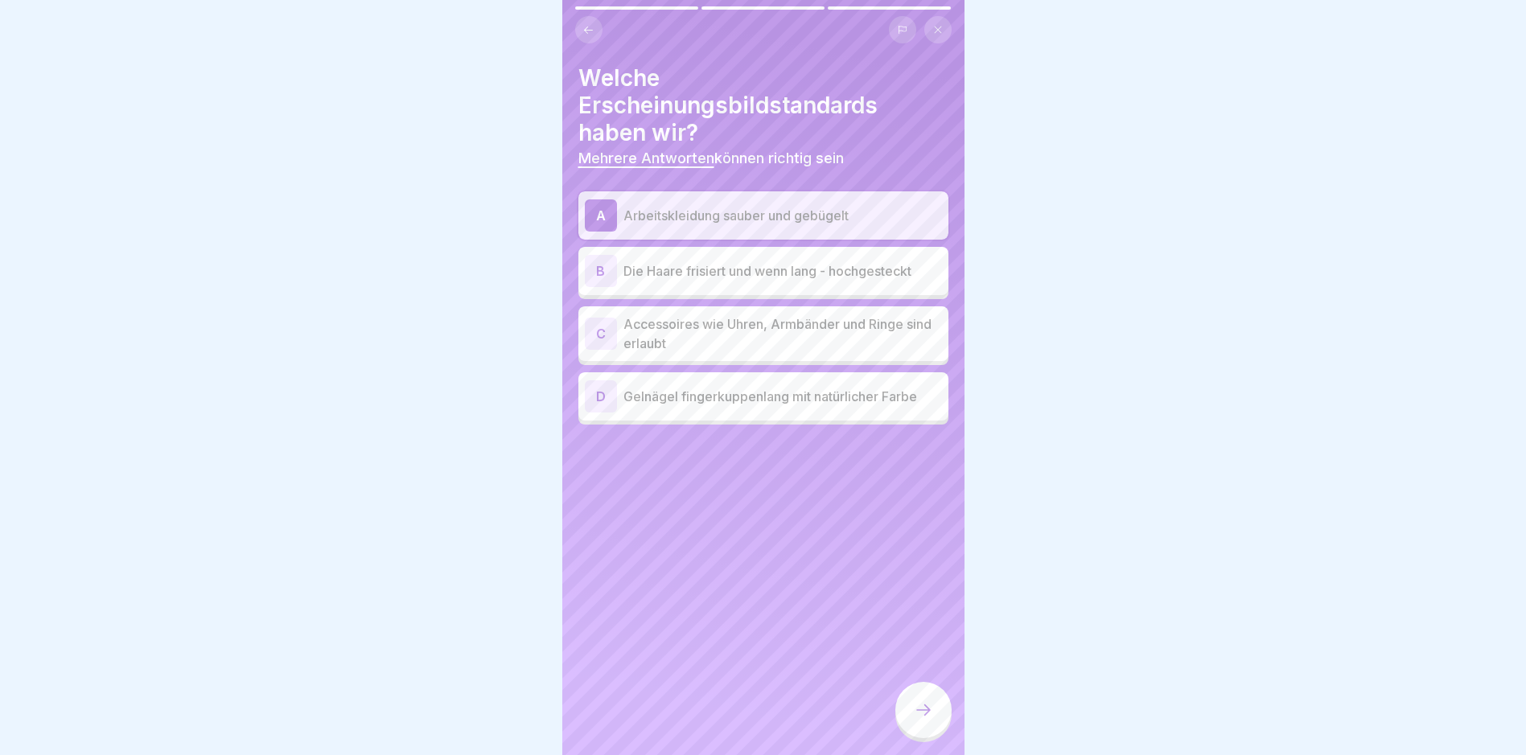
click at [834, 270] on p "Die Haare frisiert und wenn lang - hochgesteckt" at bounding box center [783, 270] width 319 height 19
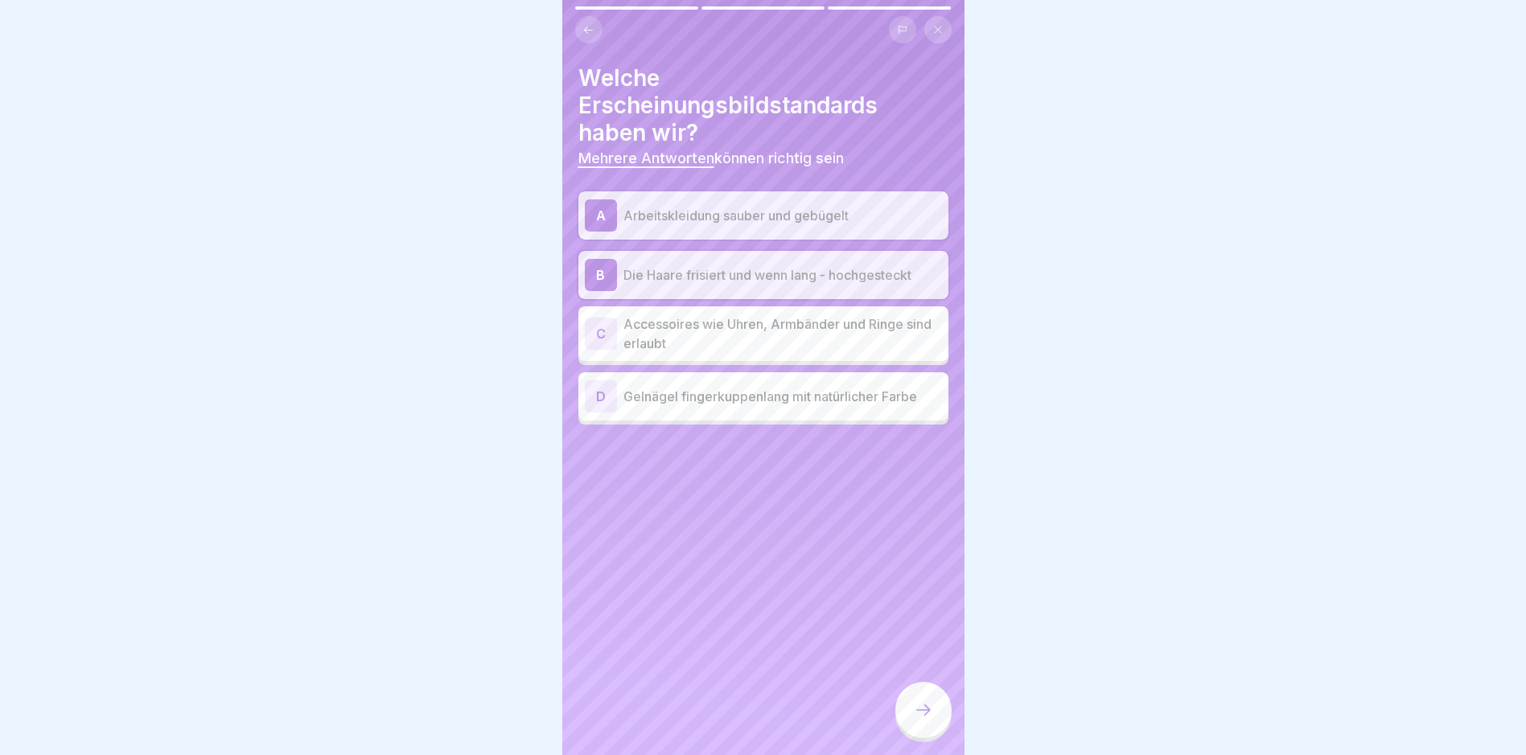
click at [792, 402] on p "Gelnägel fingerkuppenlang mit natürlicher Farbe" at bounding box center [783, 396] width 319 height 19
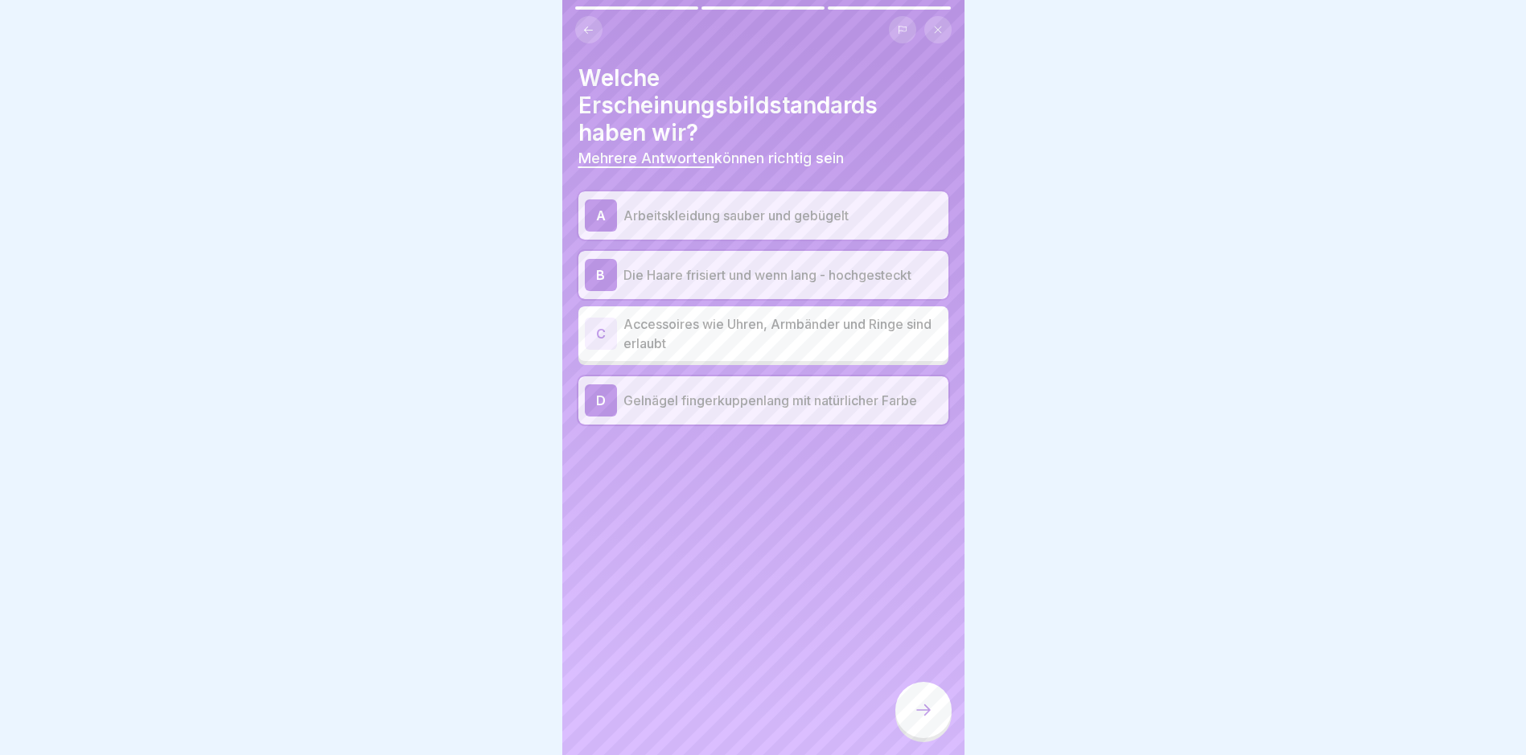
click at [940, 731] on div at bounding box center [923, 710] width 56 height 56
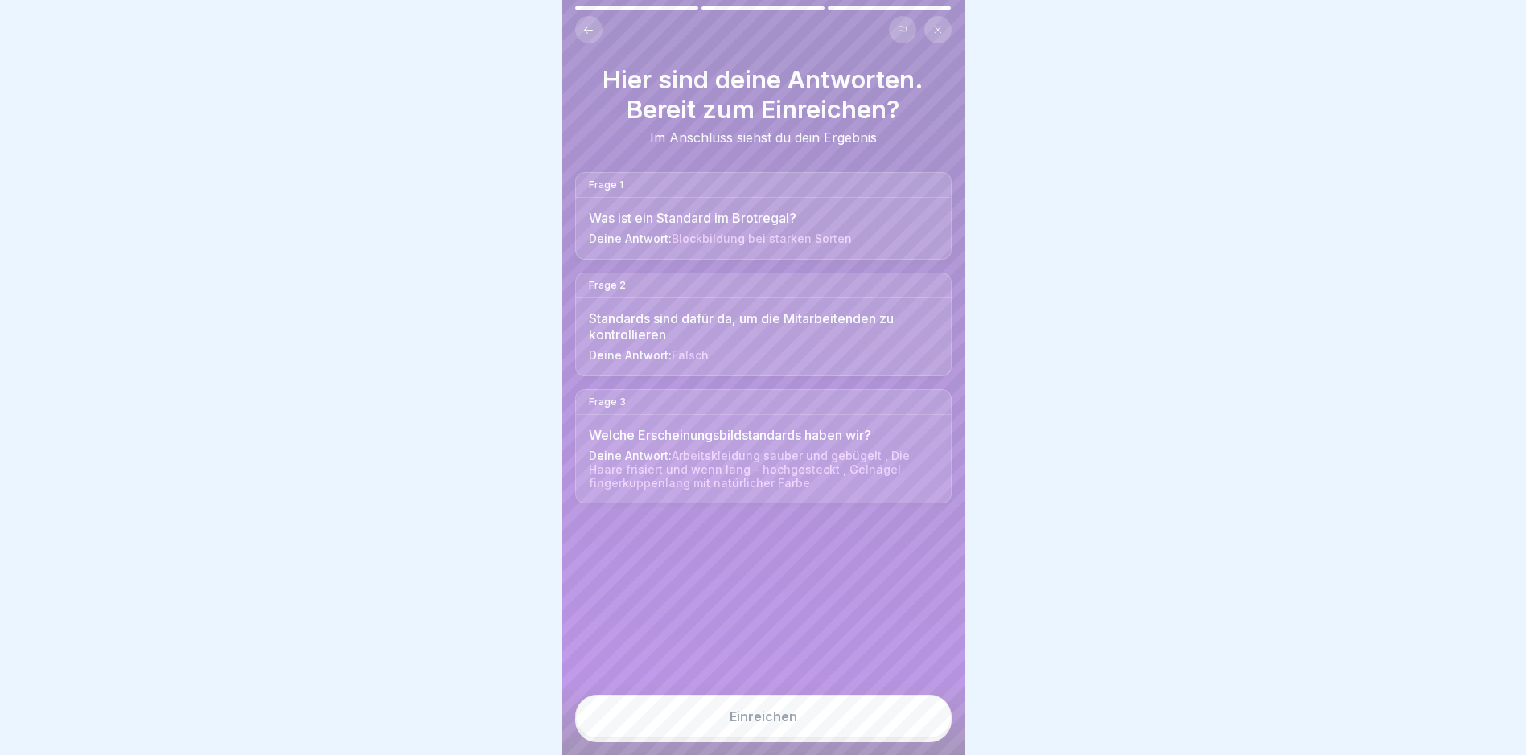
click at [895, 739] on button "Einreichen" at bounding box center [763, 716] width 377 height 43
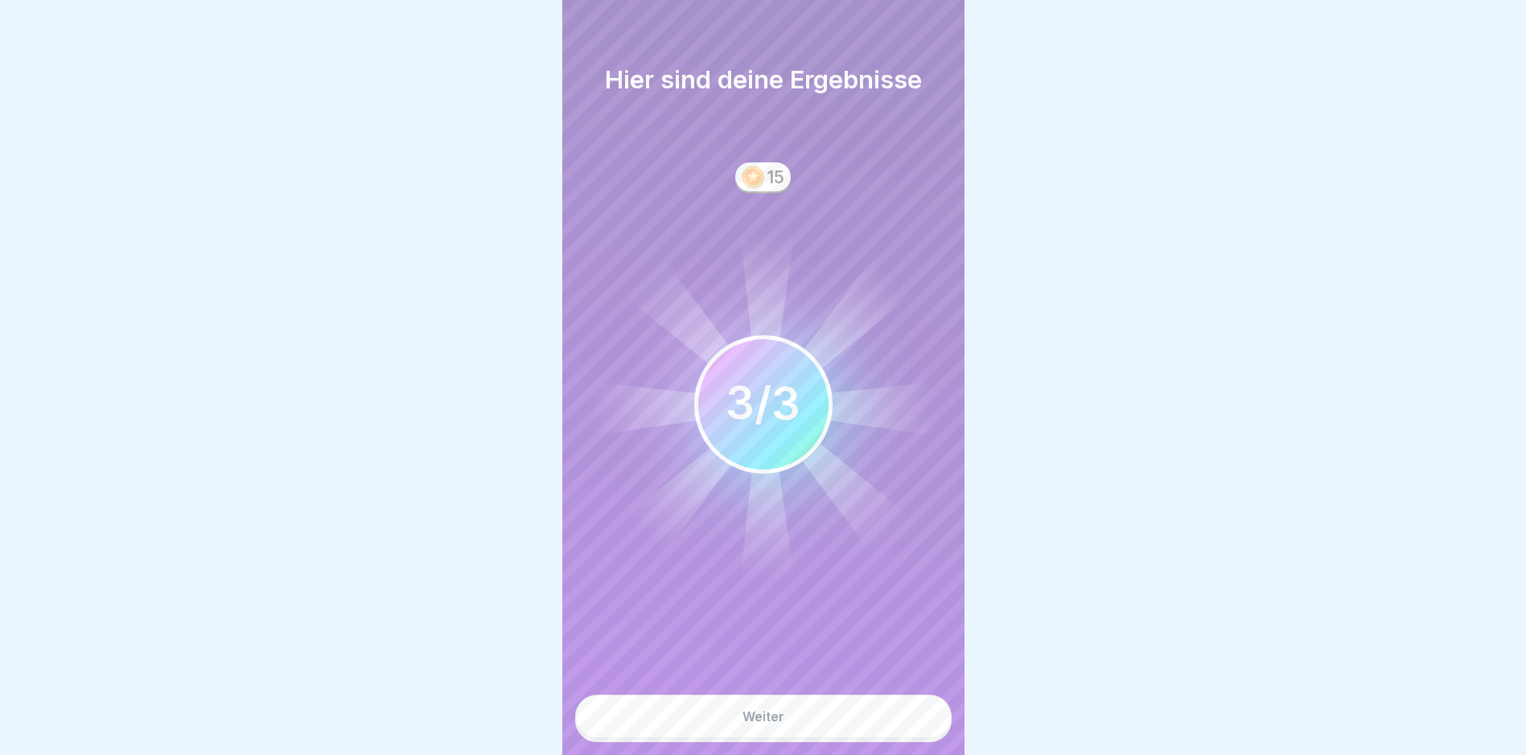
click at [826, 735] on button "Weiter" at bounding box center [763, 716] width 377 height 43
